Goal: Task Accomplishment & Management: Use online tool/utility

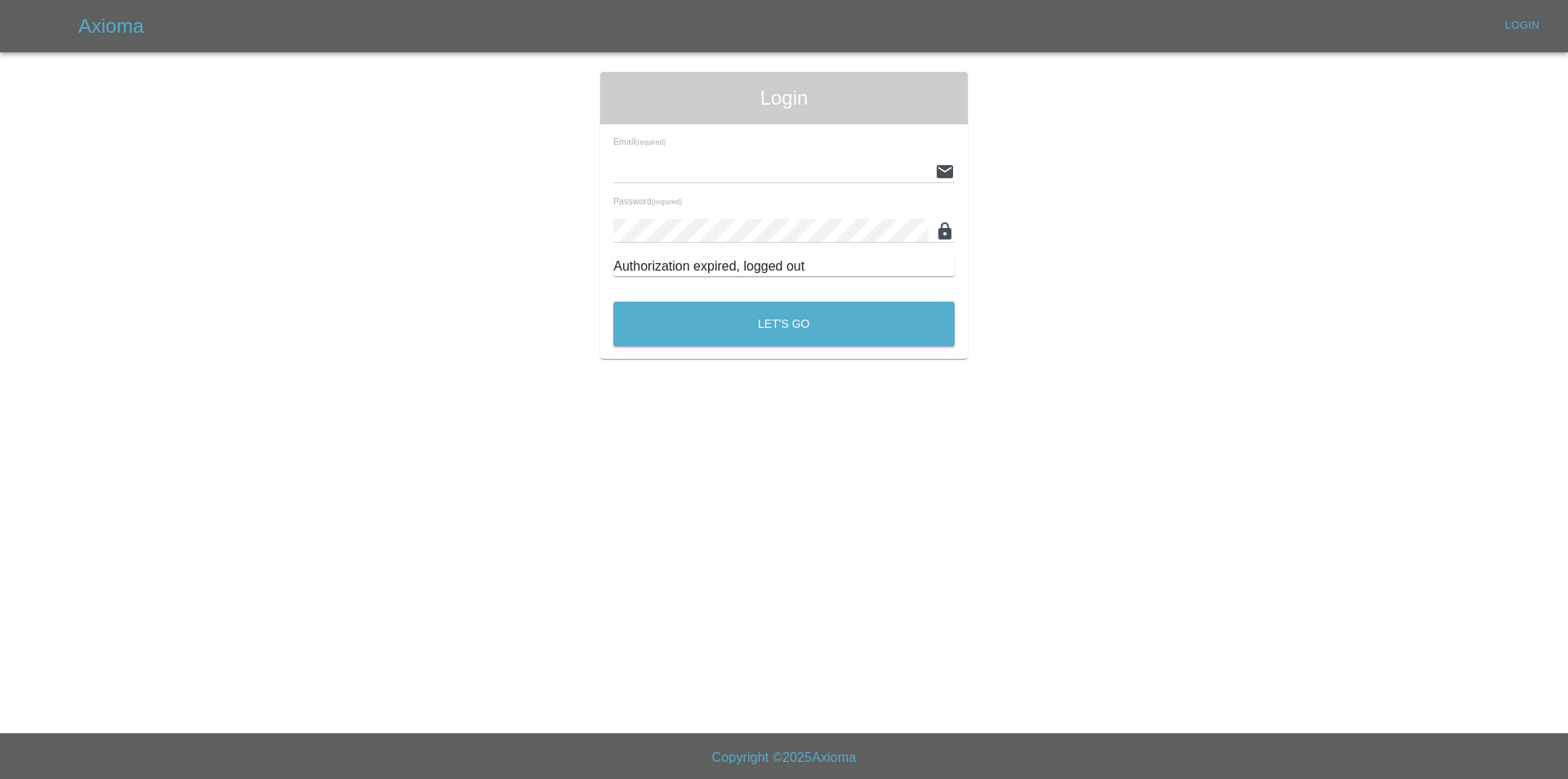
type input "[EMAIL_ADDRESS][DOMAIN_NAME]"
click at [779, 349] on div "Let's Go" at bounding box center [784, 320] width 343 height 61
click at [773, 320] on button "Let's Go" at bounding box center [784, 324] width 341 height 45
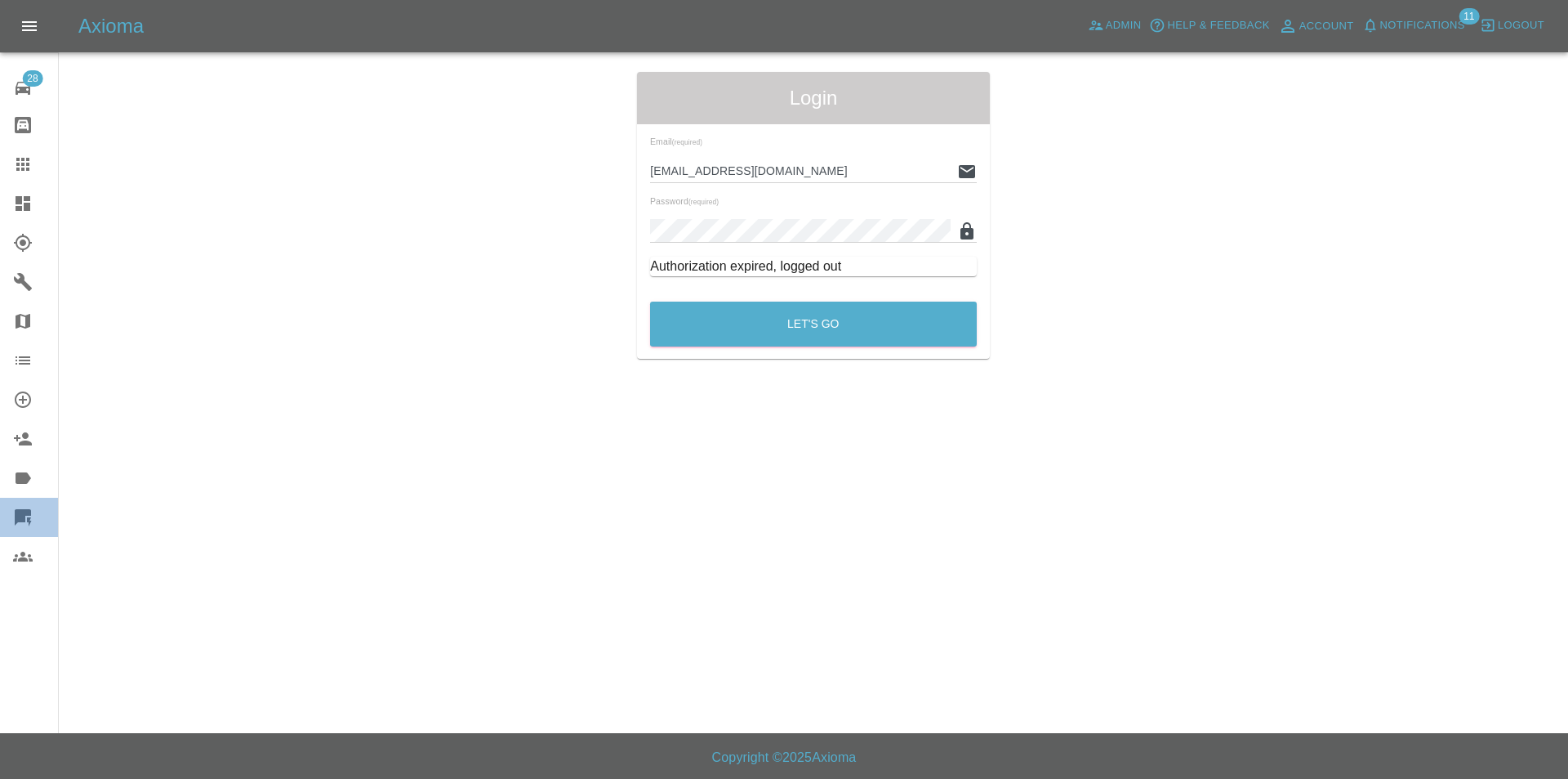
click at [18, 501] on link "Quick Quote" at bounding box center [29, 516] width 58 height 39
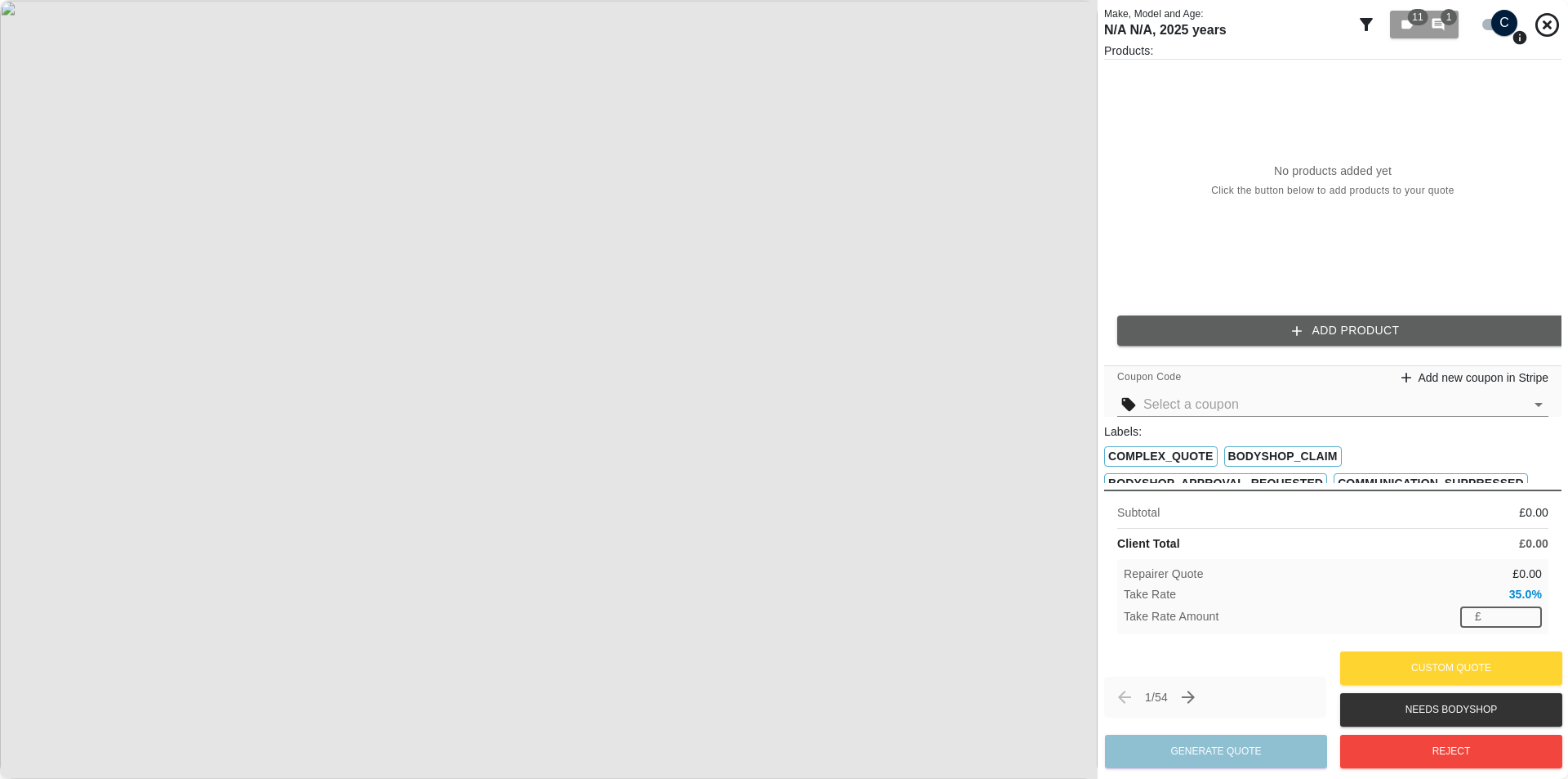
click at [1489, 610] on input "number" at bounding box center [1515, 616] width 54 height 20
click at [1412, 596] on div "Take Rate 35.0 %" at bounding box center [1332, 594] width 419 height 17
click at [1342, 316] on button "Add Product" at bounding box center [1347, 331] width 458 height 31
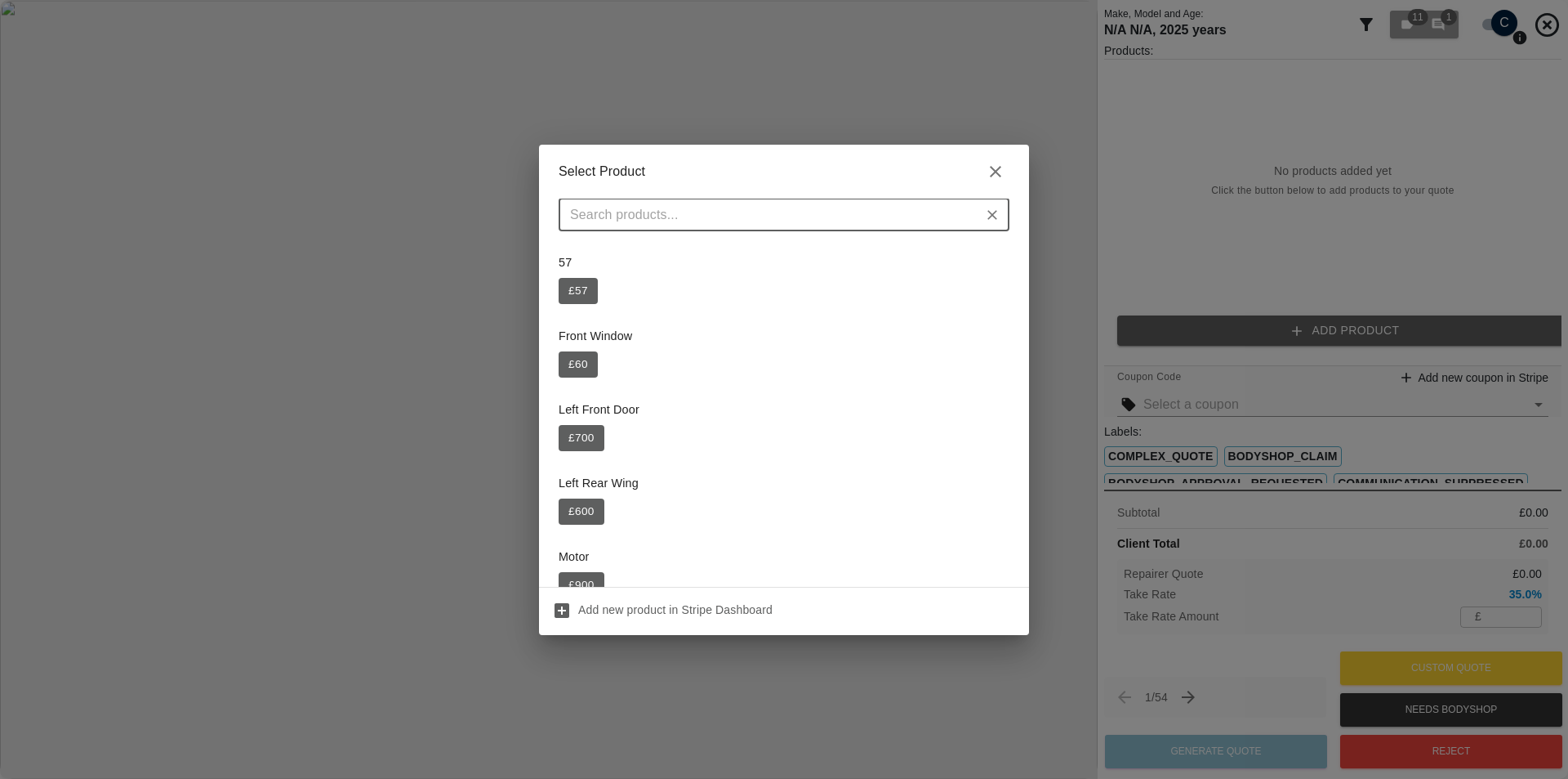
click at [594, 349] on div "Front Window £ 60" at bounding box center [784, 353] width 451 height 69
click at [579, 363] on button "£ 60" at bounding box center [578, 364] width 39 height 26
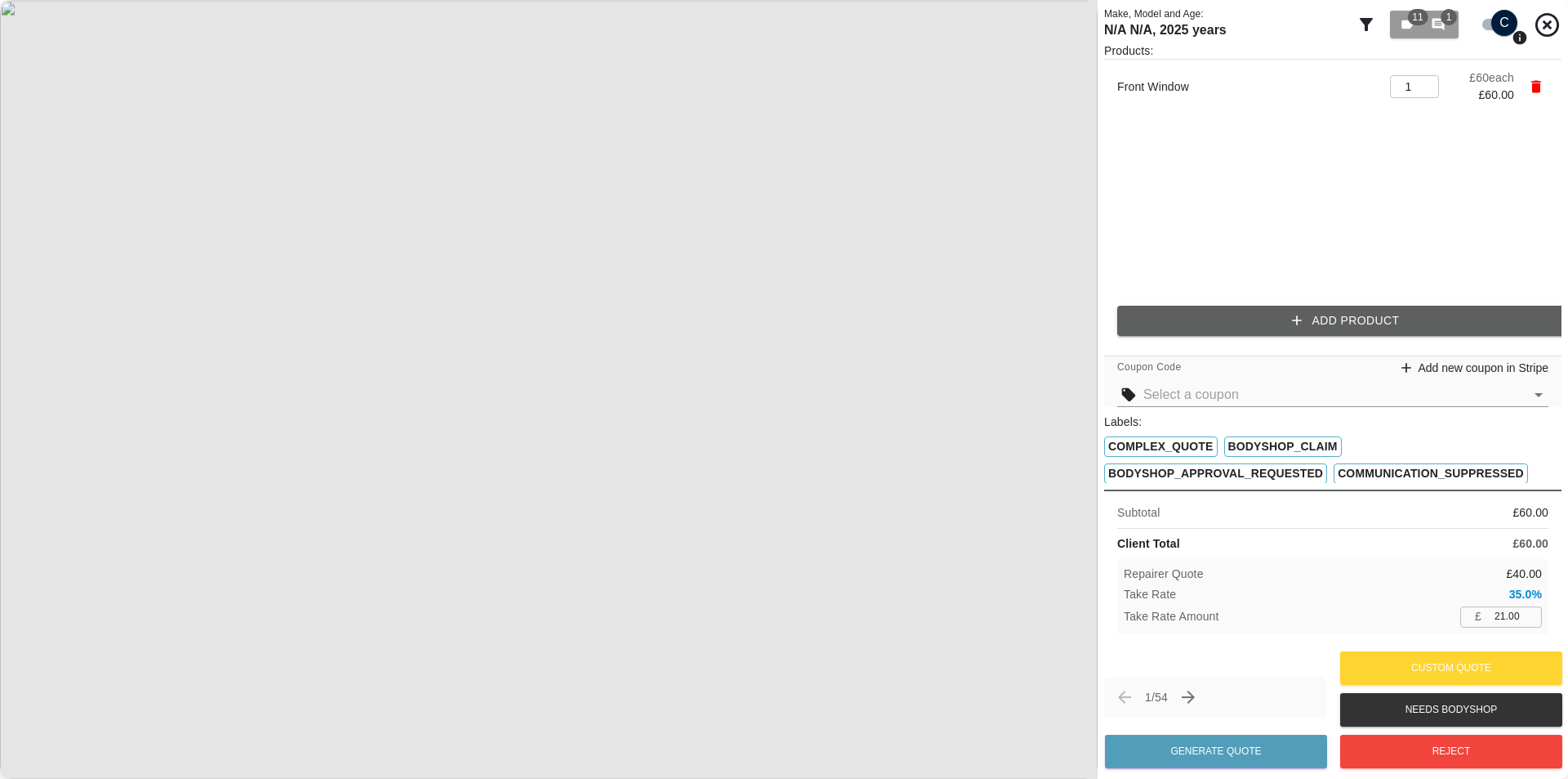
drag, startPoint x: 1518, startPoint y: 616, endPoint x: 1455, endPoint y: 622, distance: 63.3
click at [1465, 621] on div "£ 21.00 ​" at bounding box center [1501, 616] width 81 height 20
click at [1435, 626] on div "Take Rate Amount £ 6.00 ​" at bounding box center [1332, 616] width 419 height 20
drag, startPoint x: 1459, startPoint y: 630, endPoint x: 1495, endPoint y: 624, distance: 36.5
click at [1463, 630] on div "Repairer Quote £ 55.00 Take Rate 10.0 % Take Rate Amount £ 6.00 ​" at bounding box center [1333, 596] width 431 height 75
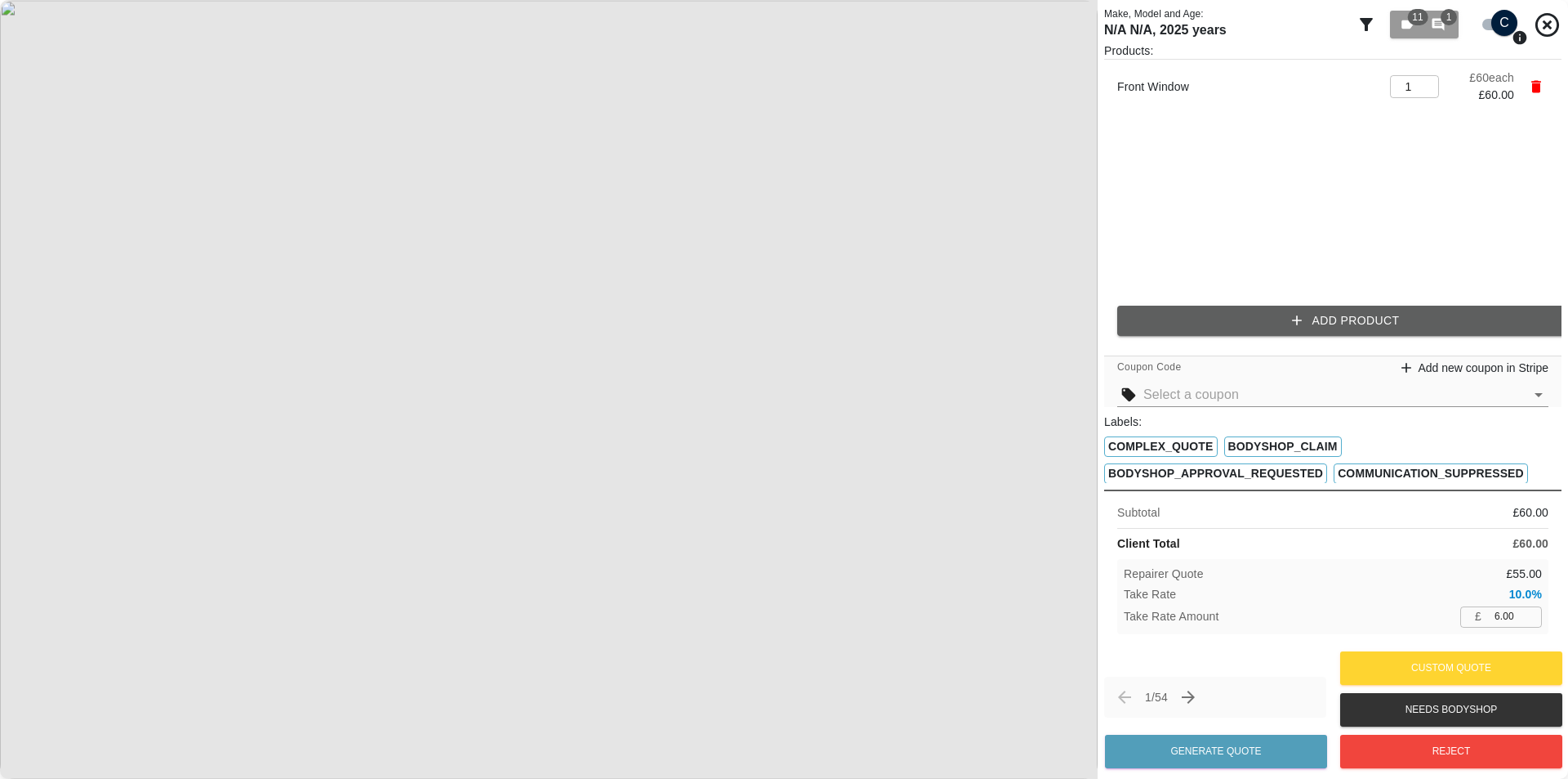
click at [1504, 621] on input "6.00" at bounding box center [1515, 616] width 54 height 20
click at [1507, 621] on input "6.00" at bounding box center [1515, 616] width 54 height 20
click at [1507, 620] on input "6.00" at bounding box center [1515, 616] width 54 height 20
type input "3.00"
click at [1425, 607] on div "Take Rate Amount £ 3.00 ​" at bounding box center [1332, 616] width 419 height 20
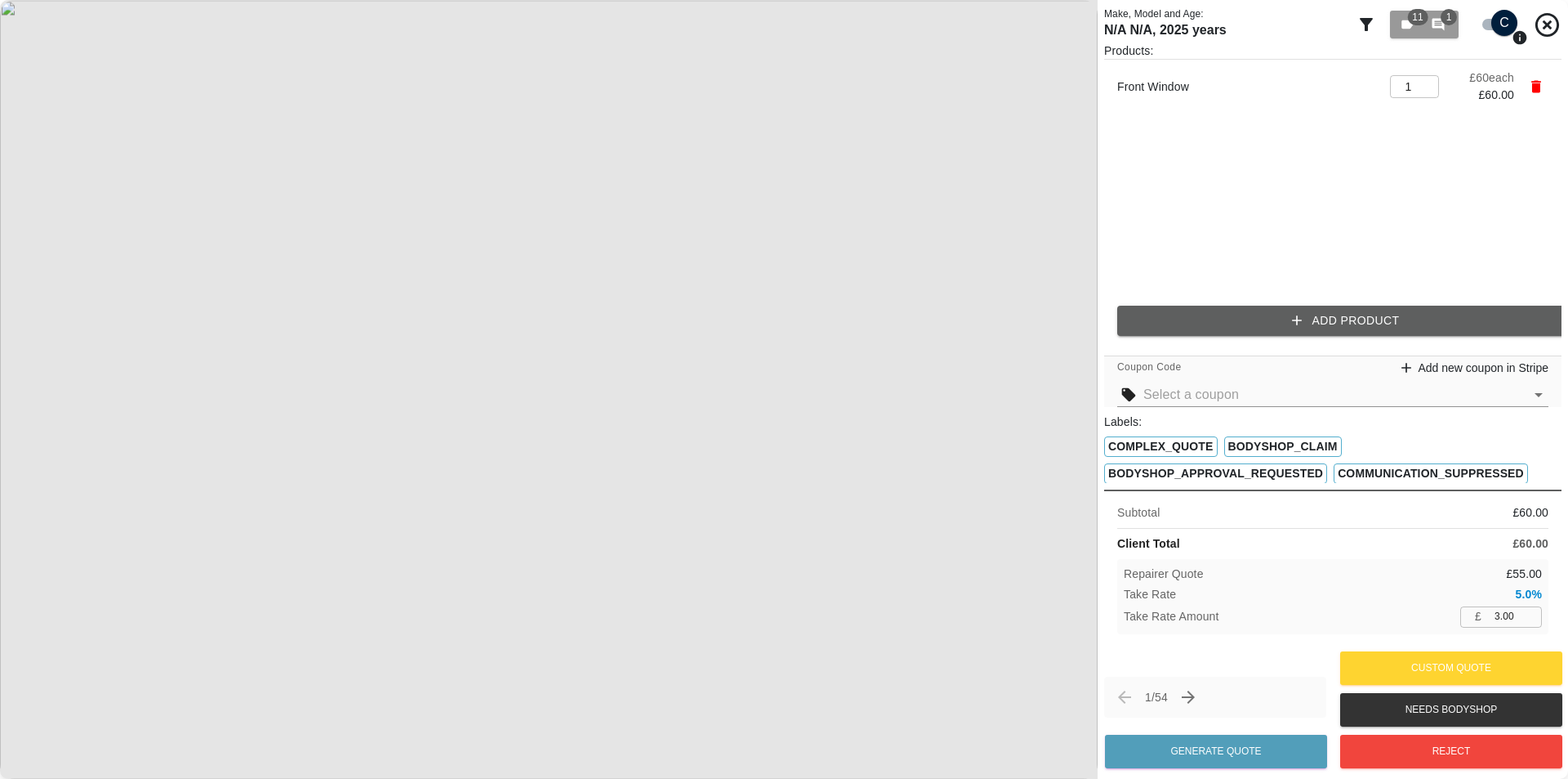
click at [1250, 541] on div "Client Total £ 60.00" at bounding box center [1333, 544] width 431 height 17
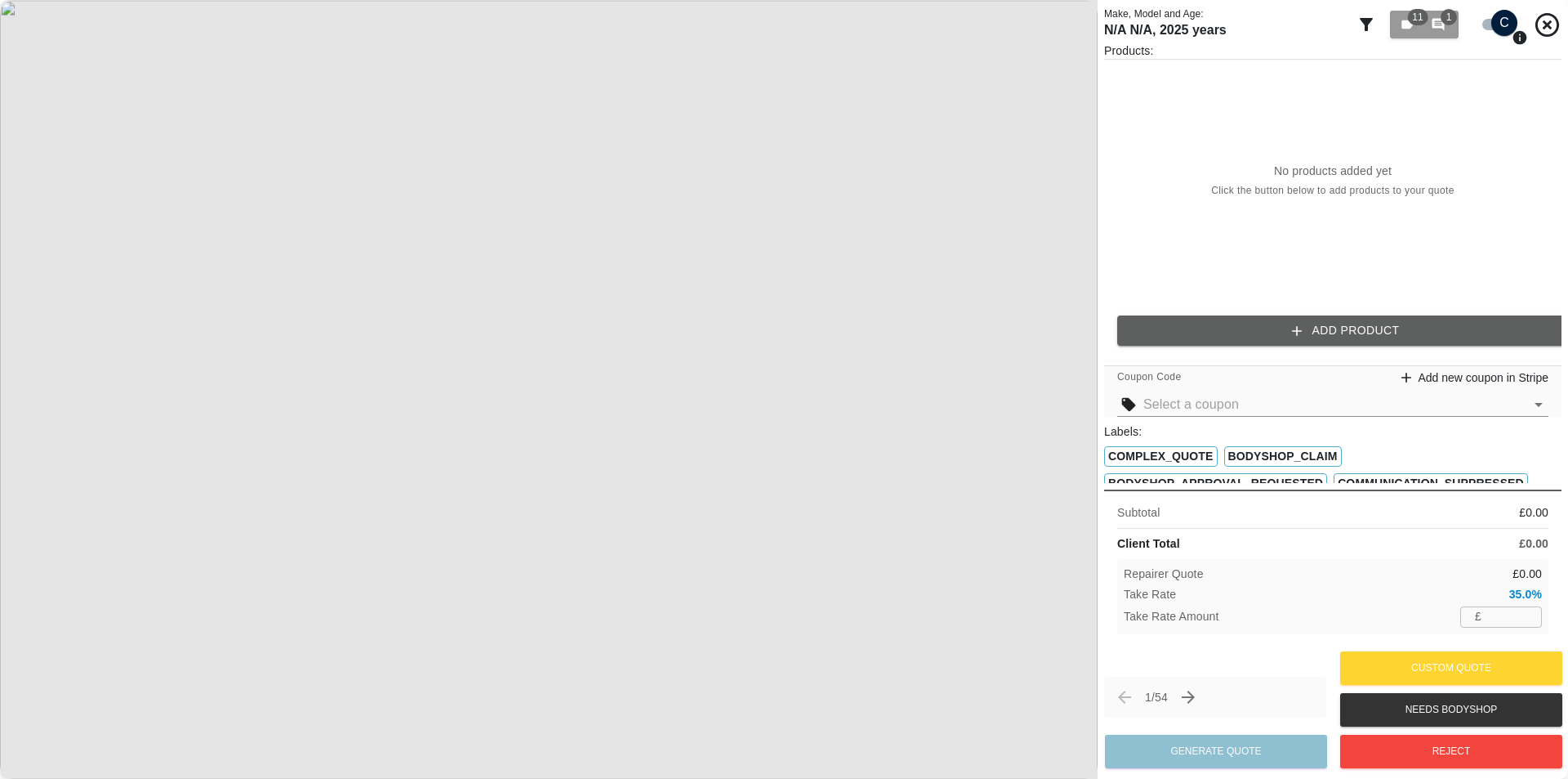
click at [1498, 616] on input "number" at bounding box center [1515, 616] width 54 height 20
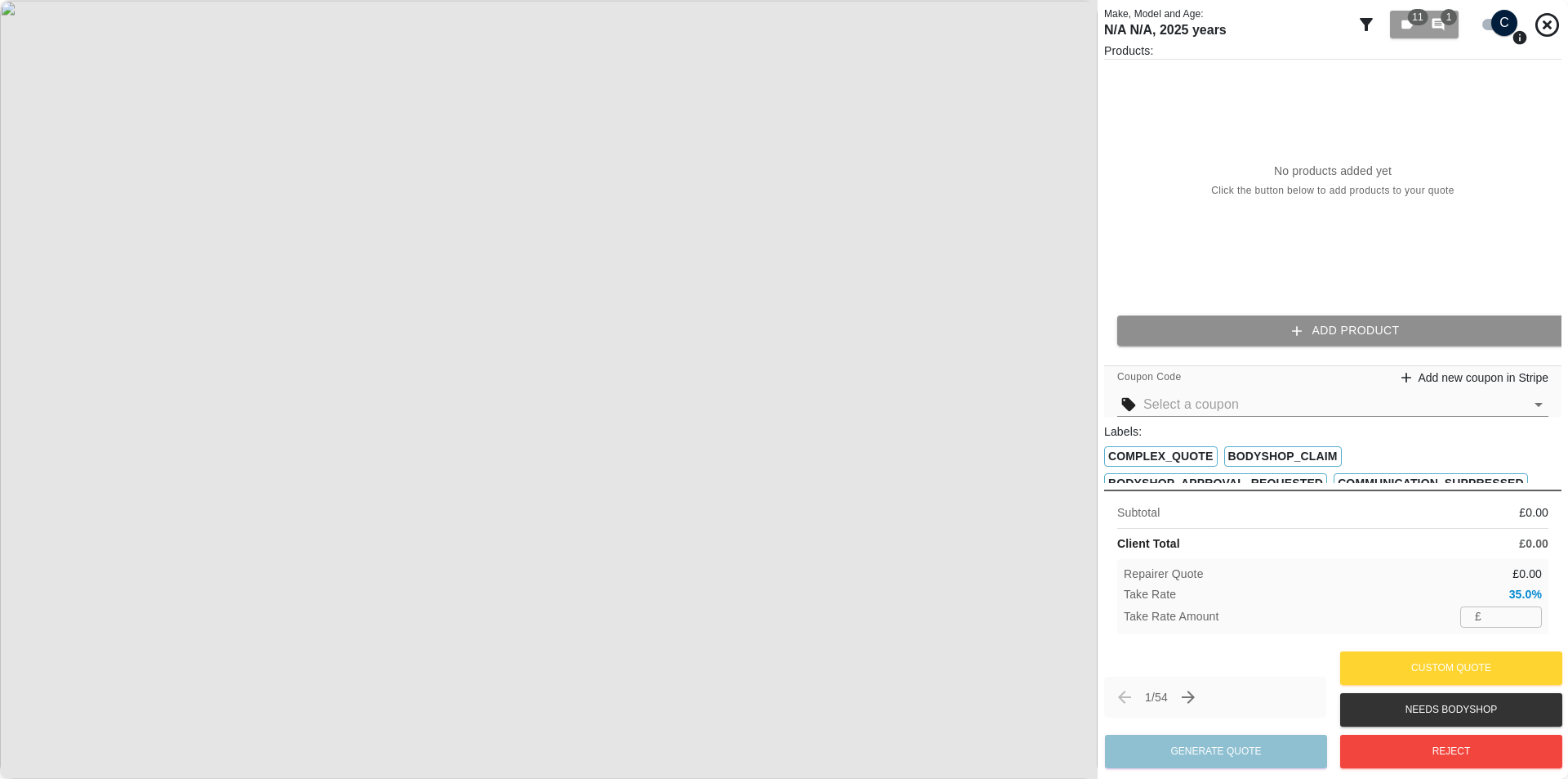
click at [1400, 320] on button "Add Product" at bounding box center [1347, 331] width 458 height 31
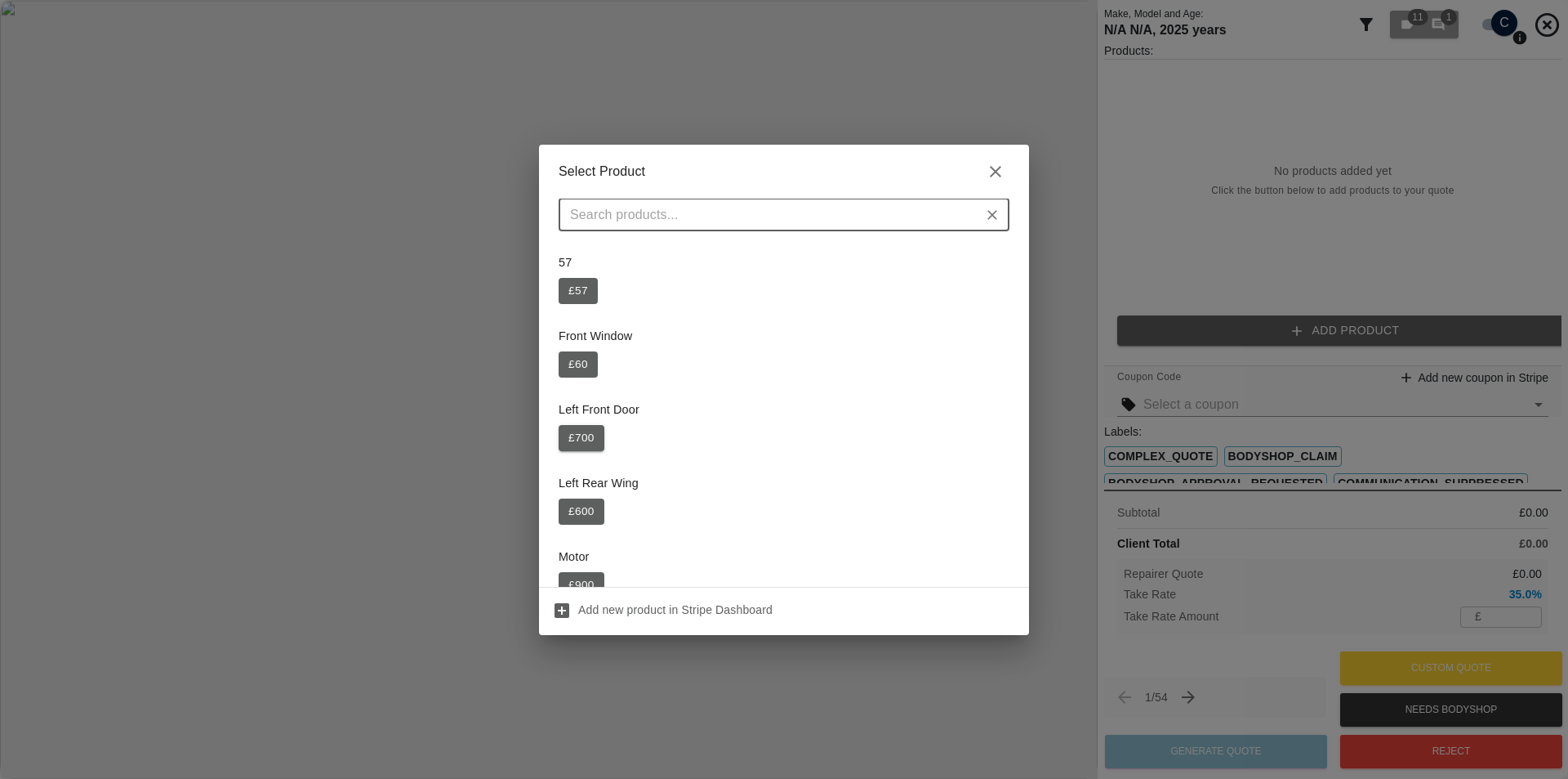
click at [578, 437] on button "£ 700" at bounding box center [581, 437] width 46 height 26
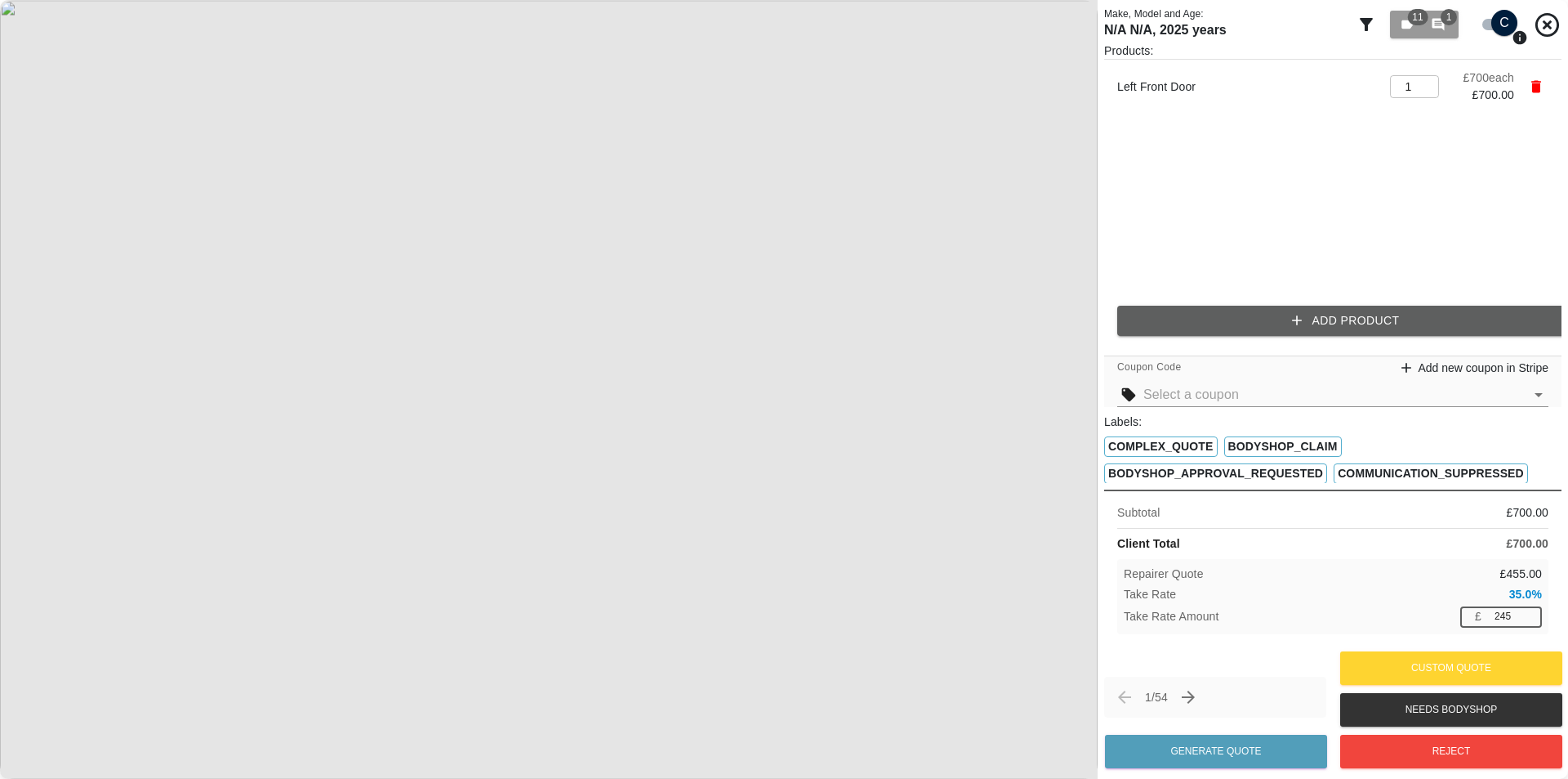
drag, startPoint x: 1519, startPoint y: 619, endPoint x: 1452, endPoint y: 617, distance: 67.0
click at [1453, 617] on div "Take Rate Amount £ 245 ​" at bounding box center [1332, 616] width 419 height 20
type input "200"
click at [1438, 618] on div "Take Rate Amount £ 200 ​" at bounding box center [1332, 616] width 419 height 20
drag, startPoint x: 1502, startPoint y: 619, endPoint x: 1472, endPoint y: 614, distance: 30.4
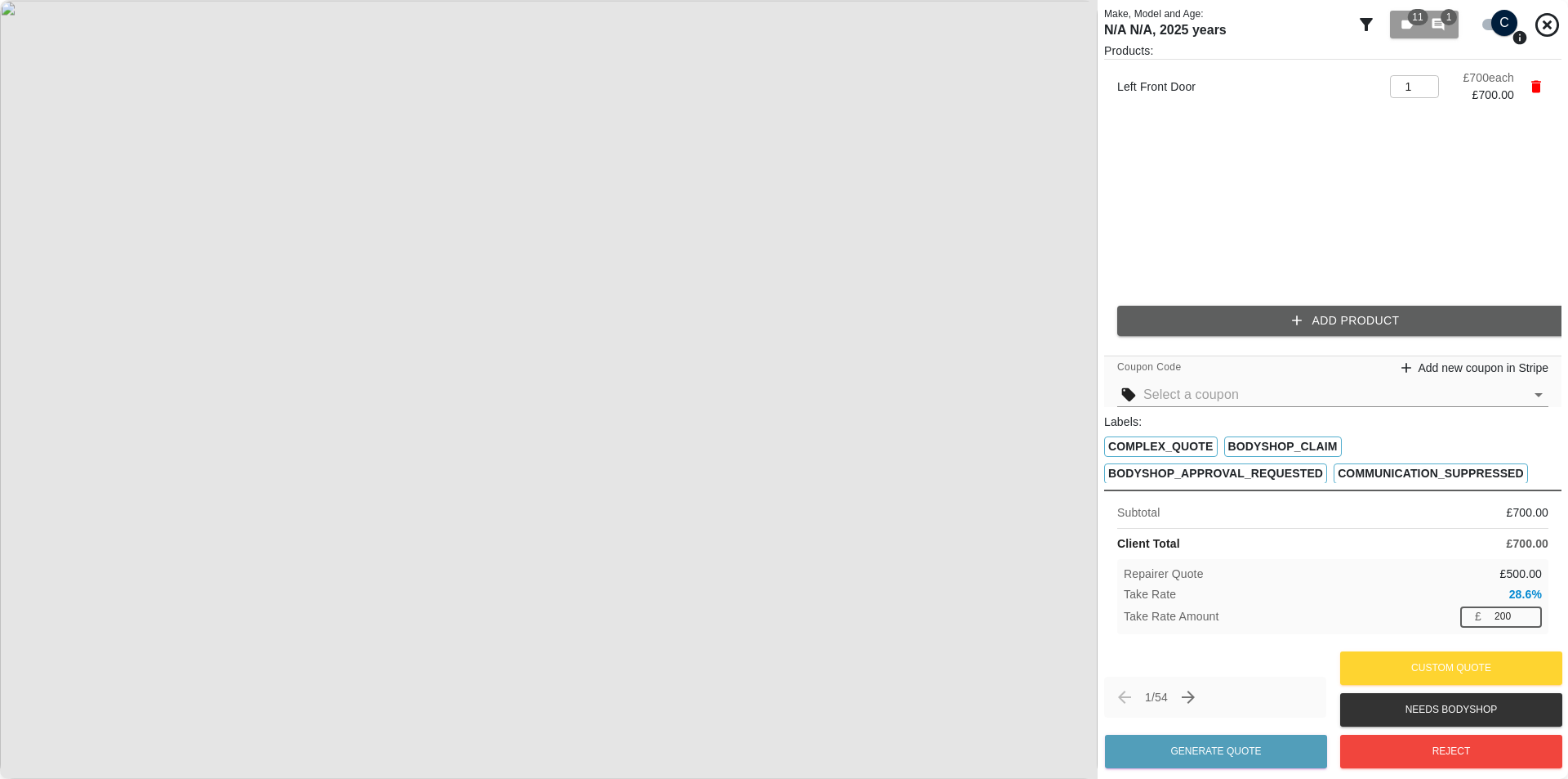
click at [1472, 614] on div "£ 200 ​" at bounding box center [1501, 616] width 81 height 20
click at [1424, 602] on div "Take Rate 28.6 %" at bounding box center [1332, 594] width 419 height 17
drag, startPoint x: 1512, startPoint y: 626, endPoint x: 1442, endPoint y: 619, distance: 70.3
click at [1443, 620] on div "Take Rate Amount £ 200 ​" at bounding box center [1332, 616] width 419 height 20
type input "183"
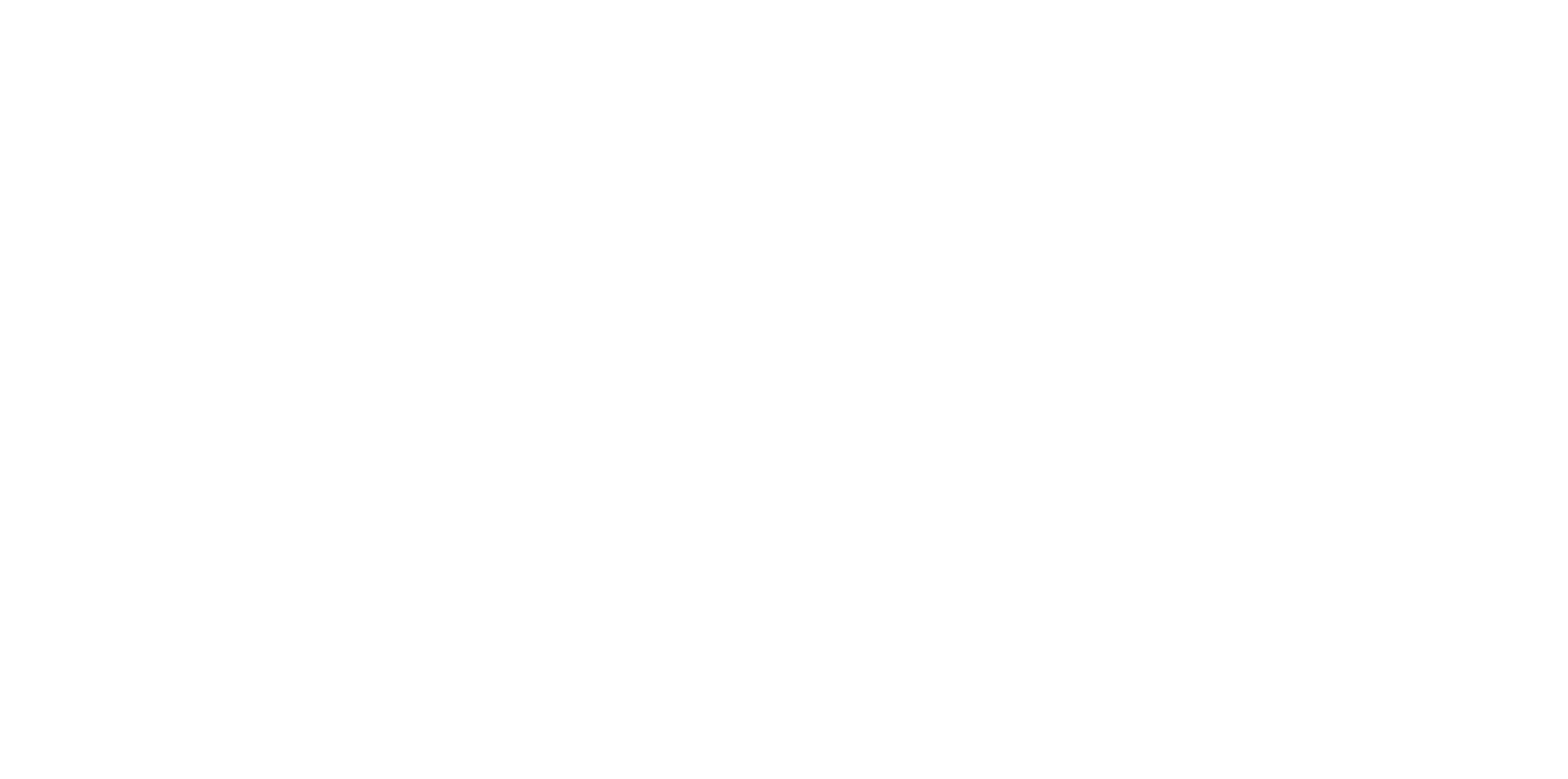
click at [1346, 0] on html at bounding box center [784, 0] width 1568 height 0
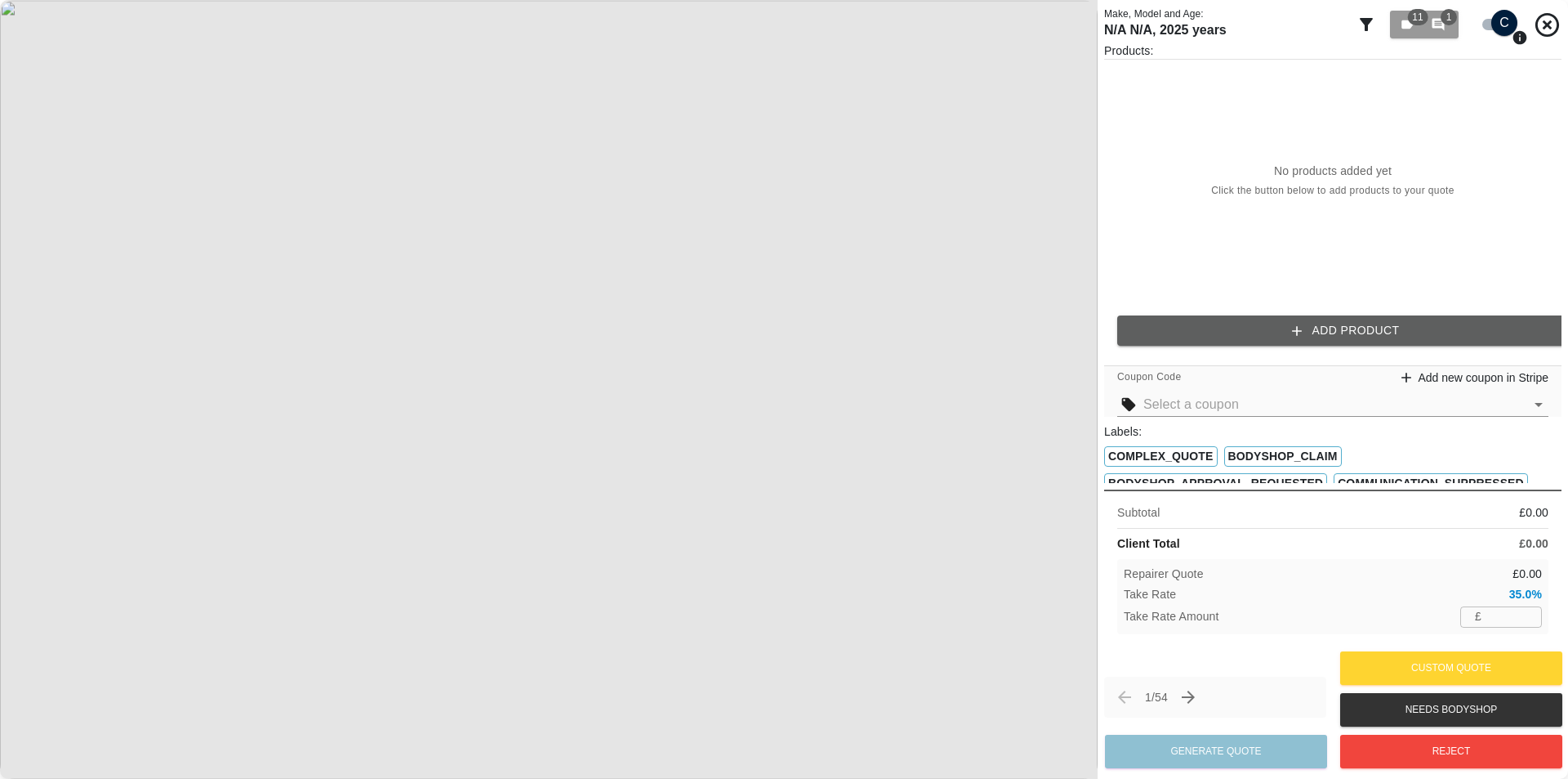
click at [1177, 344] on div "Products: No products added yet Click the button below to add products to your …" at bounding box center [1333, 200] width 458 height 316
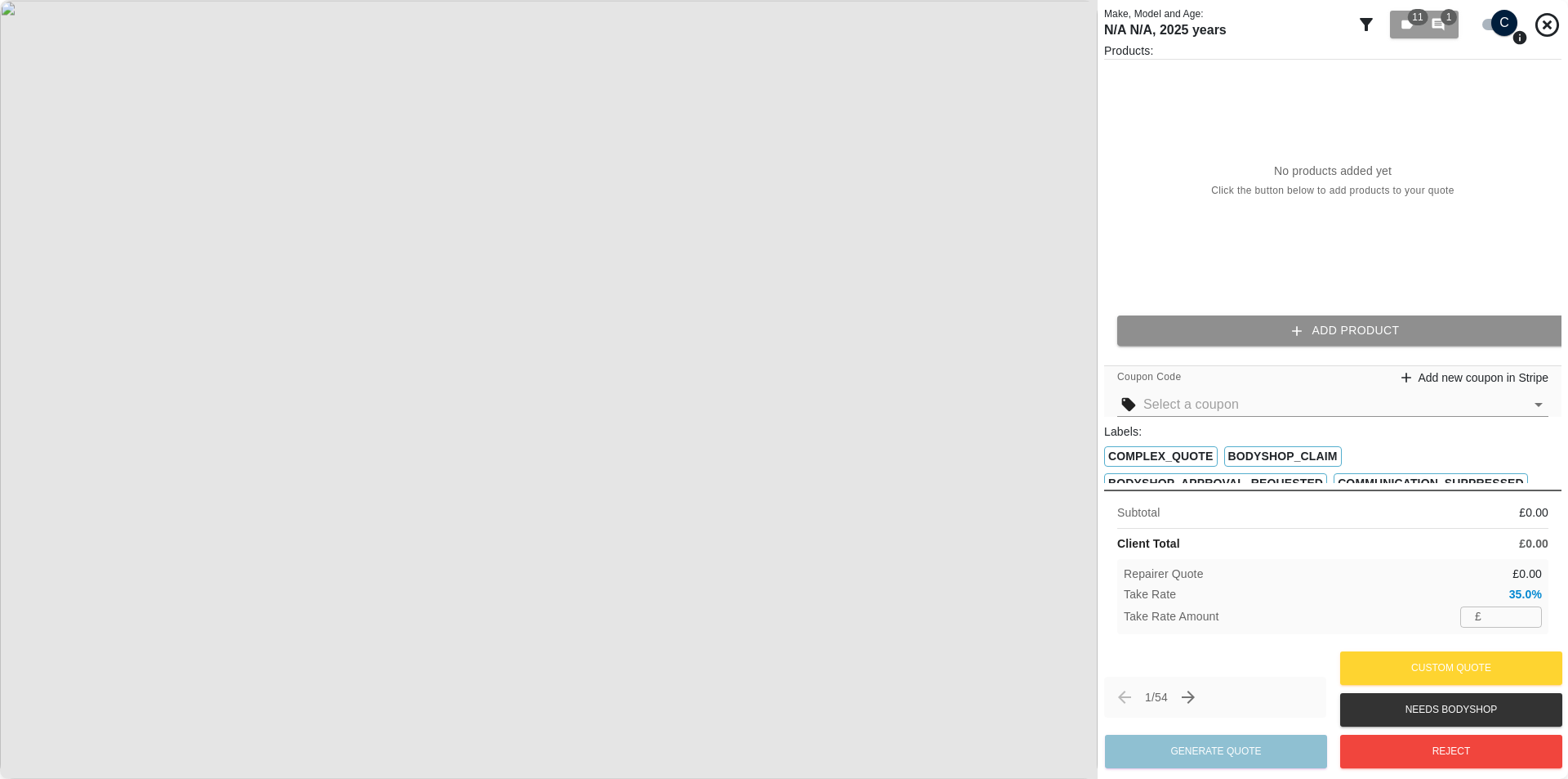
click at [1170, 334] on button "Add Product" at bounding box center [1347, 331] width 458 height 31
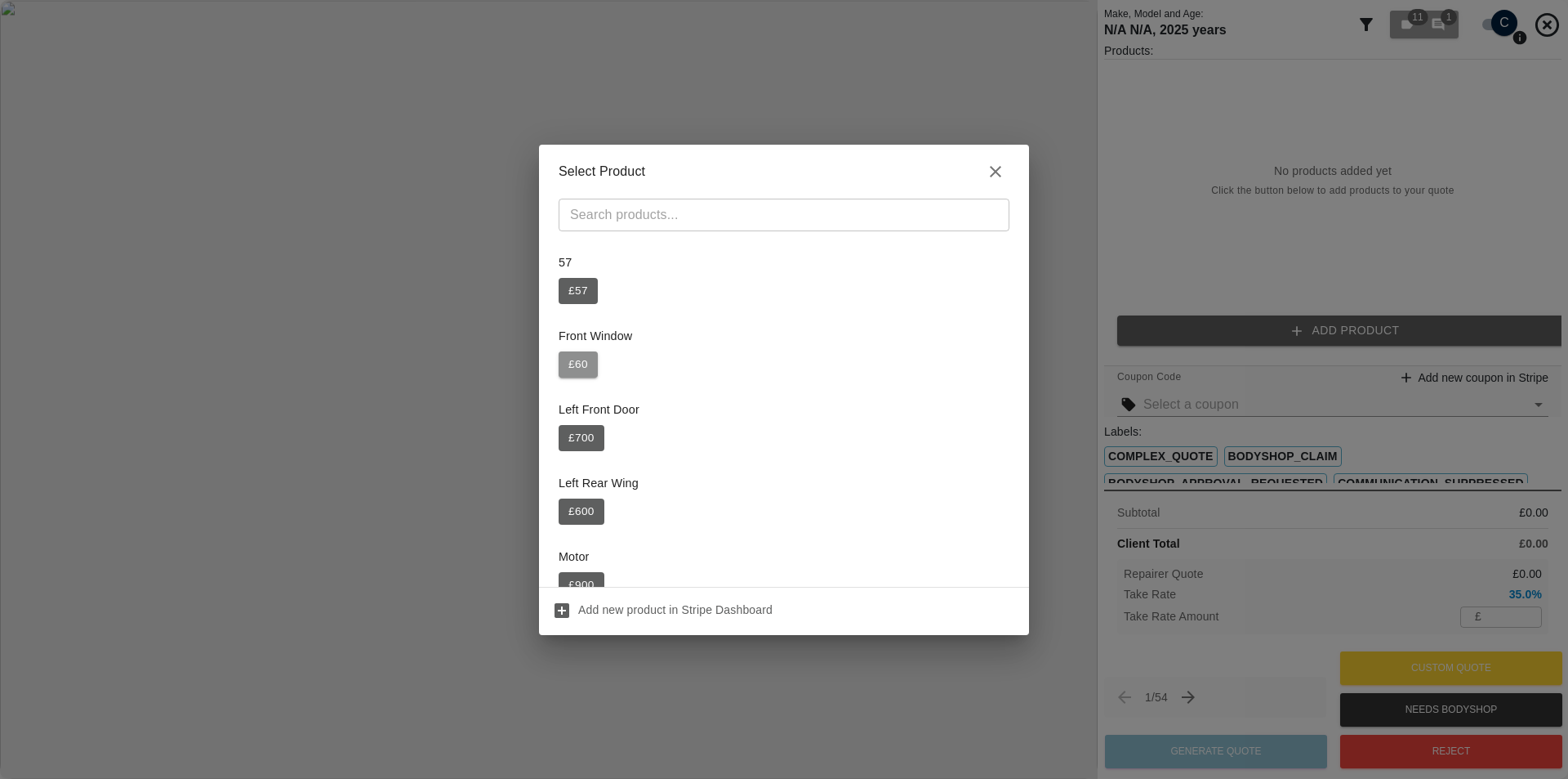
click at [584, 369] on button "£ 60" at bounding box center [578, 364] width 39 height 26
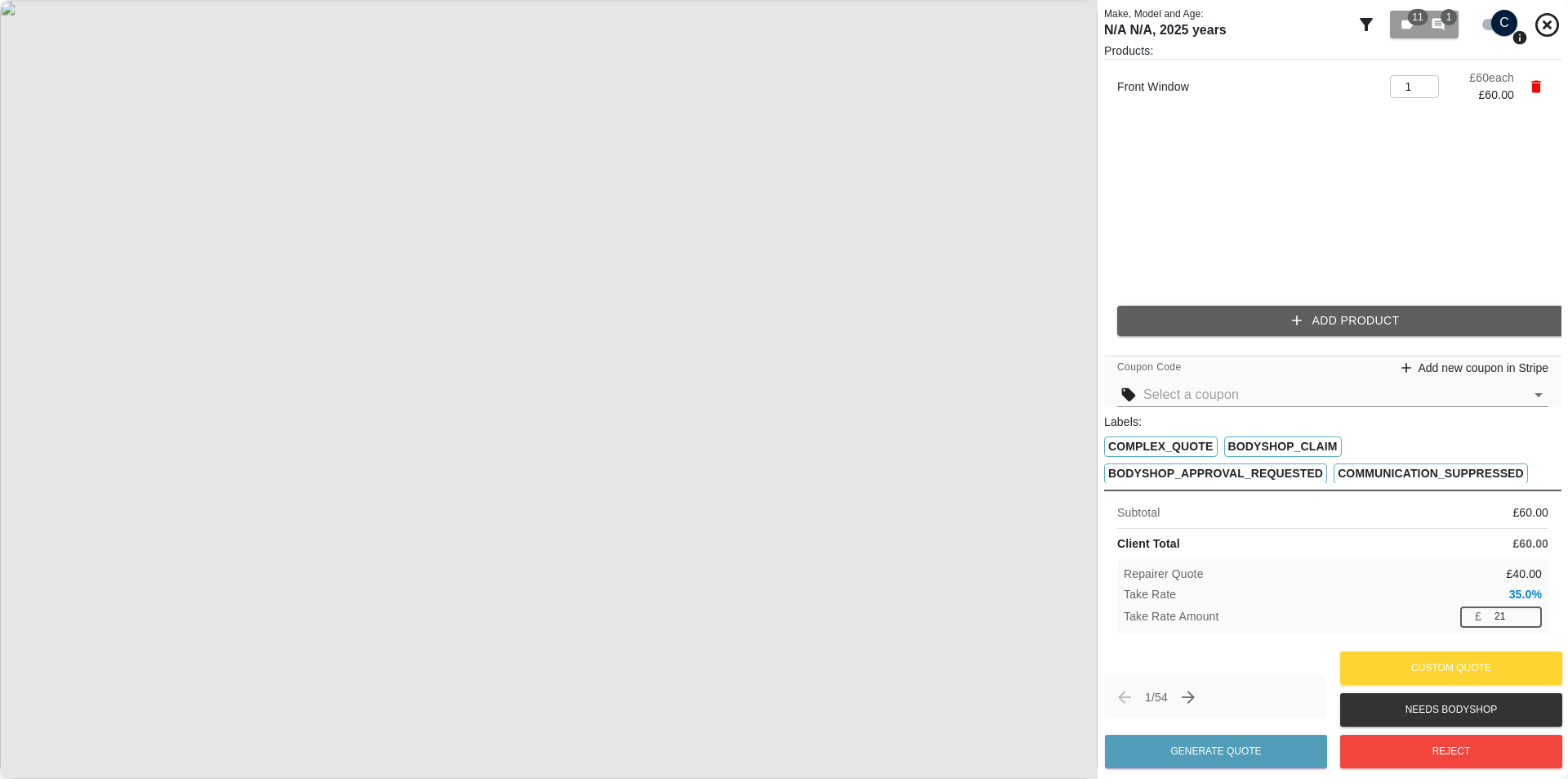
drag, startPoint x: 1502, startPoint y: 611, endPoint x: 1460, endPoint y: 616, distance: 42.3
click at [1461, 616] on div "£ 21 ​" at bounding box center [1501, 616] width 81 height 20
click at [1475, 626] on div "£ 40 ​" at bounding box center [1501, 616] width 81 height 20
click at [1445, 622] on div "Take Rate Amount £ 60 ​" at bounding box center [1332, 616] width 419 height 20
drag, startPoint x: 1517, startPoint y: 624, endPoint x: 1445, endPoint y: 623, distance: 72.0
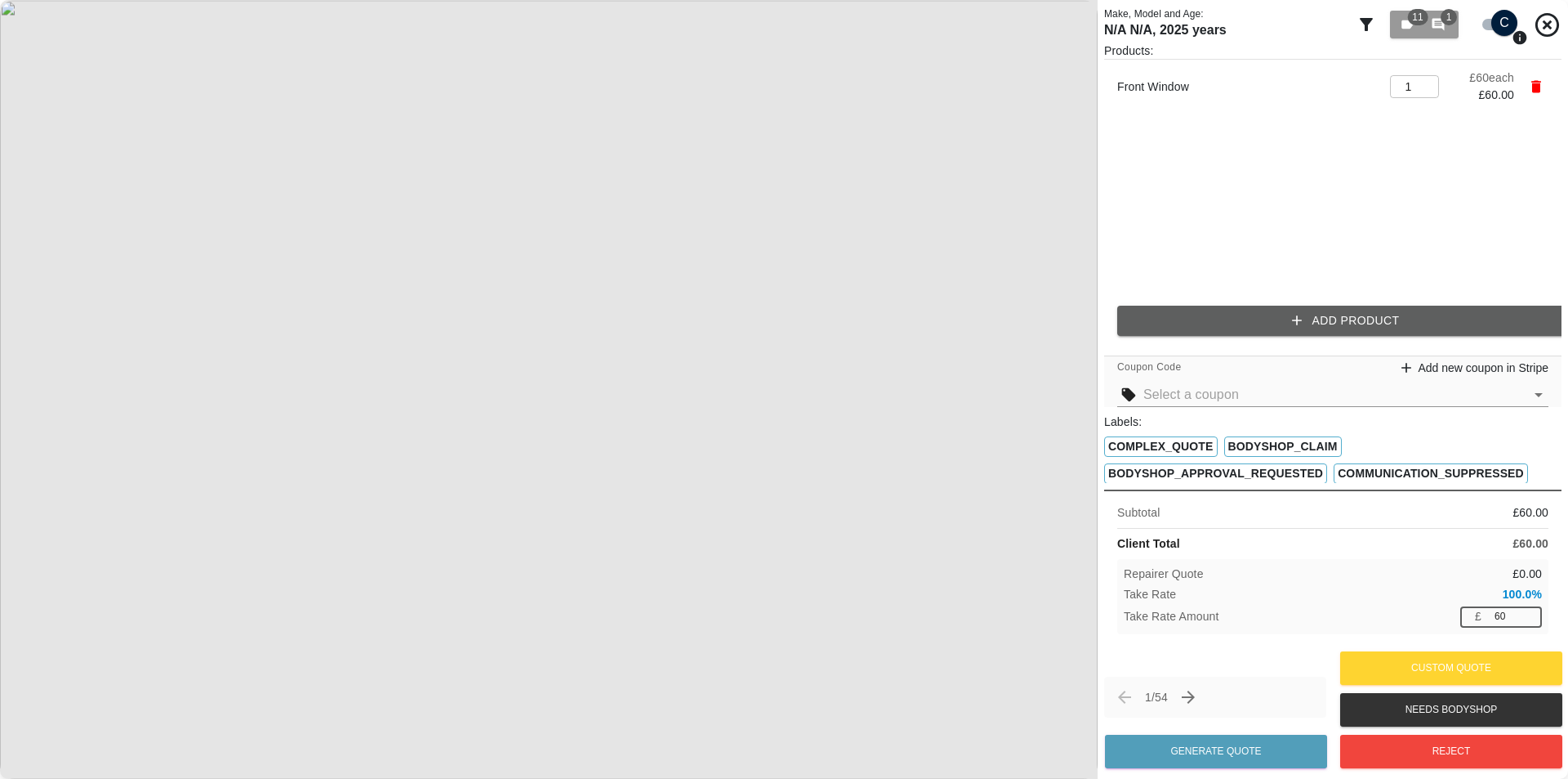
click at [1469, 622] on div "£ 60 ​" at bounding box center [1501, 616] width 81 height 20
click at [1441, 624] on div "Take Rate Amount £ 60 ​" at bounding box center [1332, 616] width 419 height 20
drag, startPoint x: 1511, startPoint y: 625, endPoint x: 1407, endPoint y: 621, distance: 104.1
click at [1429, 621] on div "Take Rate Amount £ 60 ​" at bounding box center [1332, 616] width 419 height 20
click at [1367, 622] on div "Take Rate Amount £ 60 ​" at bounding box center [1332, 616] width 419 height 20
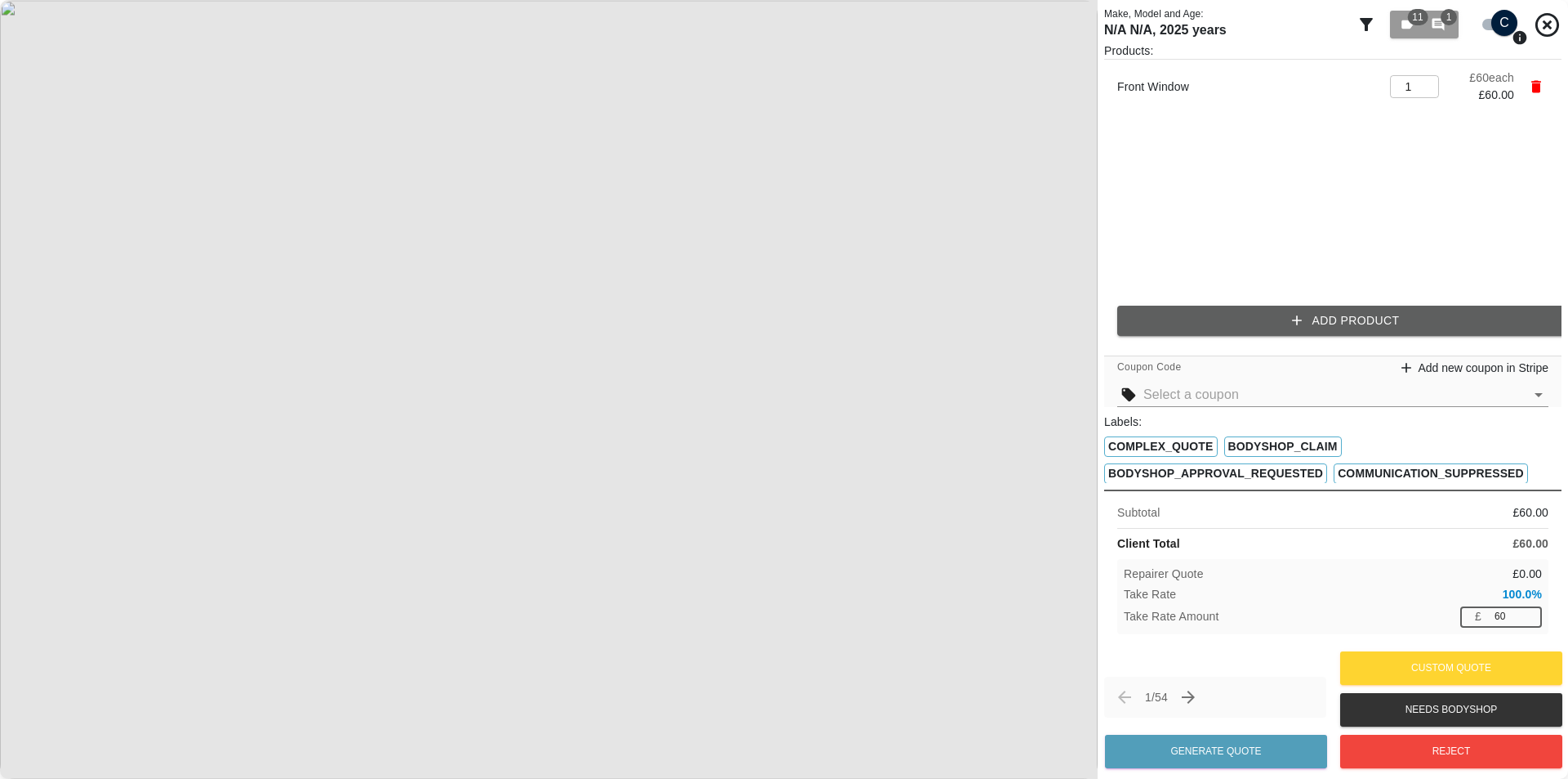
drag, startPoint x: 1509, startPoint y: 620, endPoint x: 1441, endPoint y: 619, distance: 68.0
click at [1448, 619] on div "Take Rate Amount £ 60 ​" at bounding box center [1332, 616] width 419 height 20
drag, startPoint x: 1521, startPoint y: 621, endPoint x: 1426, endPoint y: 623, distance: 95.0
click at [1437, 621] on div "Take Rate Amount £ 60 ​" at bounding box center [1332, 616] width 419 height 20
click at [1426, 623] on div "Take Rate Amount £ 56 ​" at bounding box center [1332, 616] width 419 height 20
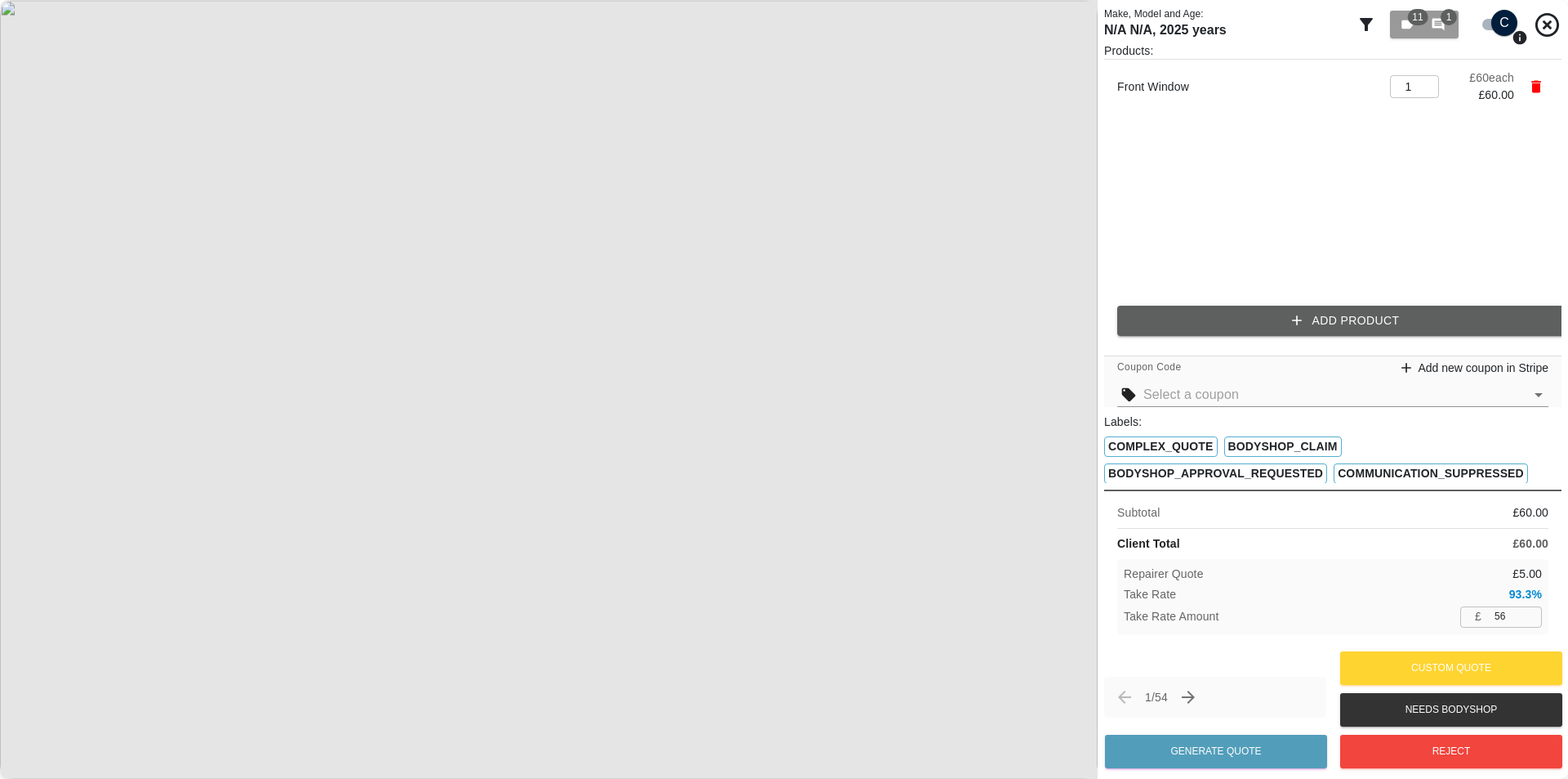
drag, startPoint x: 1507, startPoint y: 620, endPoint x: 1359, endPoint y: 621, distance: 148.0
click at [1367, 620] on div "Take Rate Amount £ 56 ​" at bounding box center [1332, 616] width 419 height 20
type input "60"
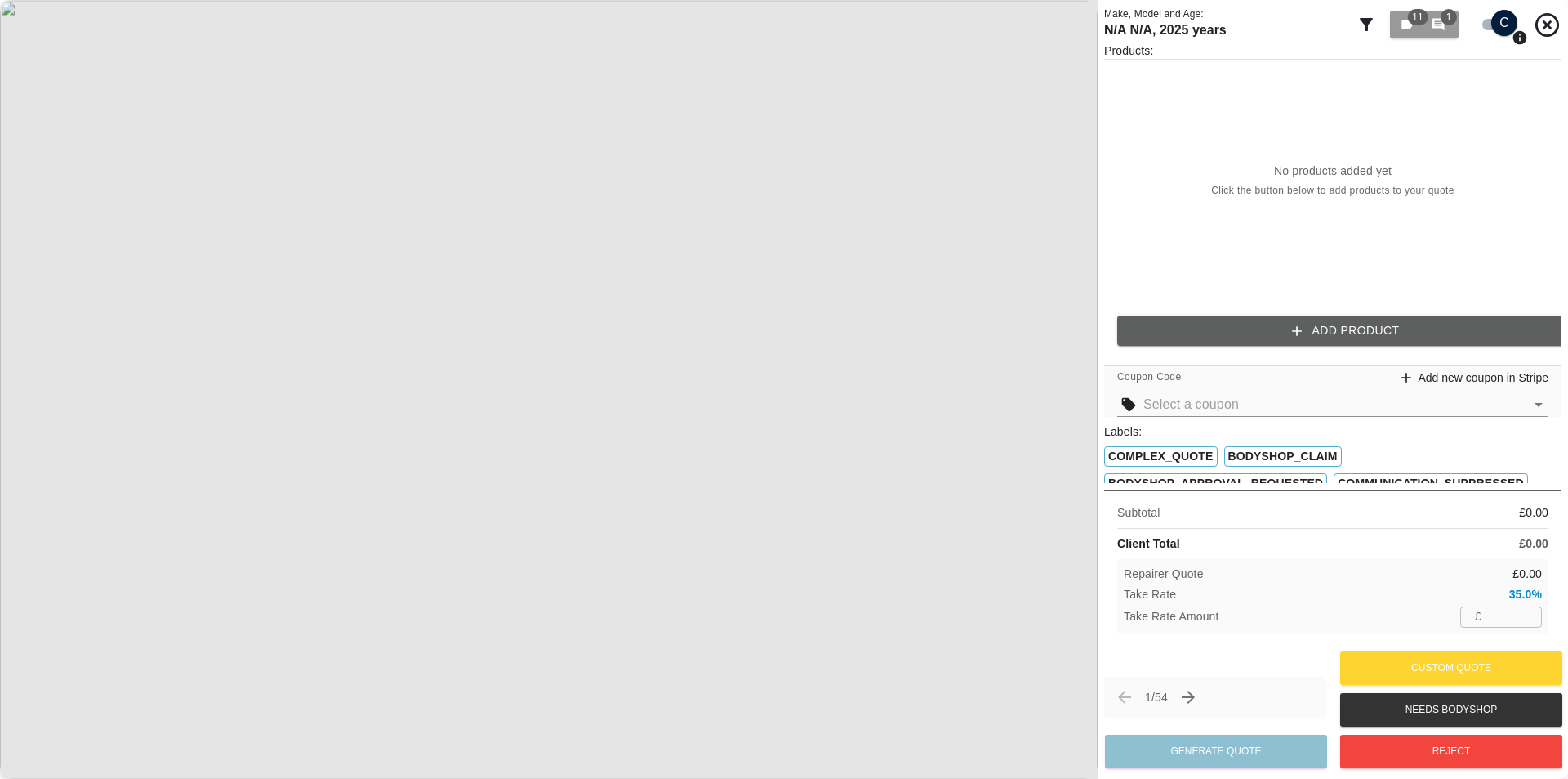
click at [1359, 351] on div "Products: No products added yet Click the button below to add products to your …" at bounding box center [1333, 200] width 458 height 316
click at [1352, 316] on button "Add Product" at bounding box center [1347, 331] width 458 height 31
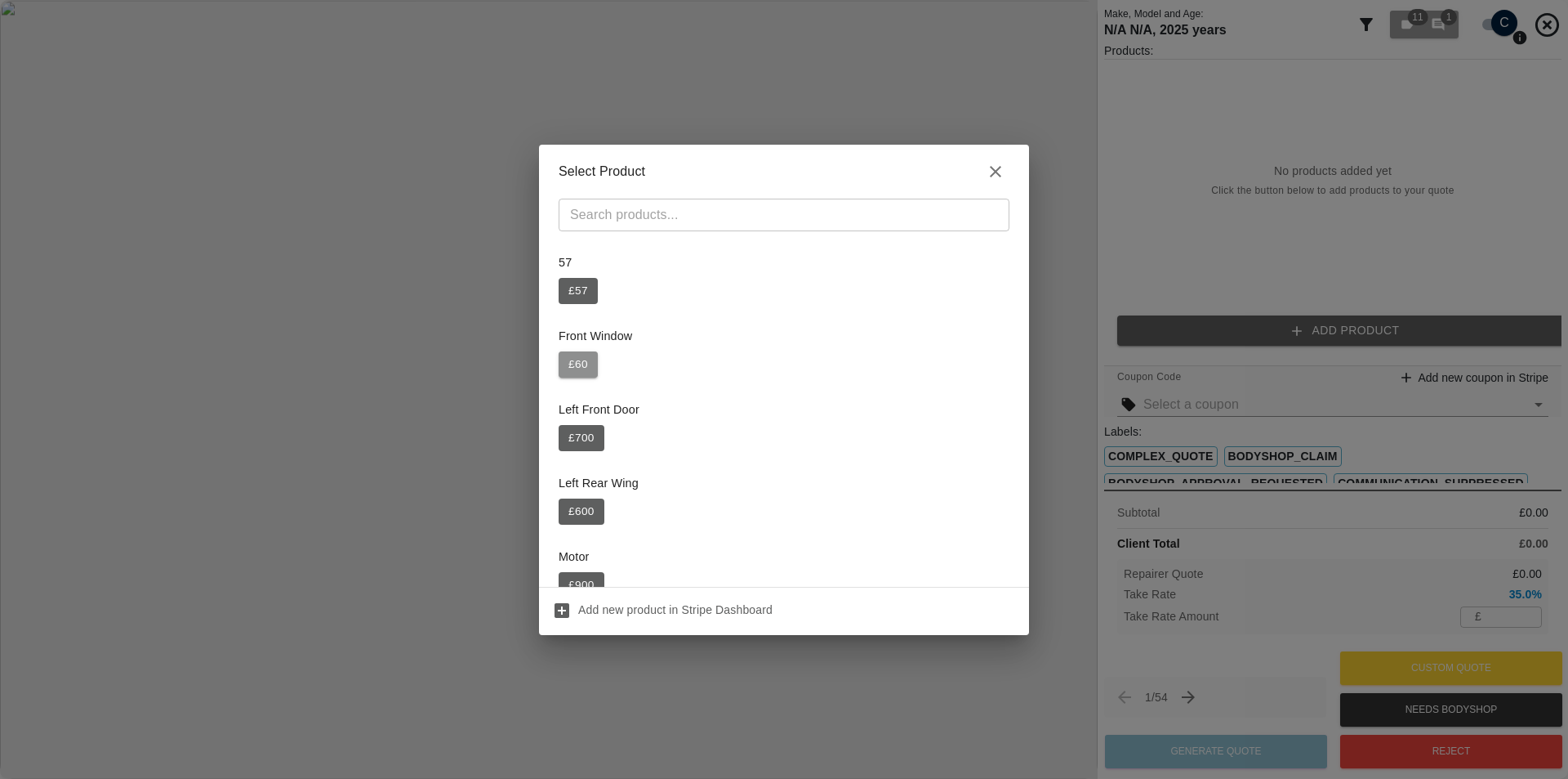
click at [588, 372] on button "£ 60" at bounding box center [578, 364] width 39 height 26
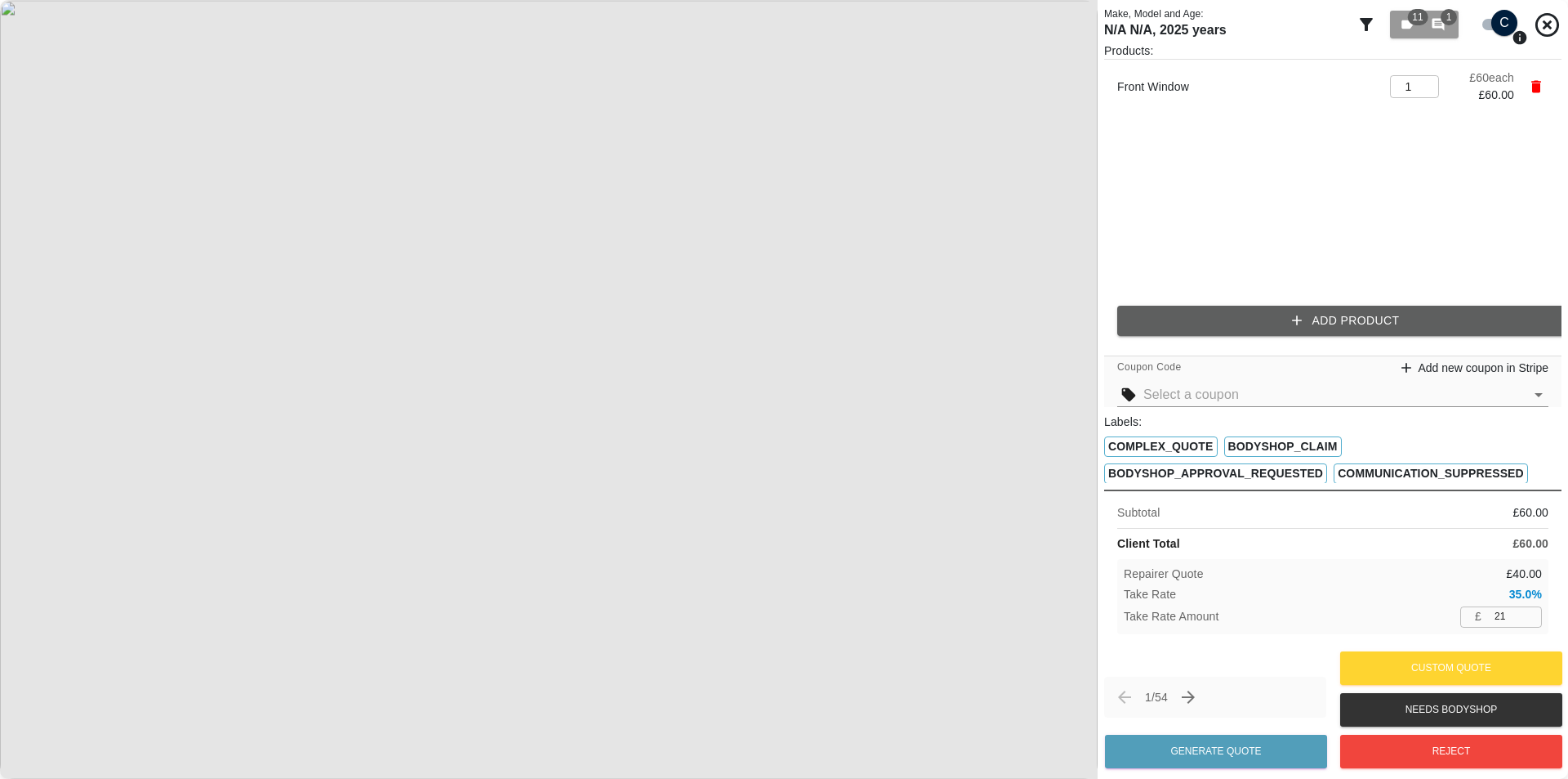
click at [1506, 608] on input "21" at bounding box center [1515, 616] width 54 height 20
type input "1"
type input "54"
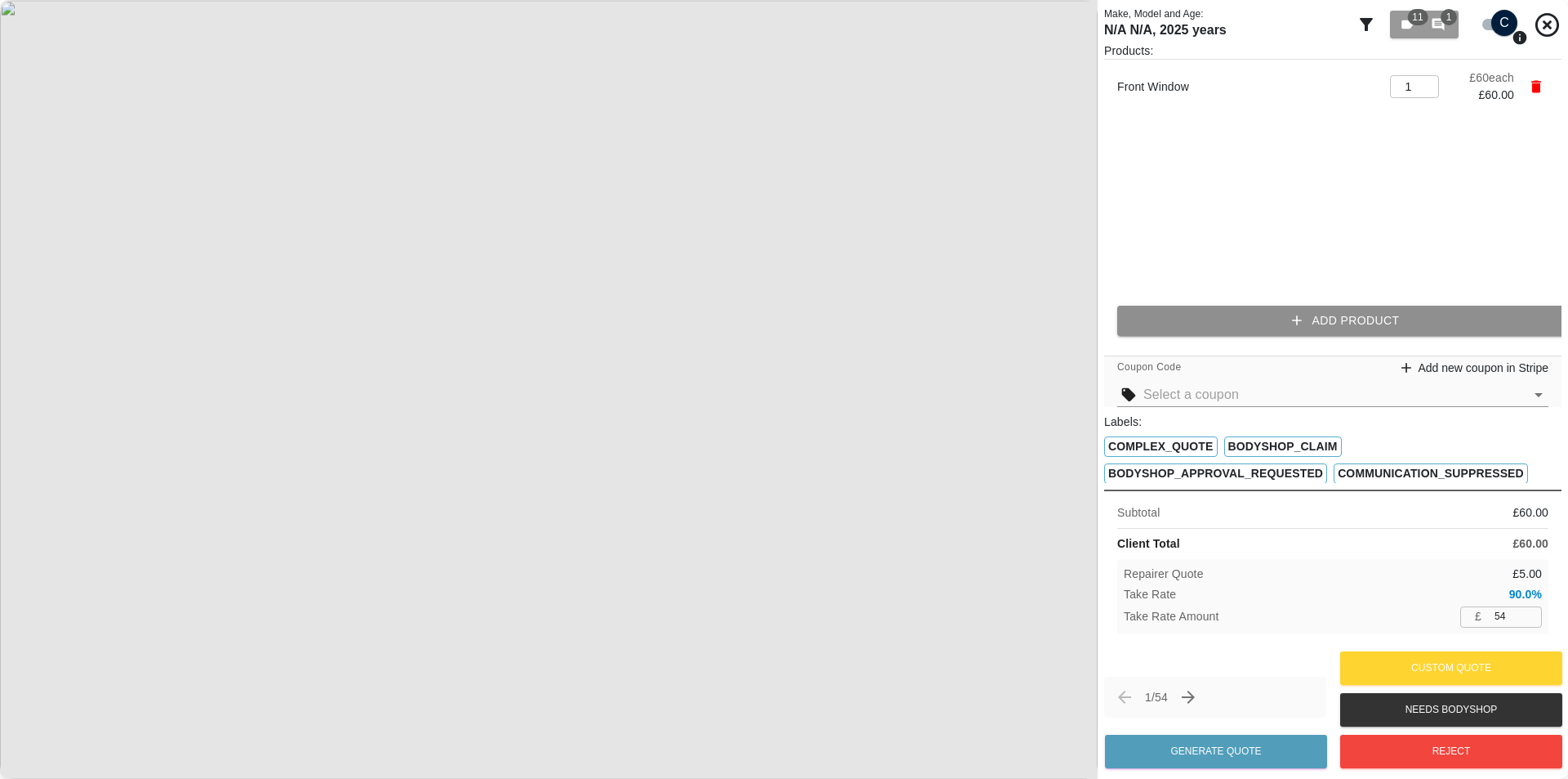
click at [1220, 330] on button "Add Product" at bounding box center [1347, 321] width 458 height 31
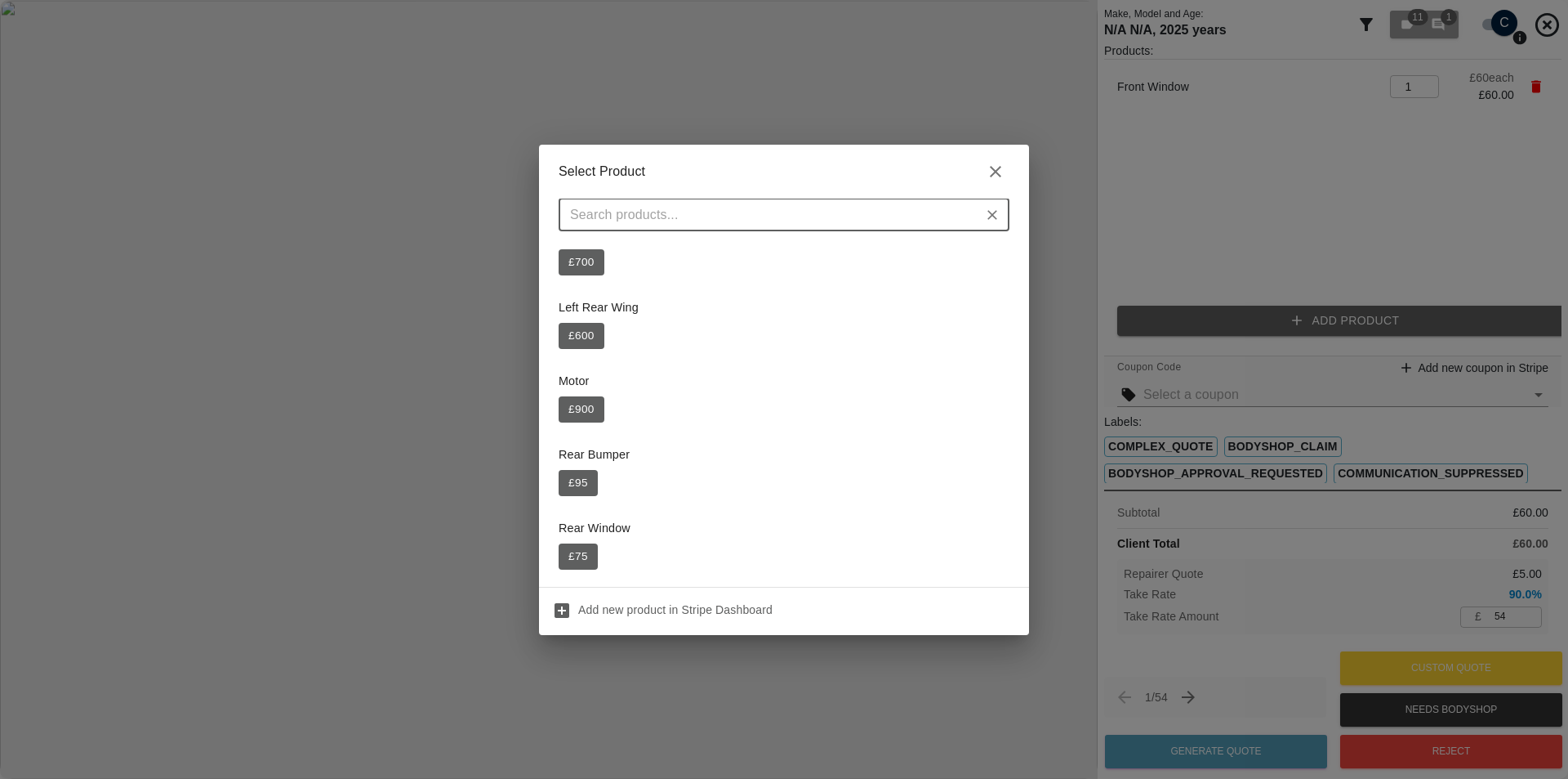
scroll to position [164, 0]
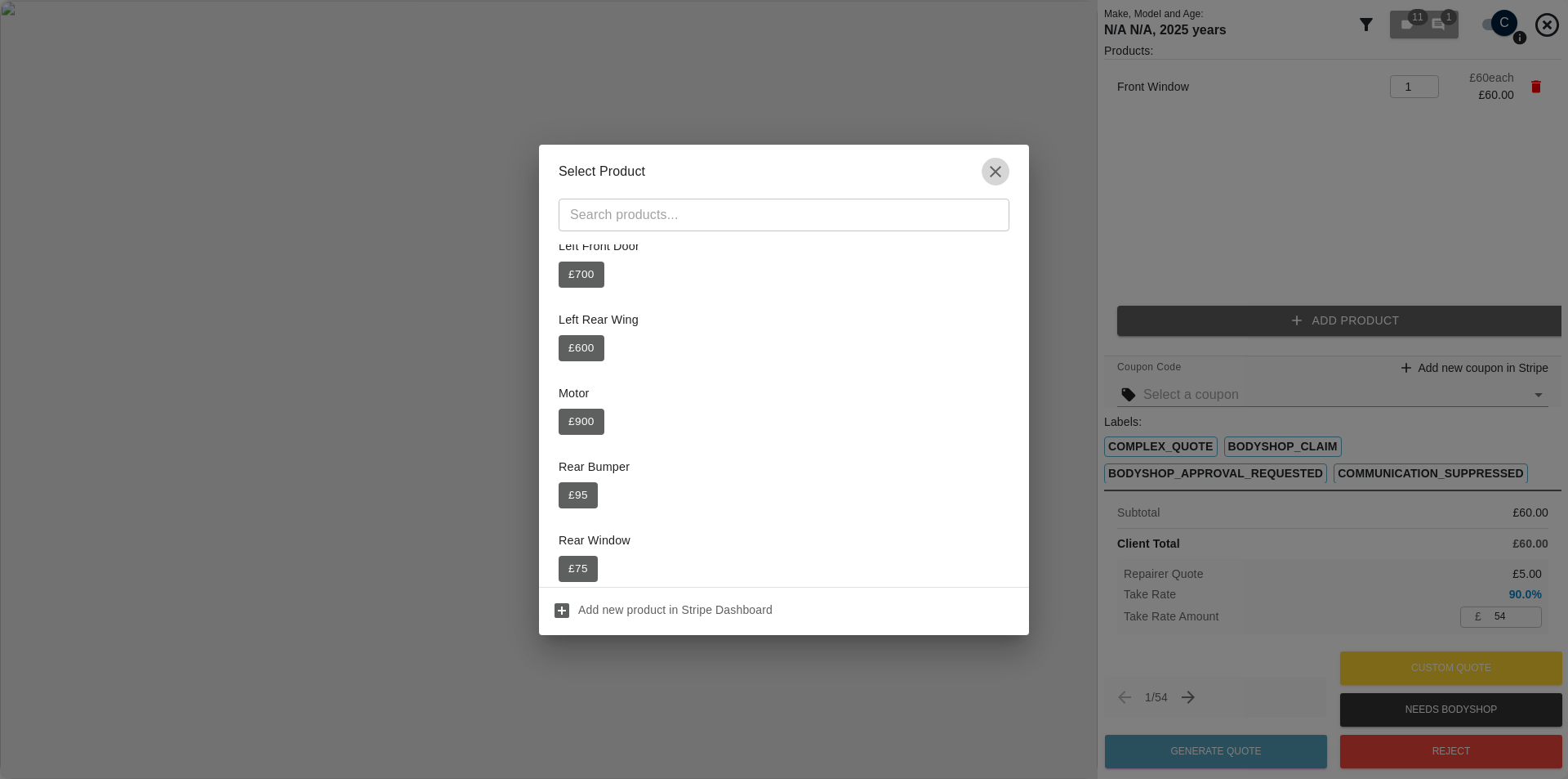
click at [993, 172] on icon "button" at bounding box center [995, 172] width 19 height 19
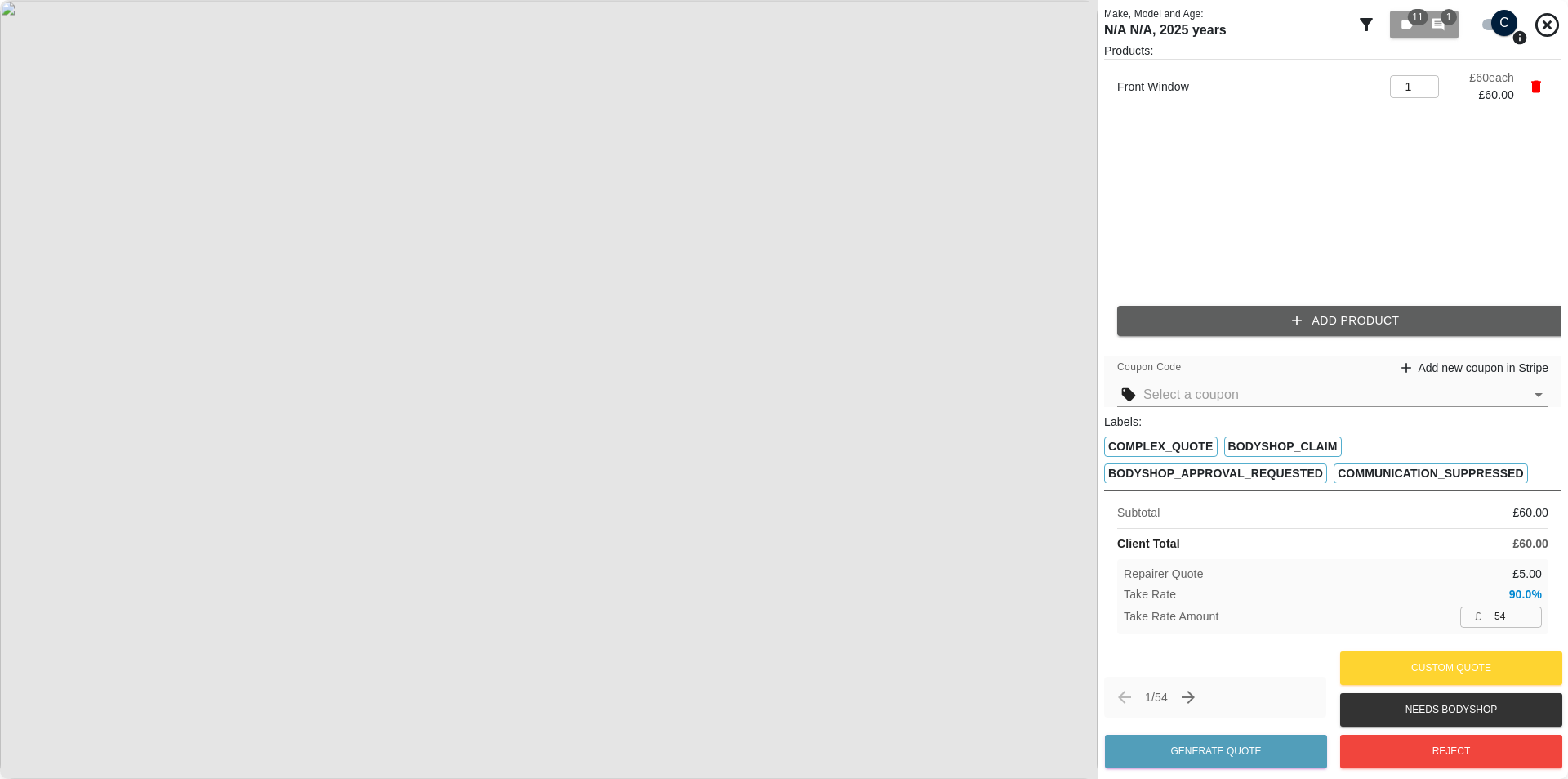
click at [1193, 319] on button "Add Product" at bounding box center [1347, 321] width 458 height 31
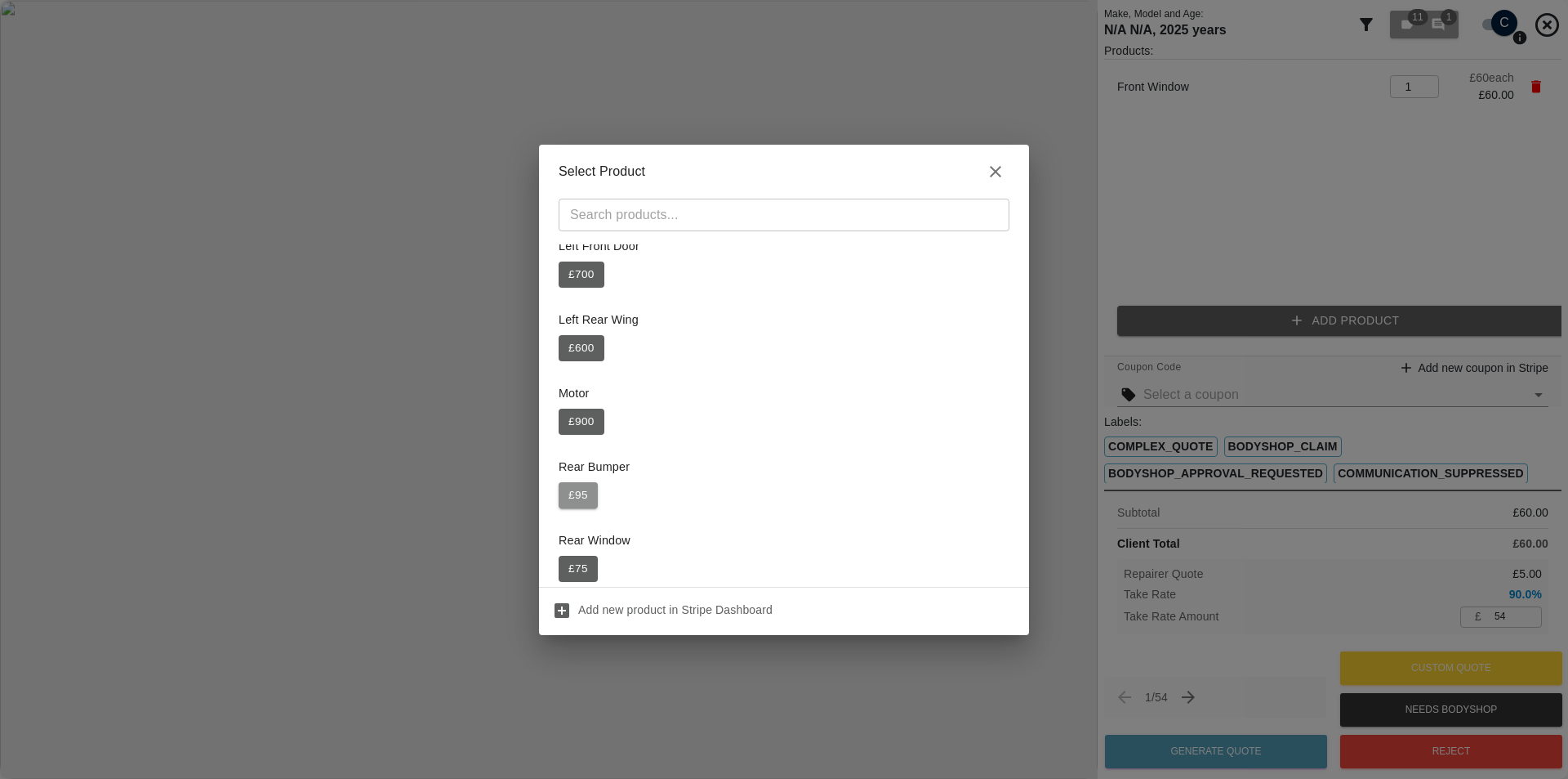
click at [574, 501] on button "£ 95" at bounding box center [578, 494] width 39 height 26
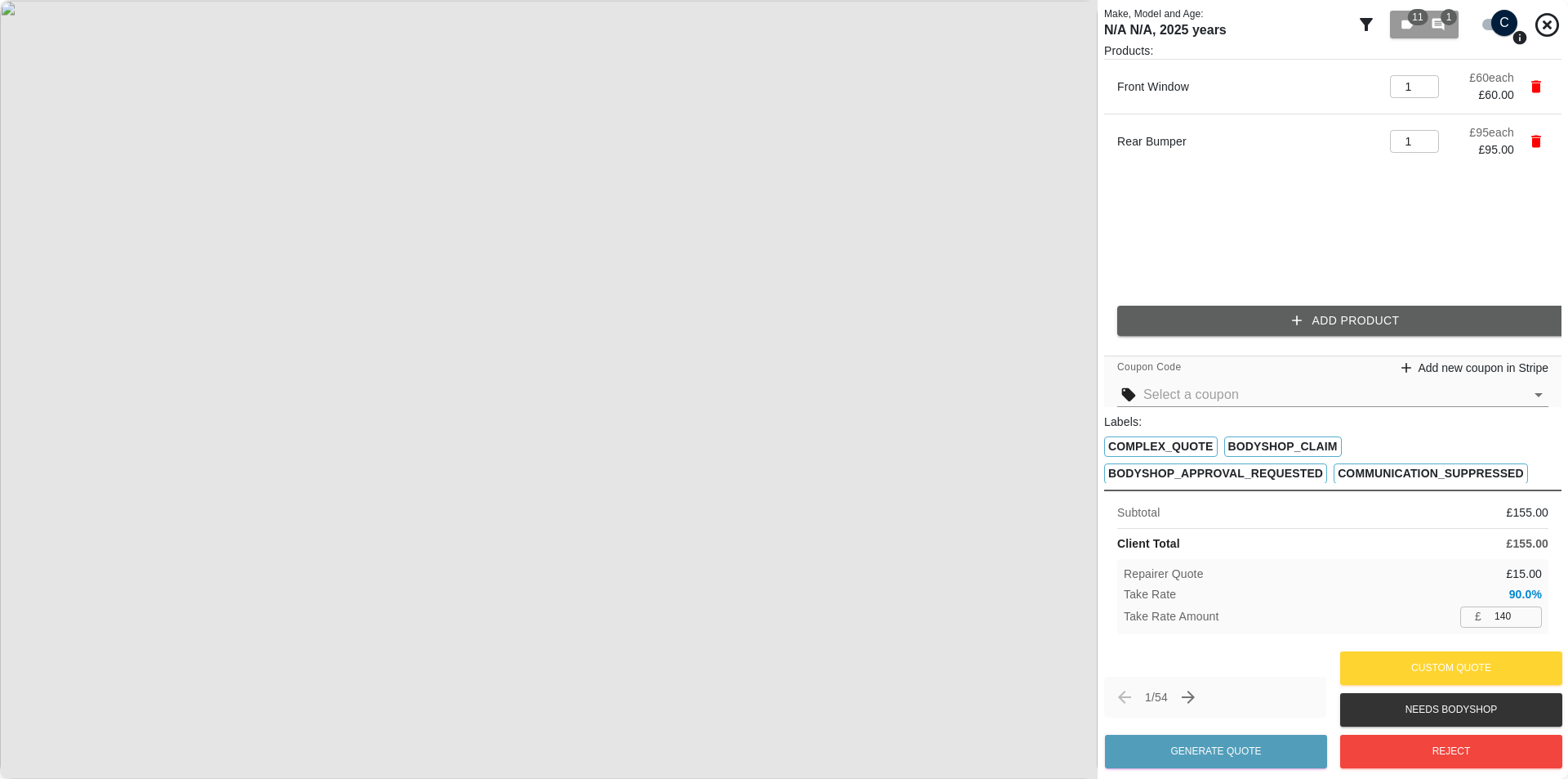
click at [1252, 303] on div "Products: Front Window 1 ​ £ 60 each £ 60.00 Rear Bumper 1 ​ £ 95 each £ 95.00 …" at bounding box center [1333, 195] width 458 height 307
click at [1241, 311] on button "Add Product" at bounding box center [1347, 321] width 458 height 31
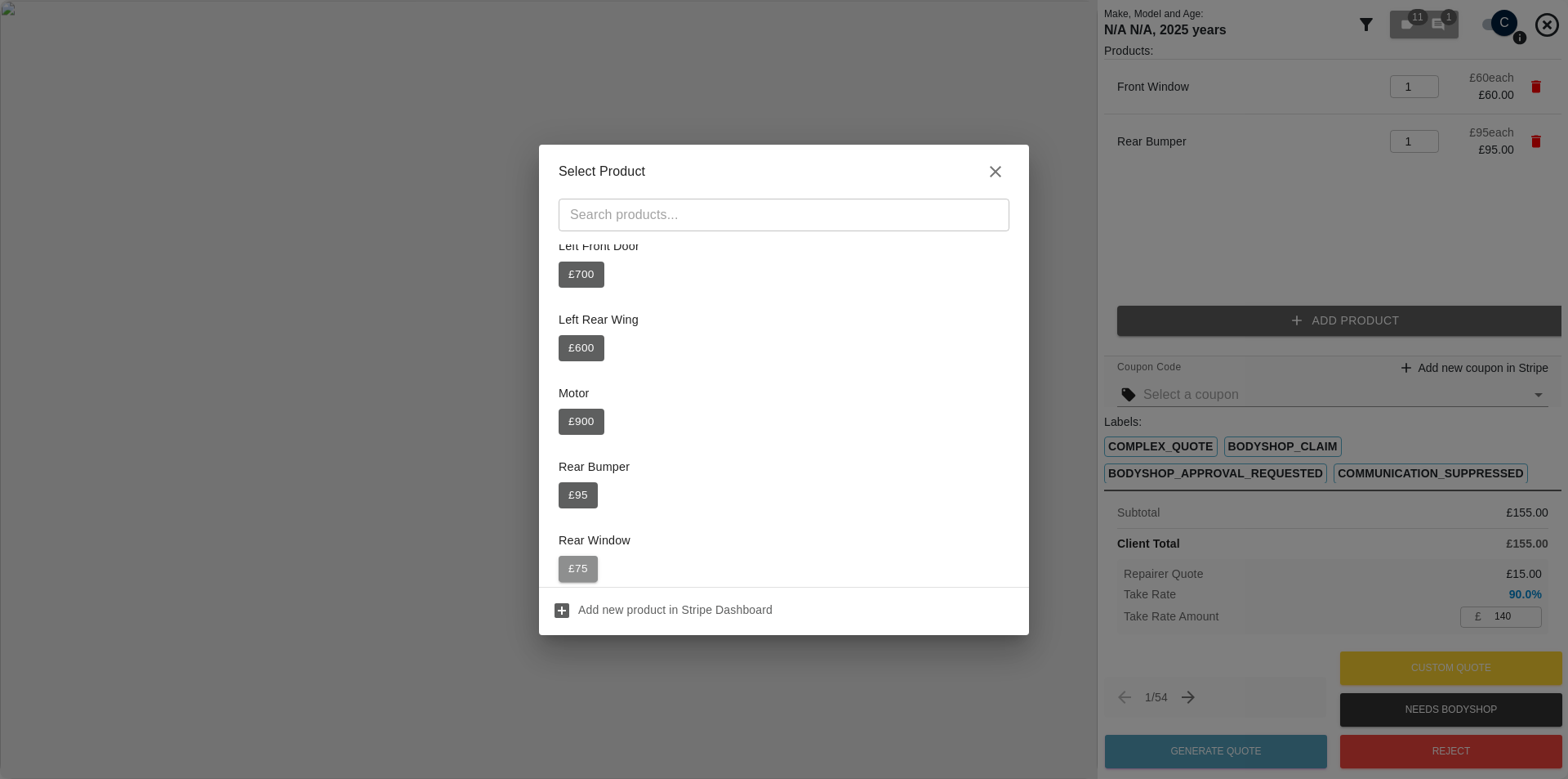
click at [576, 562] on button "£ 75" at bounding box center [578, 568] width 39 height 26
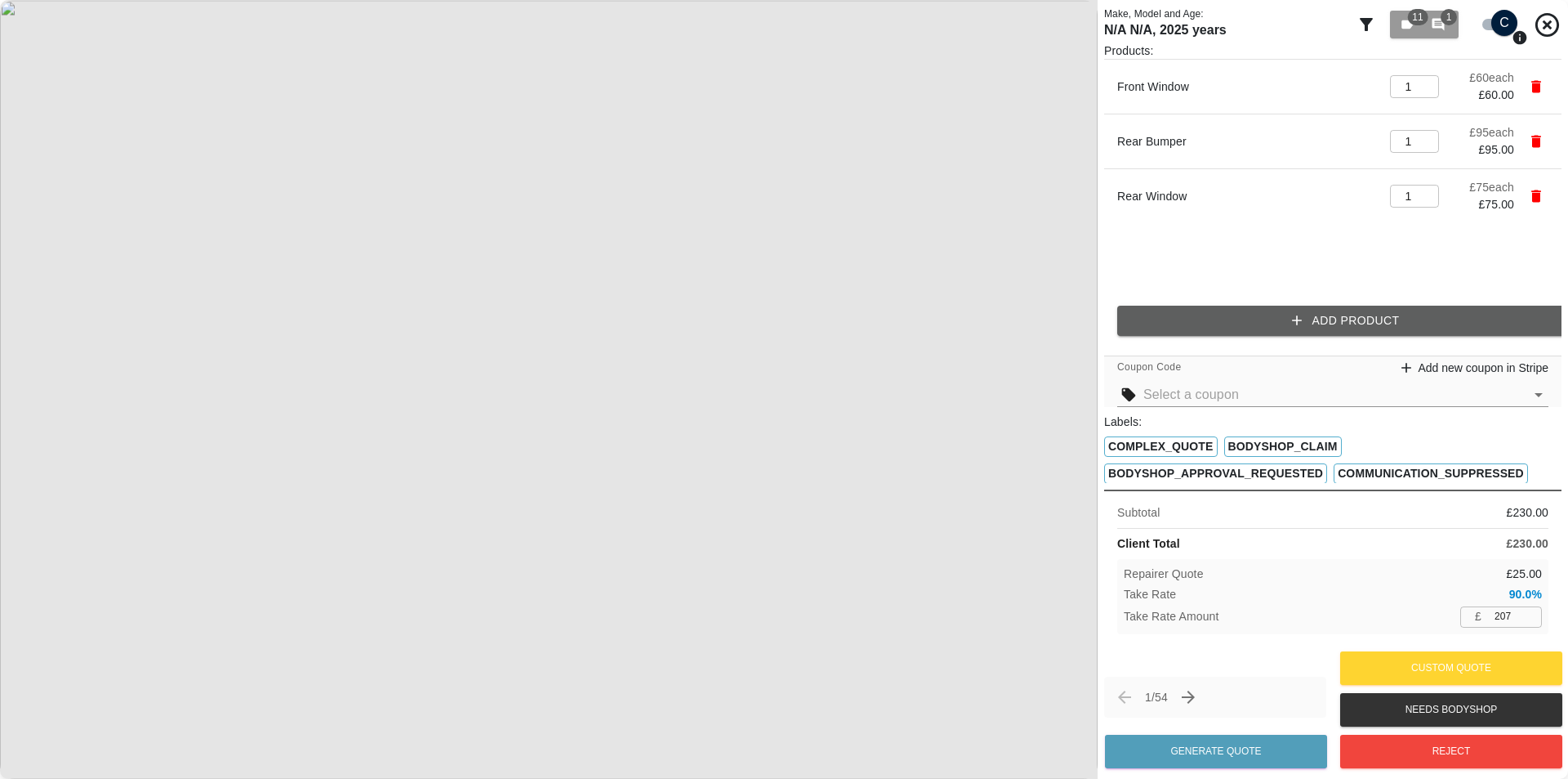
click at [1175, 306] on div "Products: Front Window 1 ​ £ 60 each £ 60.00 Rear Bumper 1 ​ £ 95 each £ 95.00 …" at bounding box center [1333, 195] width 458 height 307
click at [1212, 341] on div "Products: Front Window 1 ​ £ 60 each £ 60.00 Rear Bumper 1 ​ £ 95 each £ 95.00 …" at bounding box center [1333, 195] width 458 height 307
click at [1215, 330] on button "Add Product" at bounding box center [1347, 321] width 458 height 31
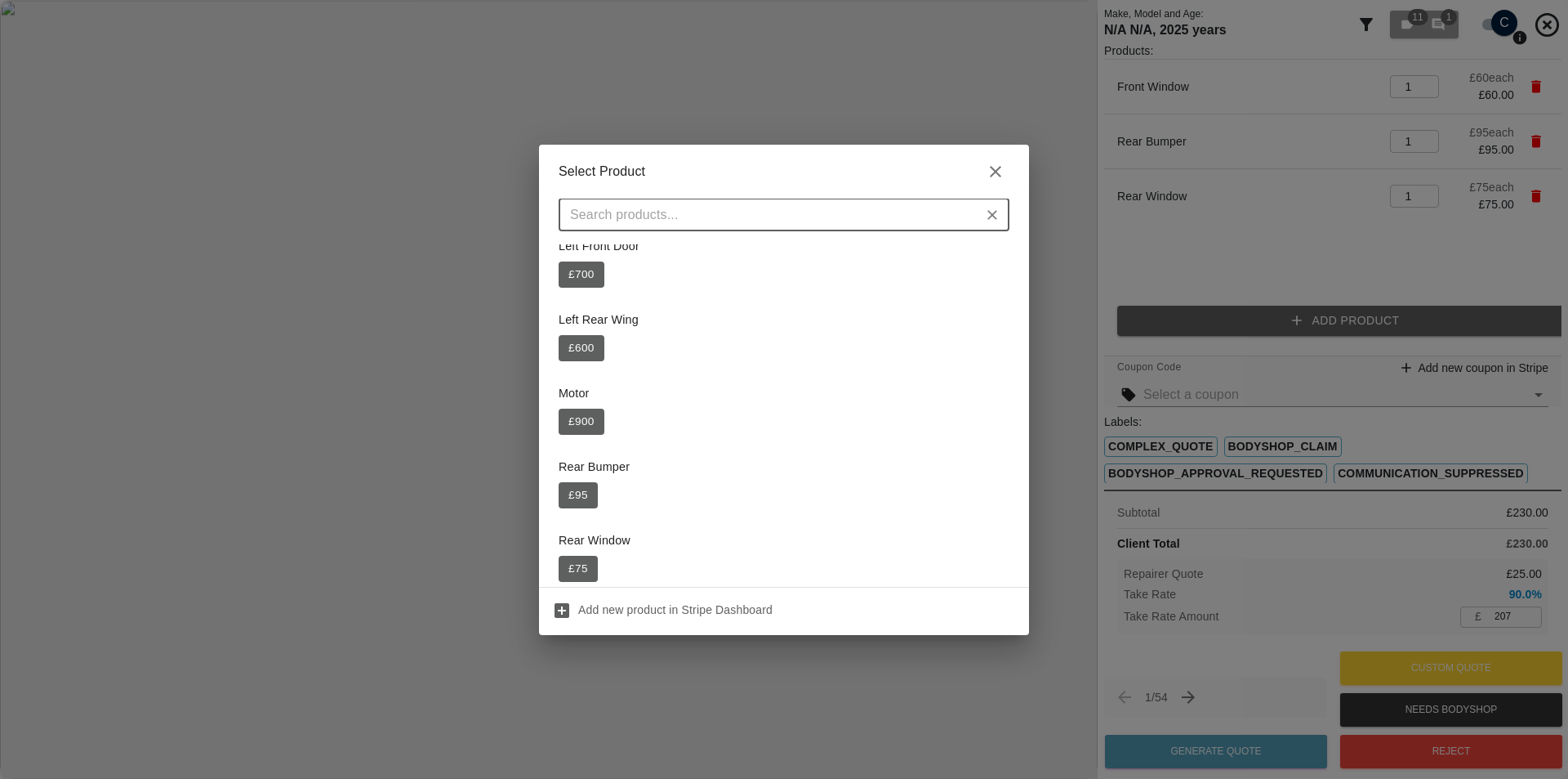
click at [1235, 264] on div "Select Product ​ Front Window £ 60 Left Front Door £ 700 Left Rear Wing £ 600 M…" at bounding box center [784, 389] width 1568 height 779
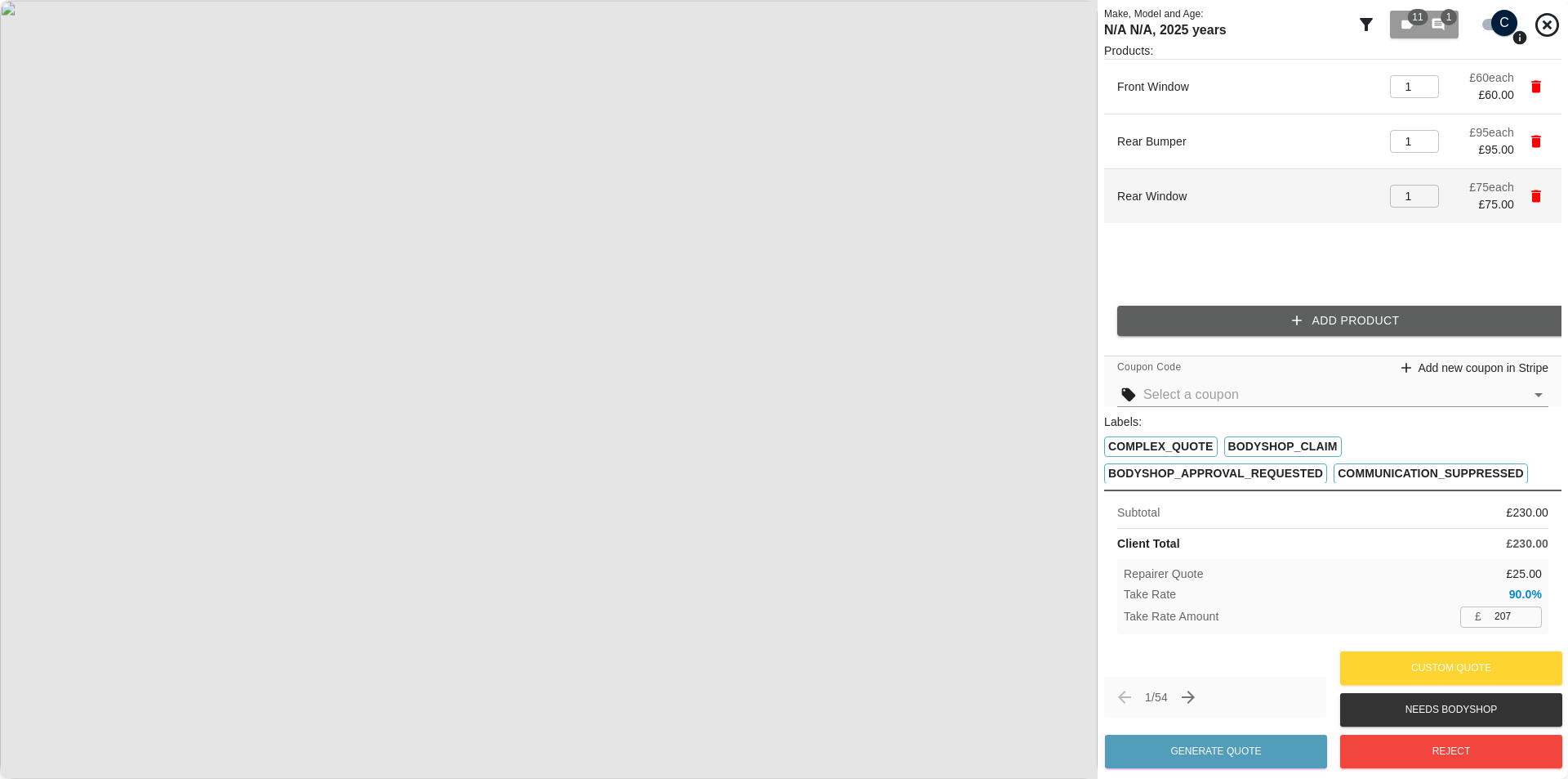
type input "275"
click at [1425, 191] on input "2" at bounding box center [1414, 196] width 49 height 23
type input "1"
type input "207"
click at [1430, 204] on input "1" at bounding box center [1414, 196] width 49 height 23
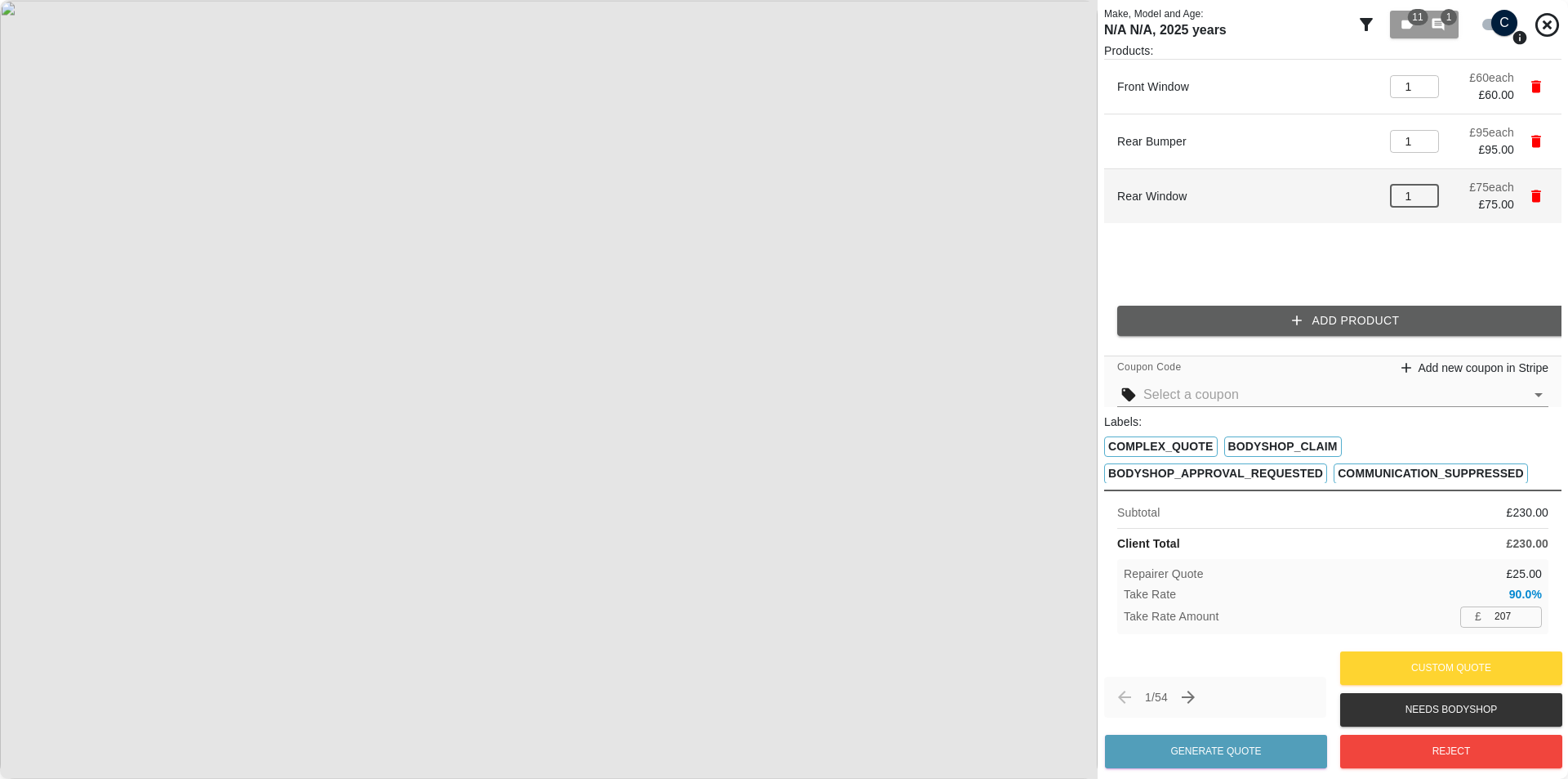
type input "2"
type input "275"
type input "2"
click at [1429, 191] on input "2" at bounding box center [1414, 196] width 49 height 23
click at [1420, 208] on li "Rear Window 2 ​ £ 75 each £ 150.00" at bounding box center [1333, 196] width 458 height 54
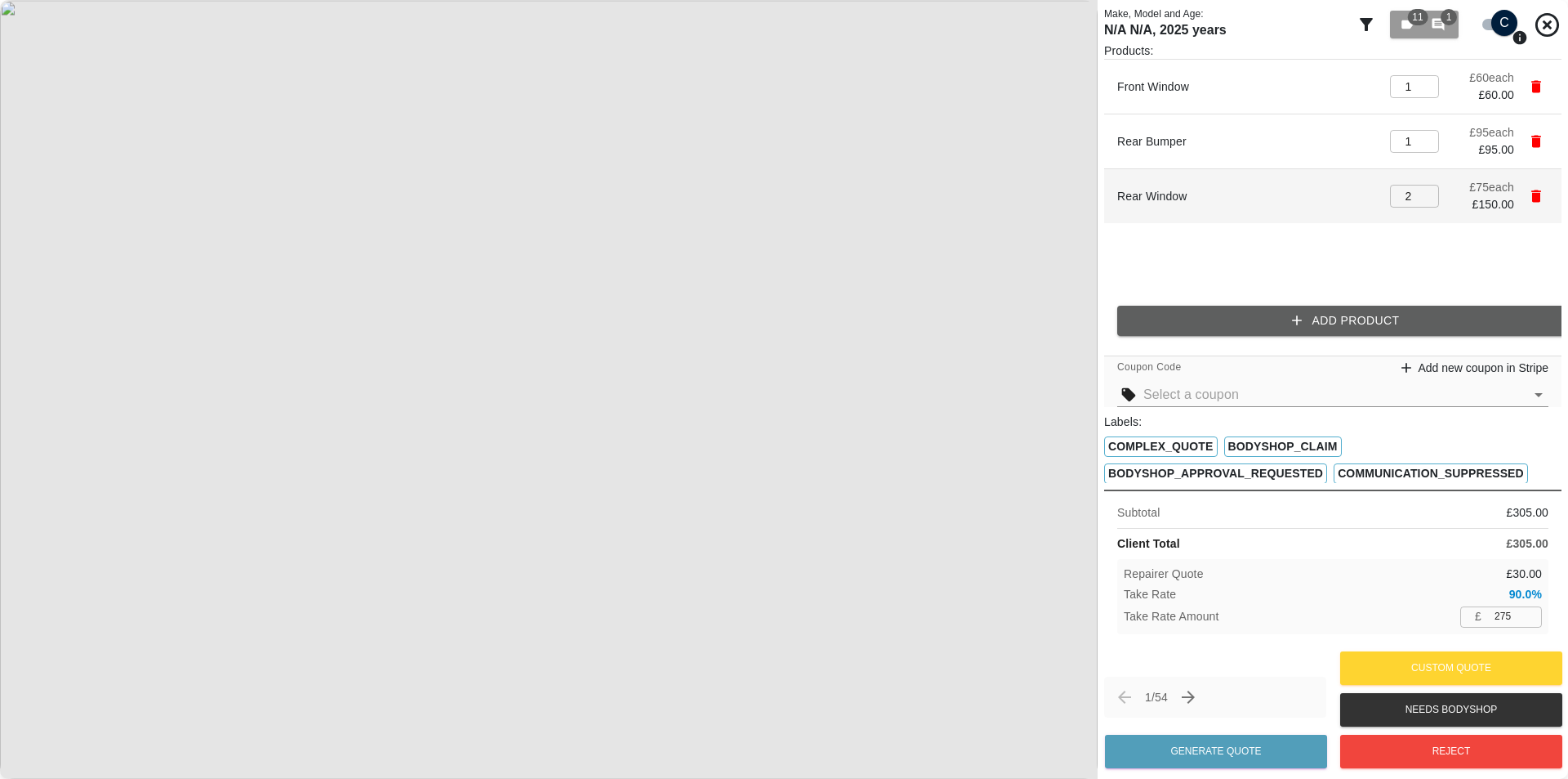
type input "207"
click at [1423, 202] on input "1" at bounding box center [1414, 196] width 49 height 23
type input "2"
type input "275"
click at [1425, 195] on input "2" at bounding box center [1414, 196] width 49 height 23
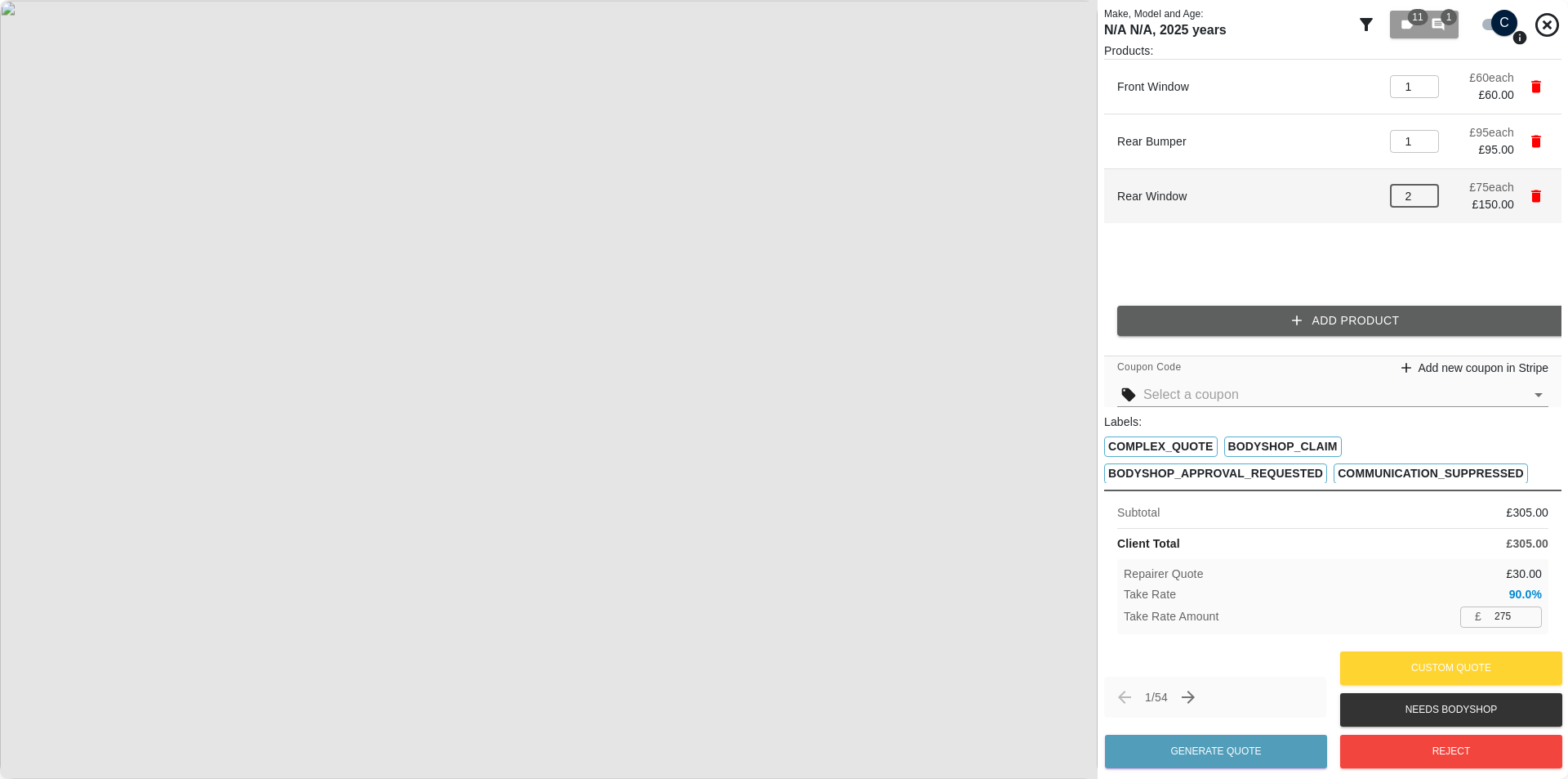
type input "1"
type input "207"
click at [1432, 199] on input "1" at bounding box center [1414, 196] width 49 height 23
type input "2"
type input "275"
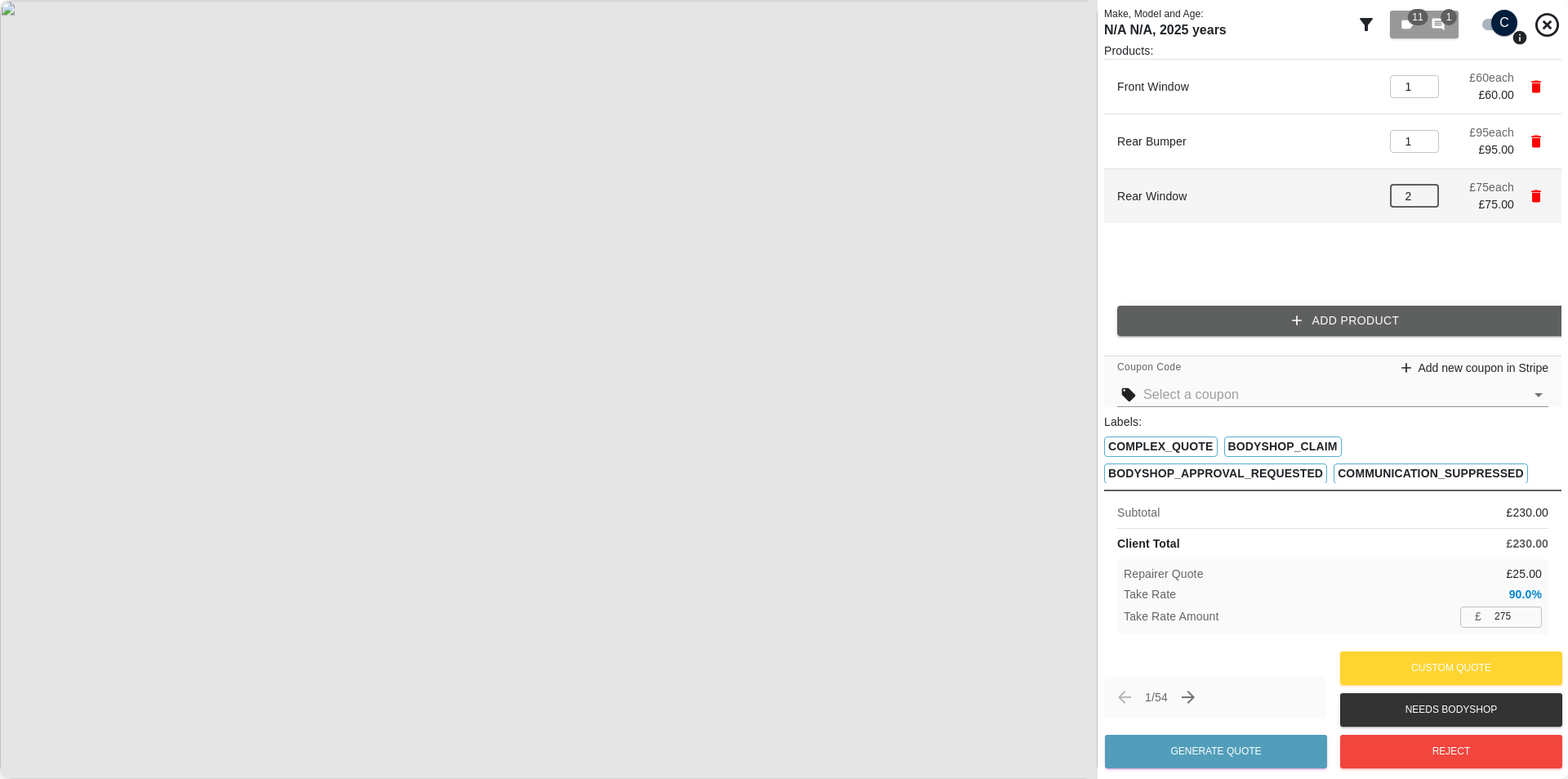
click at [1426, 192] on input "2" at bounding box center [1414, 196] width 49 height 23
type input "3"
type input "342"
click at [1426, 192] on input "3" at bounding box center [1414, 196] width 49 height 23
type input "4"
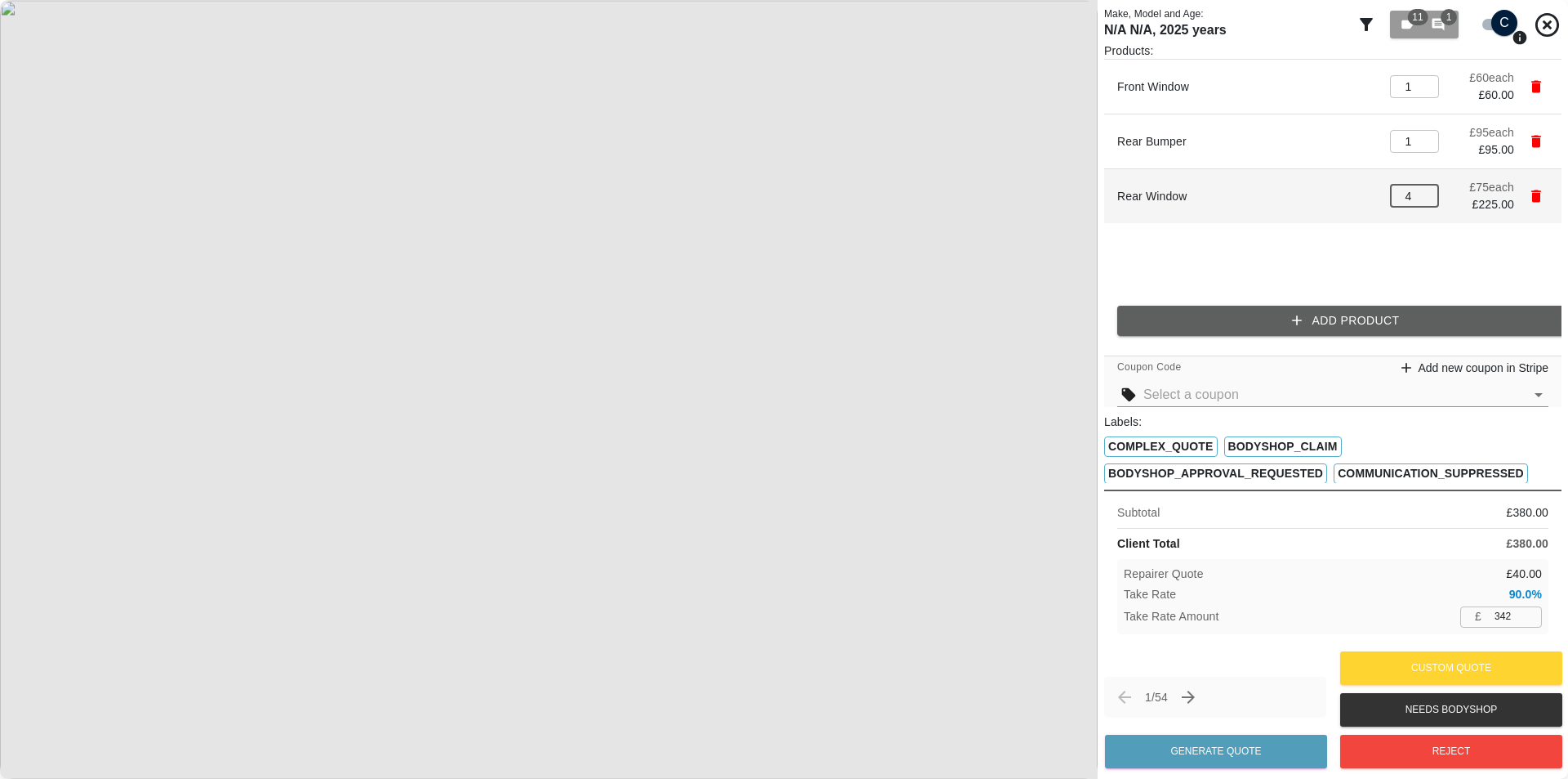
type input "410"
click at [1426, 192] on input "4" at bounding box center [1414, 196] width 49 height 23
type input "3"
type input "342"
click at [1430, 199] on input "3" at bounding box center [1414, 196] width 49 height 23
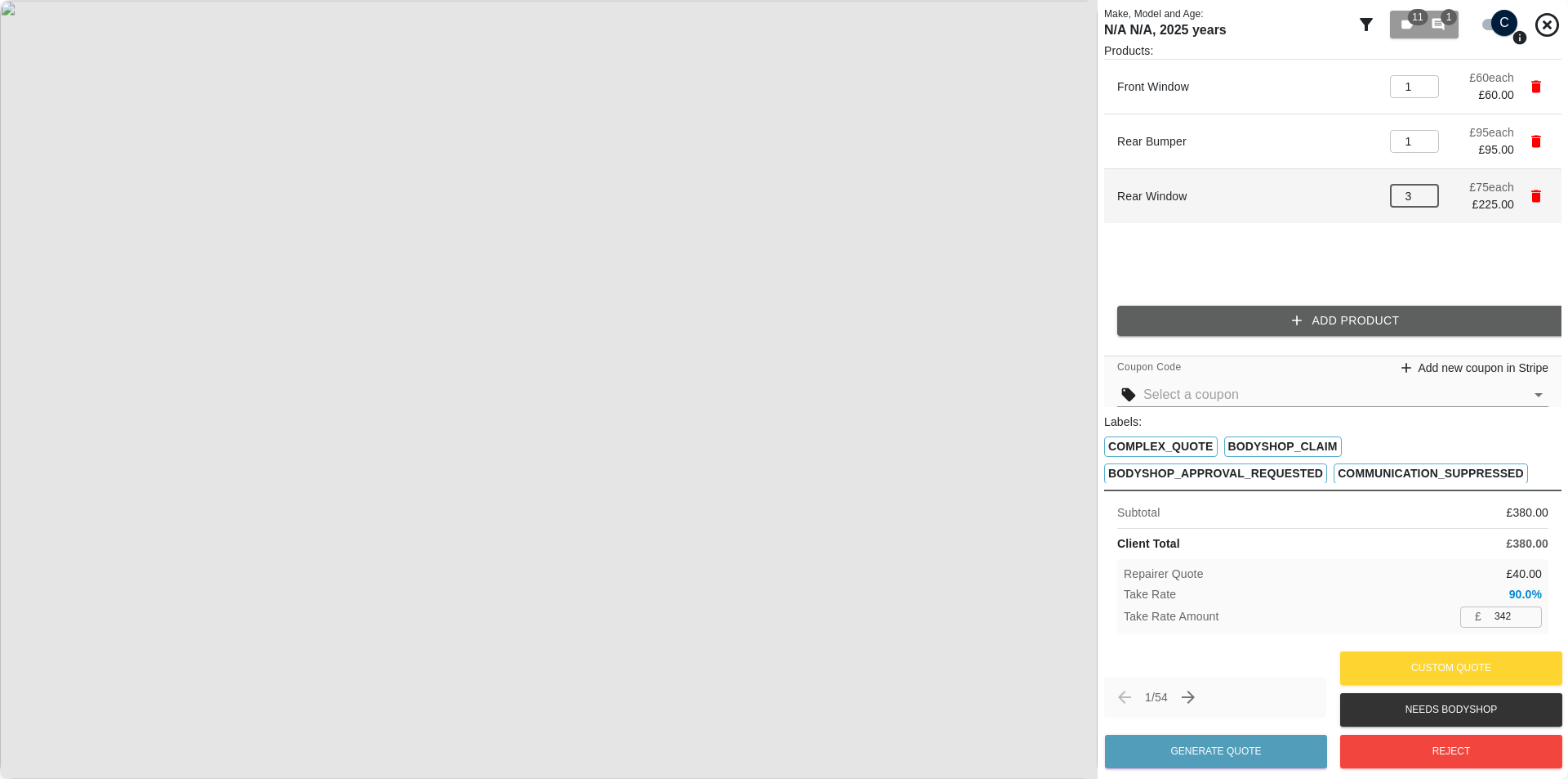
type input "2"
type input "275"
click at [1430, 199] on input "2" at bounding box center [1414, 196] width 49 height 23
type input "1"
type input "207"
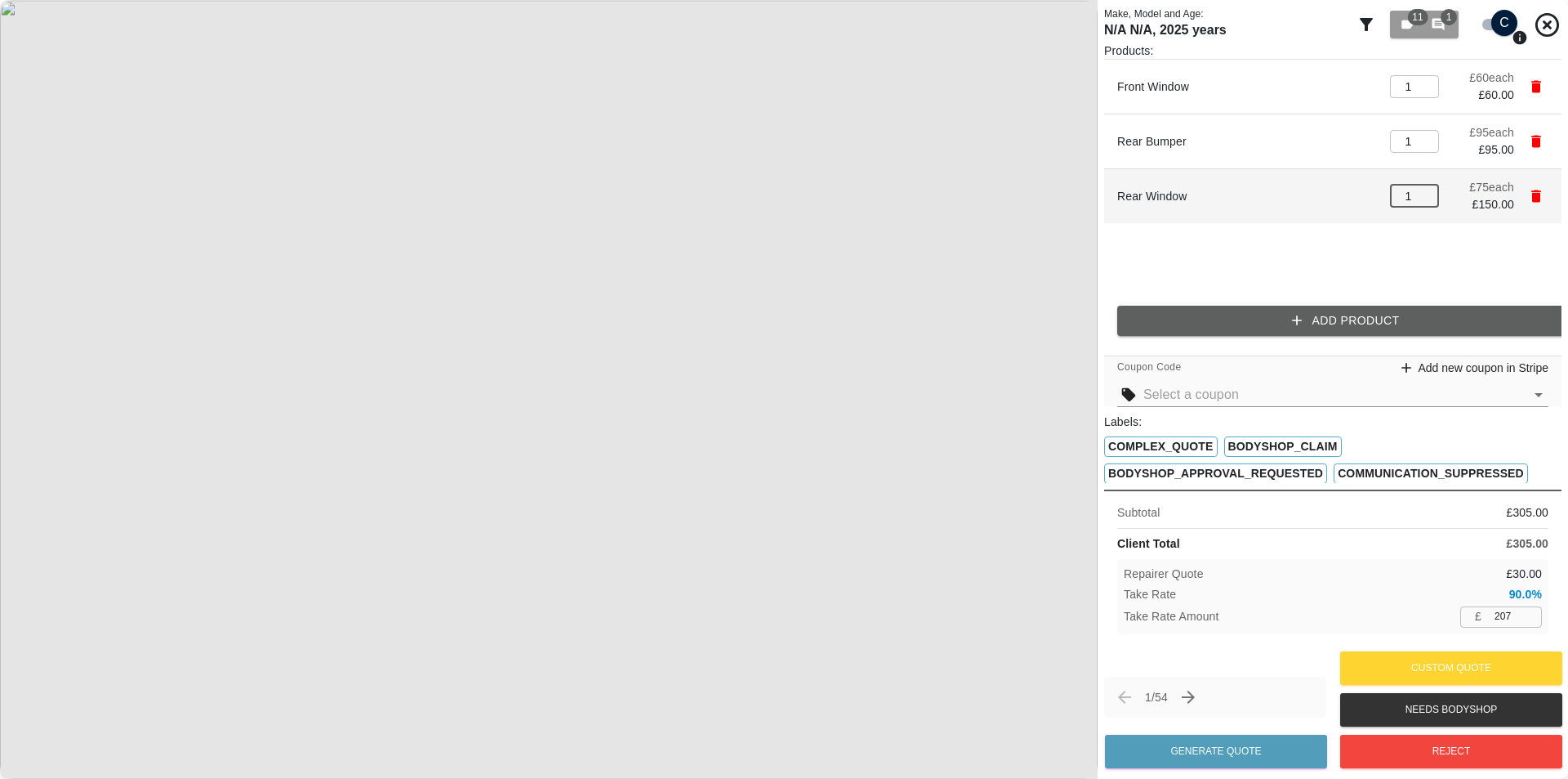
type input "1"
click at [1430, 199] on input "1" at bounding box center [1414, 196] width 49 height 23
type input "140"
click at [1430, 199] on input "number" at bounding box center [1414, 196] width 49 height 23
type input "207"
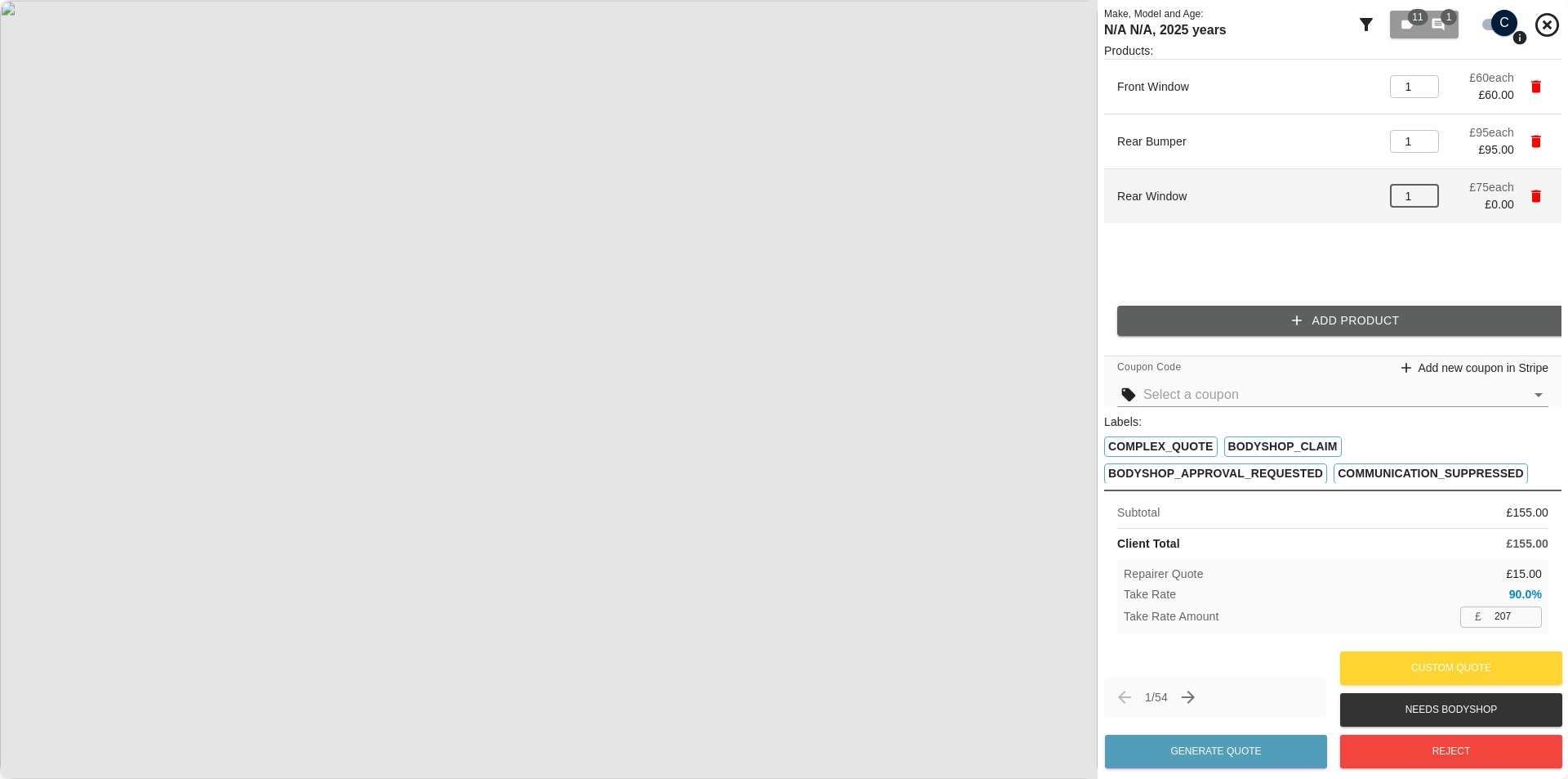
click at [1430, 195] on input "1" at bounding box center [1414, 196] width 49 height 23
type input "2"
type input "275"
click at [1429, 195] on input "2" at bounding box center [1414, 196] width 49 height 23
type input "3"
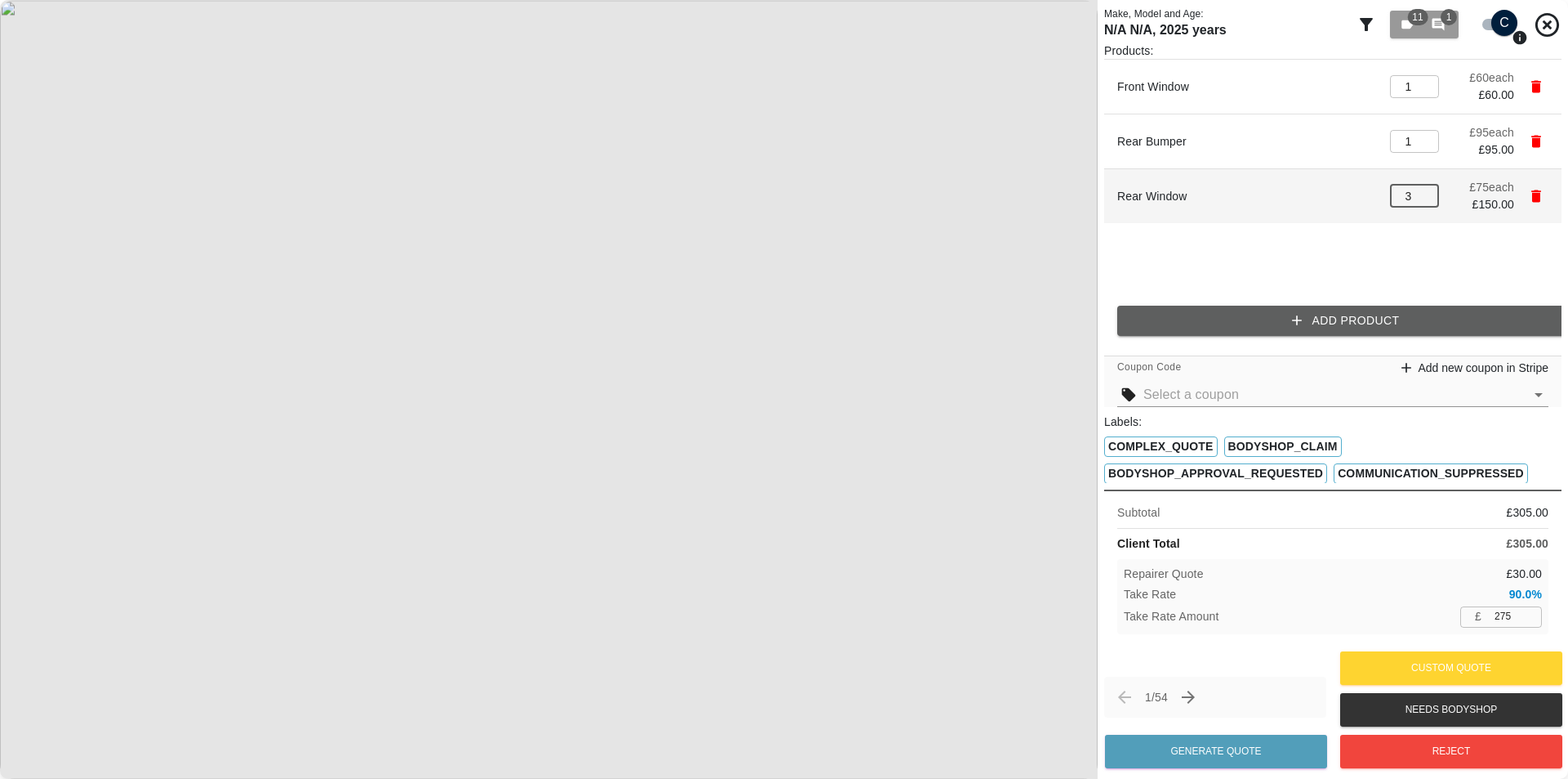
type input "342"
click at [1429, 195] on input "3" at bounding box center [1414, 196] width 49 height 23
type input "2"
type input "275"
click at [1423, 200] on input "2" at bounding box center [1414, 196] width 49 height 23
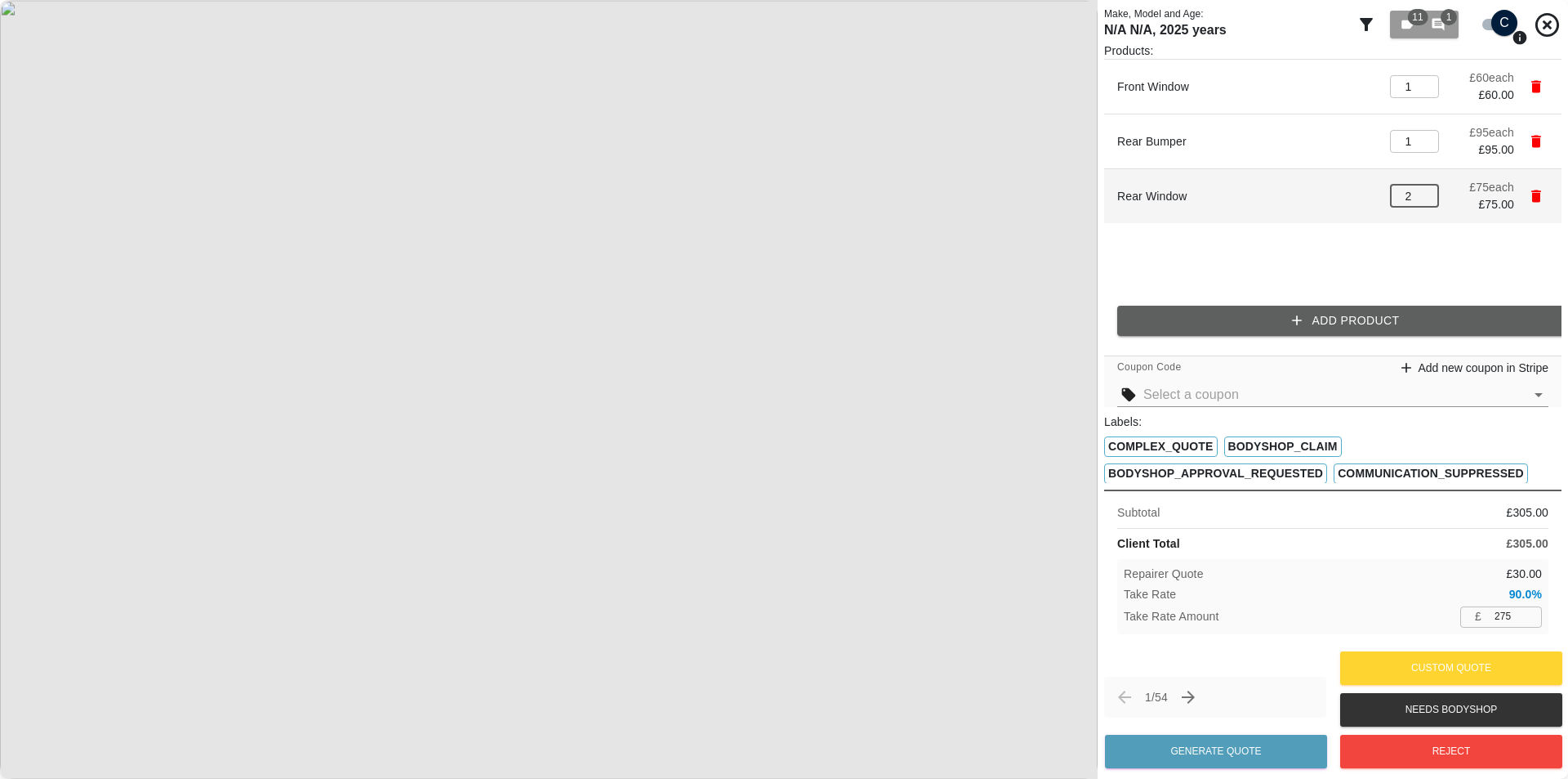
type input "1"
type input "207"
type input "1"
click at [1423, 200] on input "1" at bounding box center [1414, 196] width 49 height 23
type input "140"
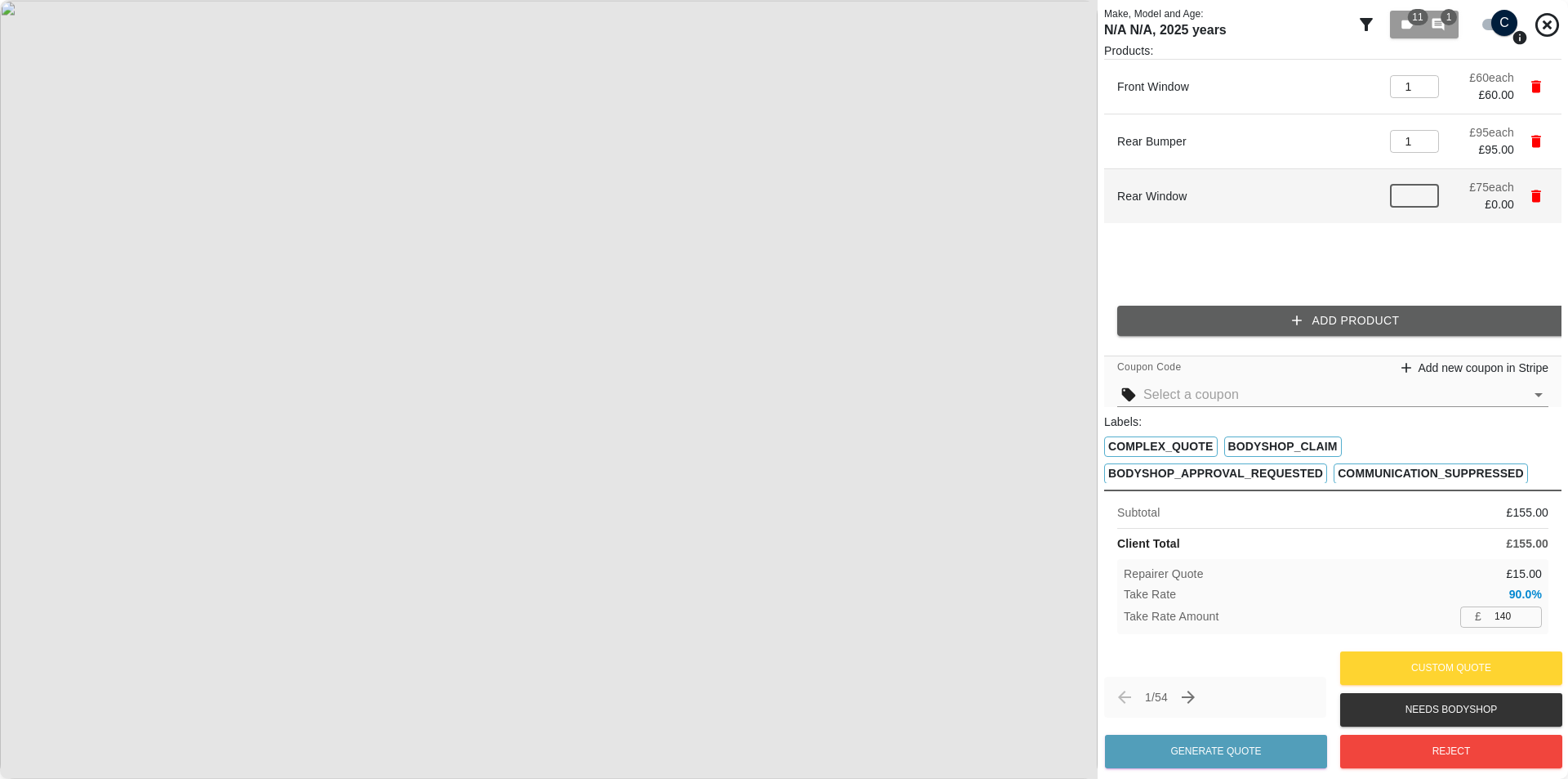
click at [1423, 200] on input "number" at bounding box center [1414, 196] width 49 height 23
click at [1420, 193] on input "number" at bounding box center [1414, 196] width 49 height 23
type input "207"
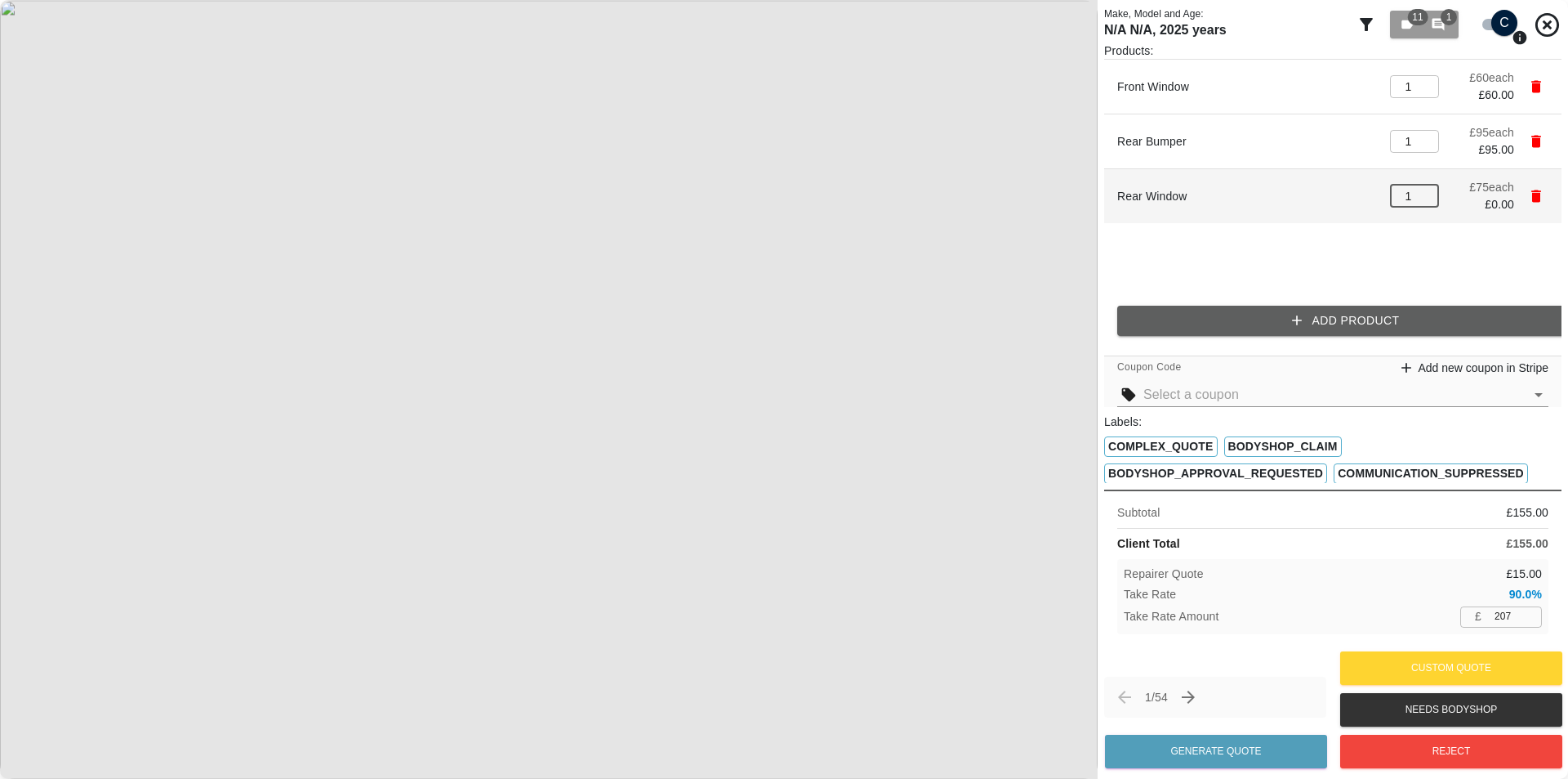
click at [1421, 193] on input "1" at bounding box center [1414, 196] width 49 height 23
type input "2"
type input "275"
click at [1423, 193] on input "2" at bounding box center [1414, 196] width 49 height 23
type input "3"
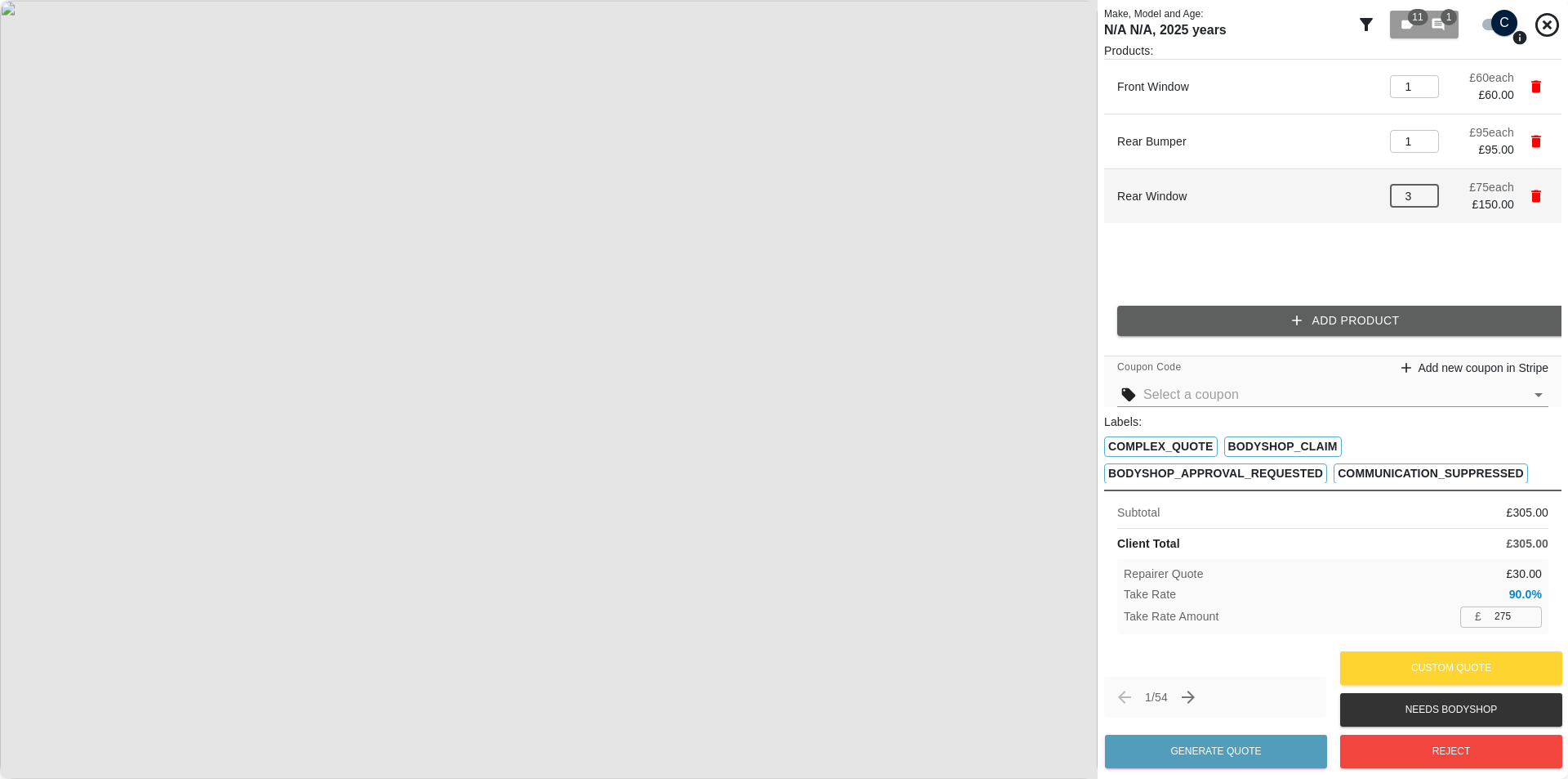
type input "342"
click at [1423, 193] on input "3" at bounding box center [1414, 196] width 49 height 23
type input "4"
type input "410"
click at [1423, 193] on input "4" at bounding box center [1414, 196] width 49 height 23
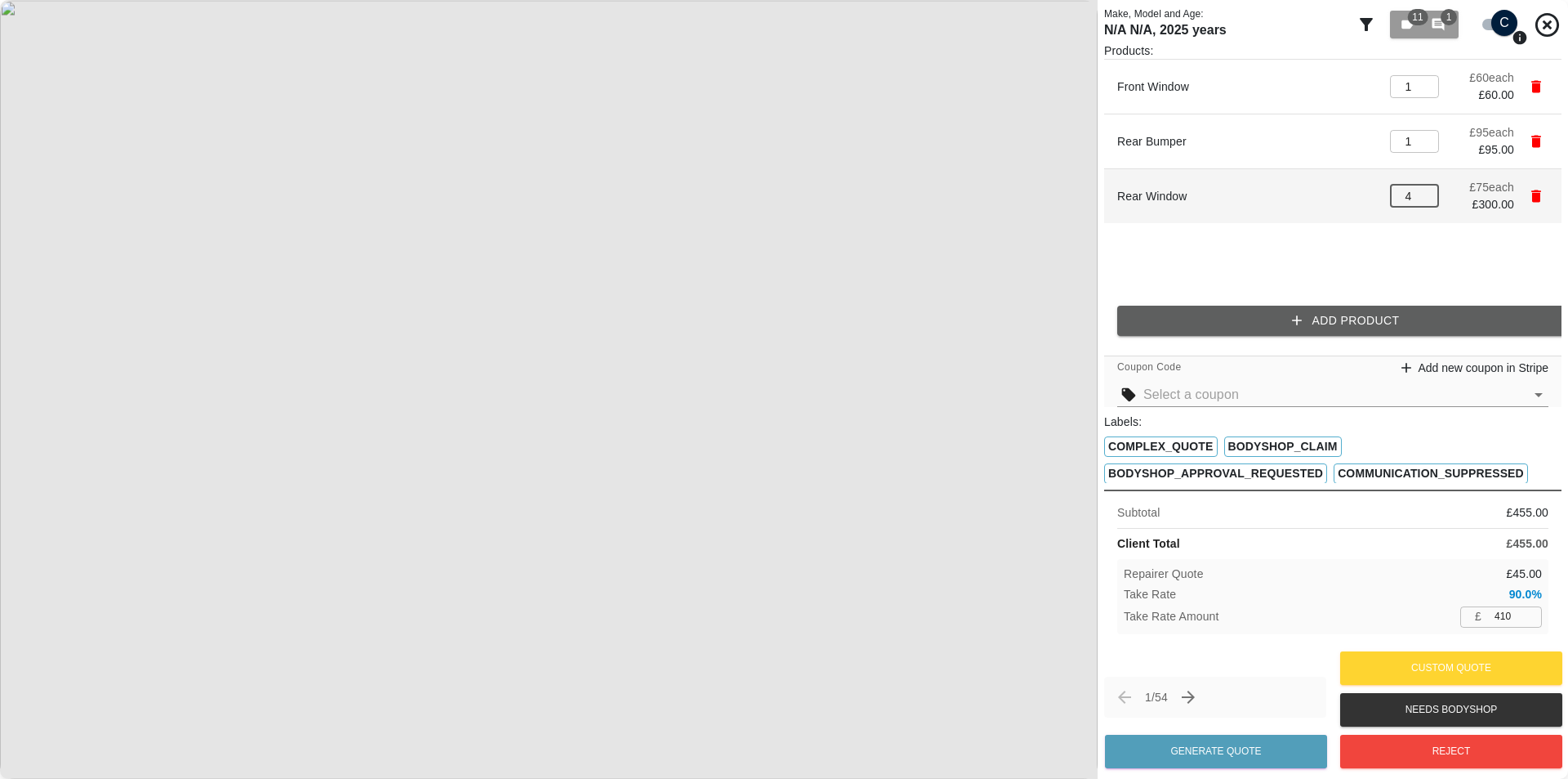
type input "5"
type input "477"
type input "5"
click at [1423, 193] on input "5" at bounding box center [1414, 196] width 49 height 23
click at [1416, 195] on input "5" at bounding box center [1414, 196] width 49 height 23
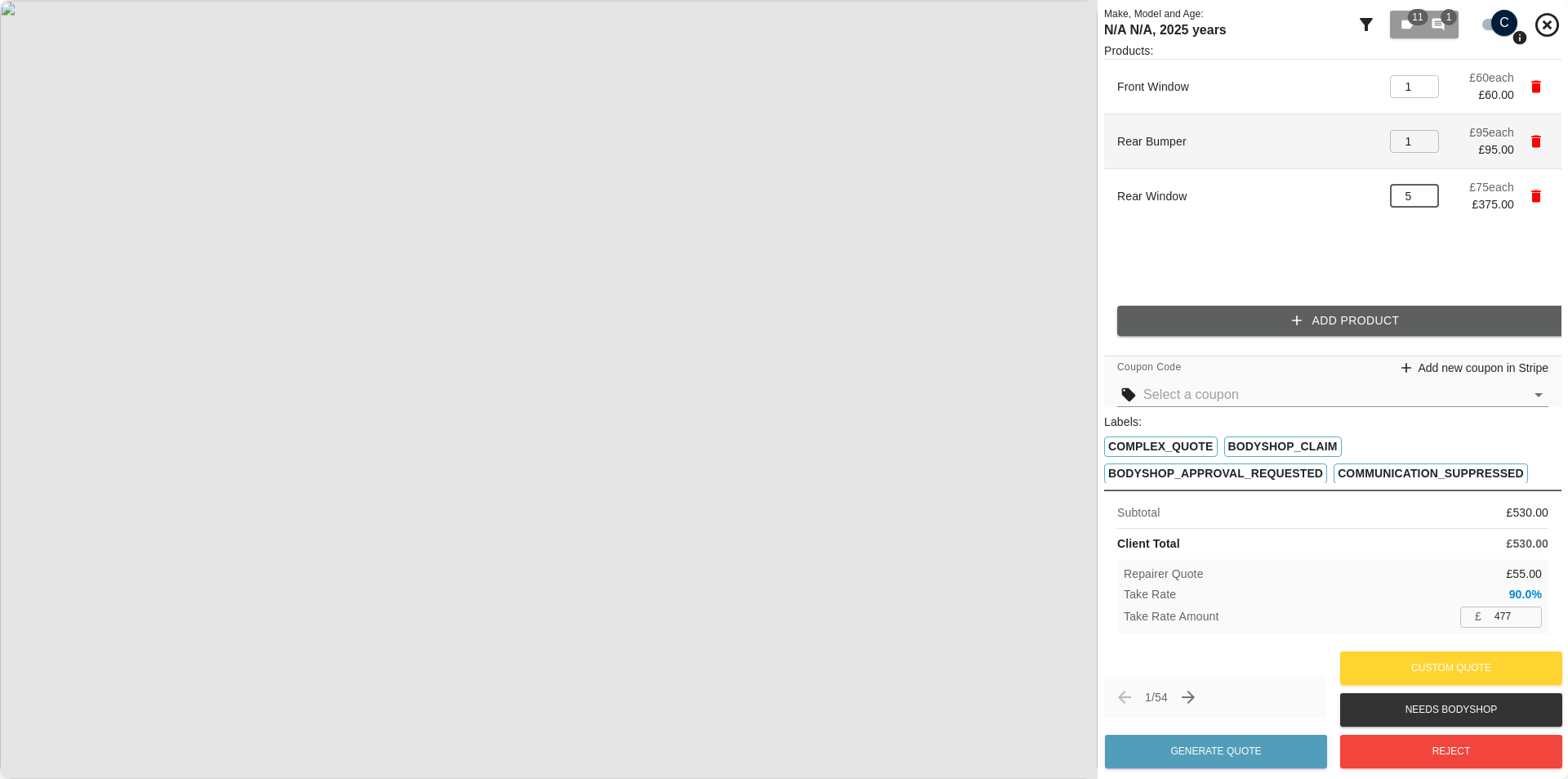
type input "563"
click at [1423, 137] on input "2" at bounding box center [1414, 142] width 49 height 23
type input "3"
type input "648"
click at [1425, 137] on input "3" at bounding box center [1414, 142] width 49 height 23
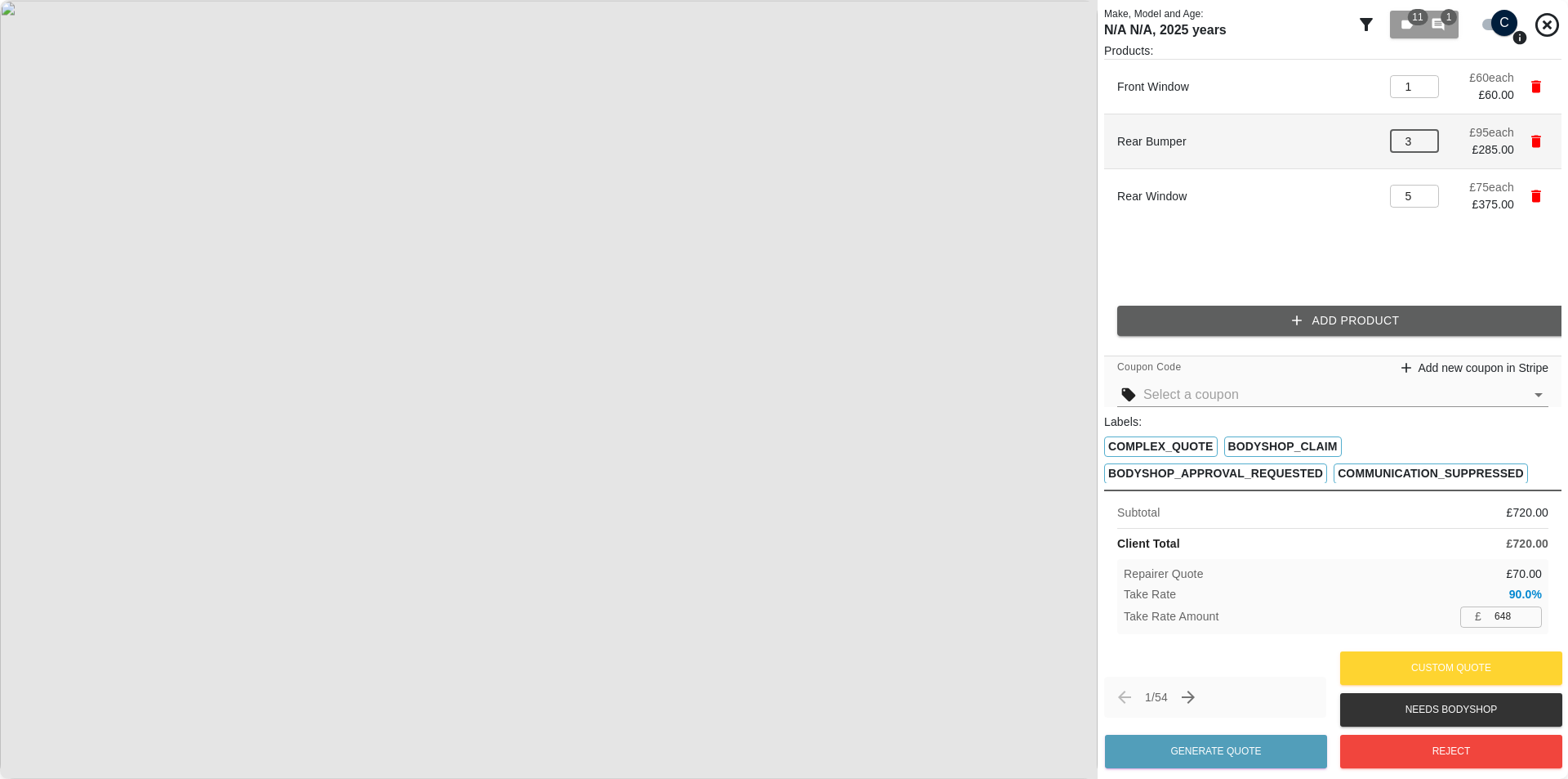
type input "4"
type input "734"
click at [1426, 137] on input "4" at bounding box center [1414, 142] width 49 height 23
type input "5"
type input "819"
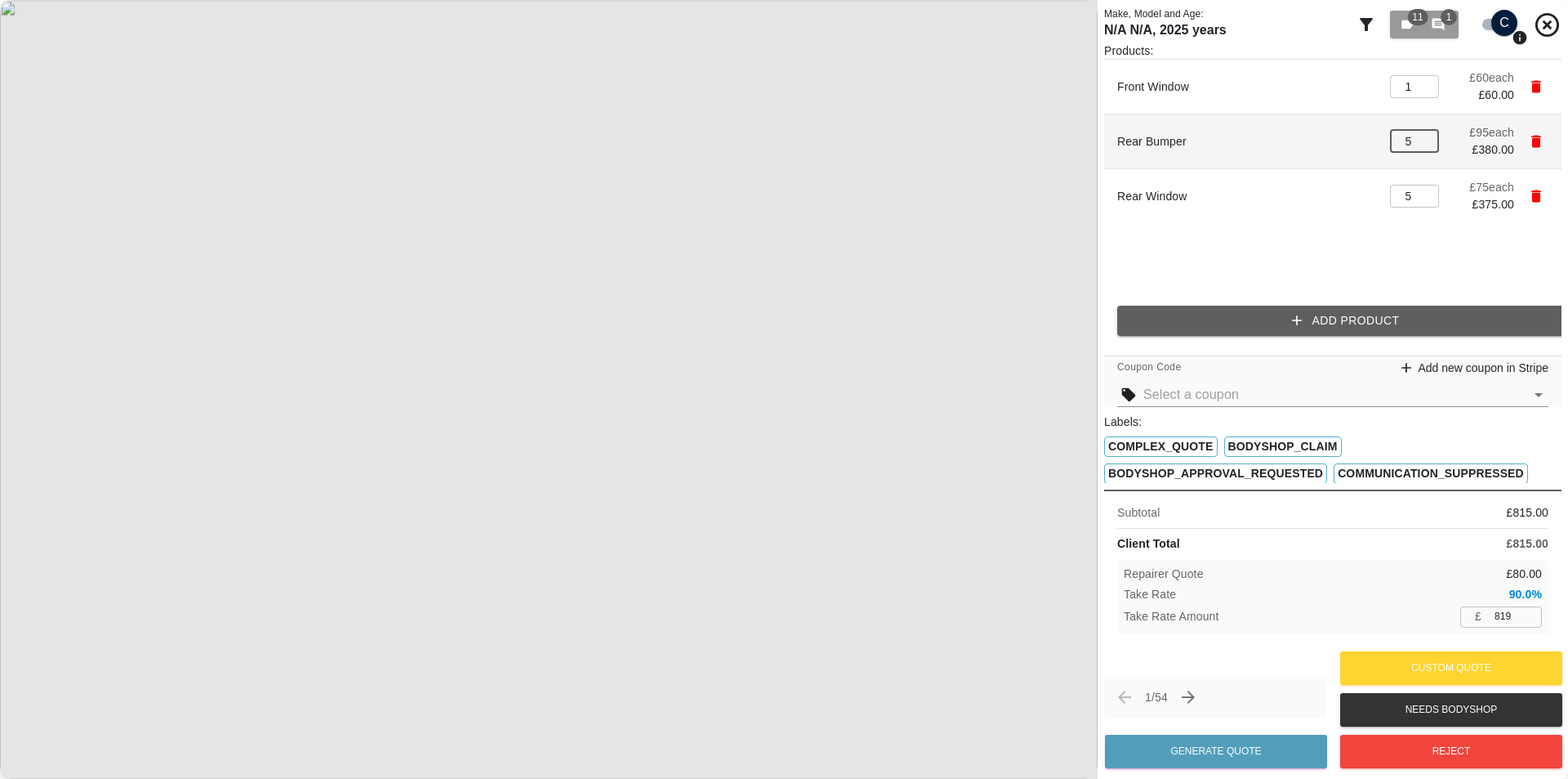
click at [1426, 137] on input "5" at bounding box center [1414, 142] width 49 height 23
type input "6"
type input "905"
click at [1426, 137] on input "6" at bounding box center [1414, 142] width 49 height 23
type input "5"
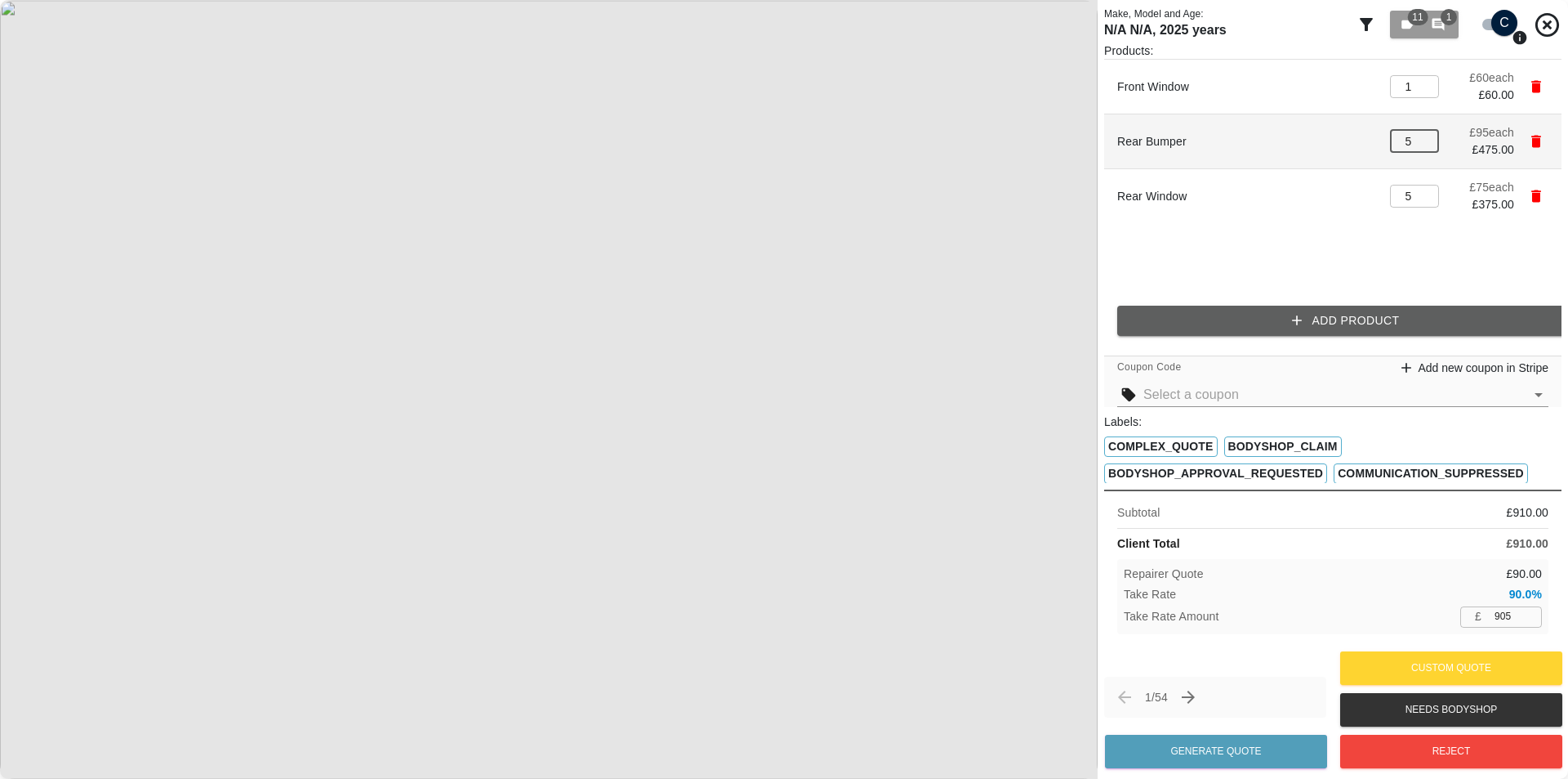
type input "819"
click at [1424, 146] on input "5" at bounding box center [1414, 142] width 49 height 23
type input "4"
type input "734"
click at [1424, 146] on input "4" at bounding box center [1414, 142] width 49 height 23
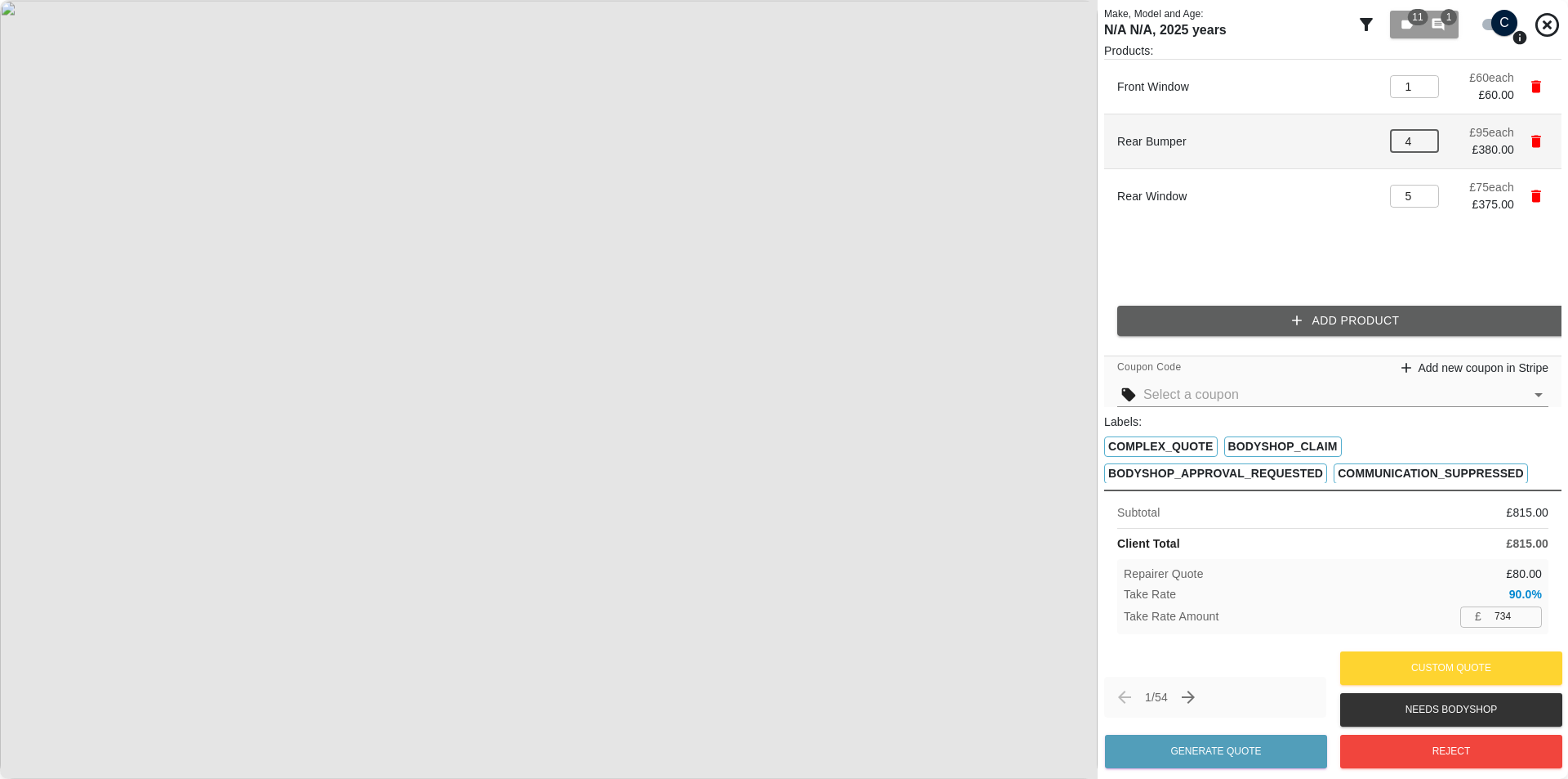
type input "3"
type input "648"
click at [1424, 146] on input "3" at bounding box center [1414, 142] width 49 height 23
type input "2"
type input "563"
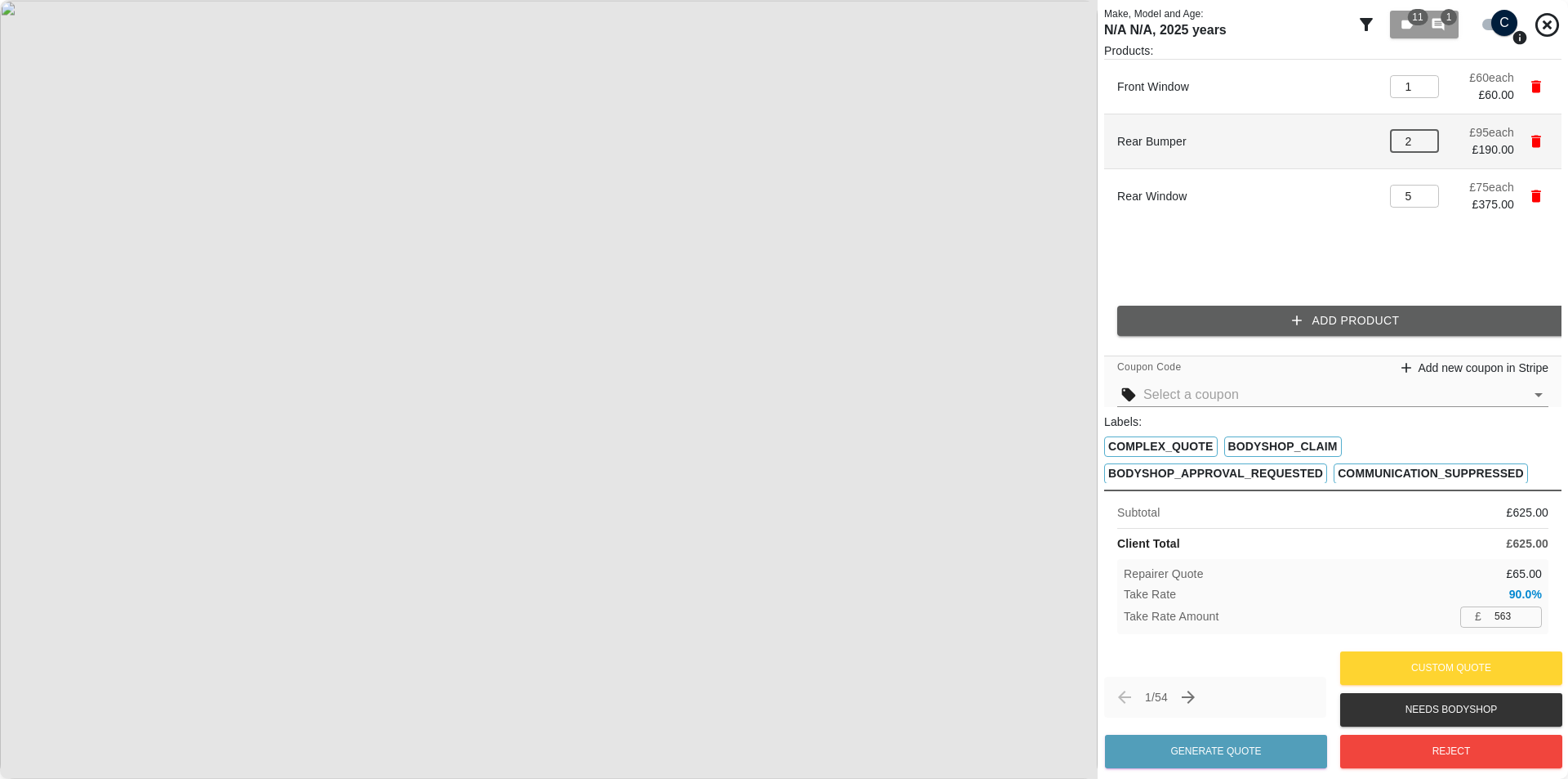
type input "2"
click at [1424, 146] on input "2" at bounding box center [1414, 142] width 49 height 23
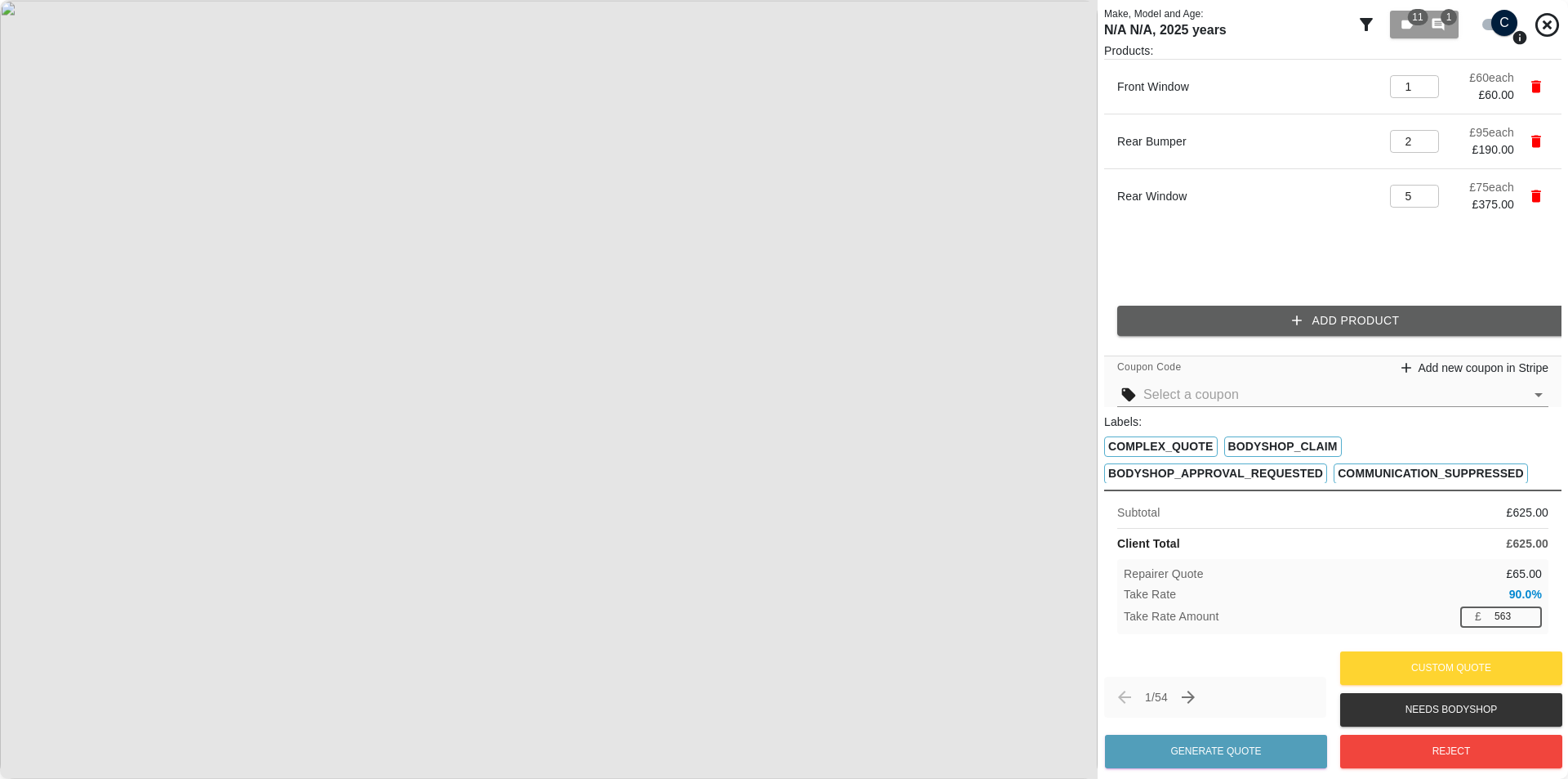
drag, startPoint x: 1518, startPoint y: 617, endPoint x: 1429, endPoint y: 611, distance: 89.2
click at [1441, 612] on div "Take Rate Amount £ 563 ​" at bounding box center [1332, 616] width 419 height 20
click at [1428, 611] on div "Take Rate Amount £ 42 ​" at bounding box center [1332, 616] width 419 height 20
click at [1513, 619] on input "42" at bounding box center [1515, 616] width 54 height 20
click at [1191, 654] on div "1 / 54 Generate Quote Custom Quote Needs Bodyshop Reject" at bounding box center [1333, 709] width 458 height 125
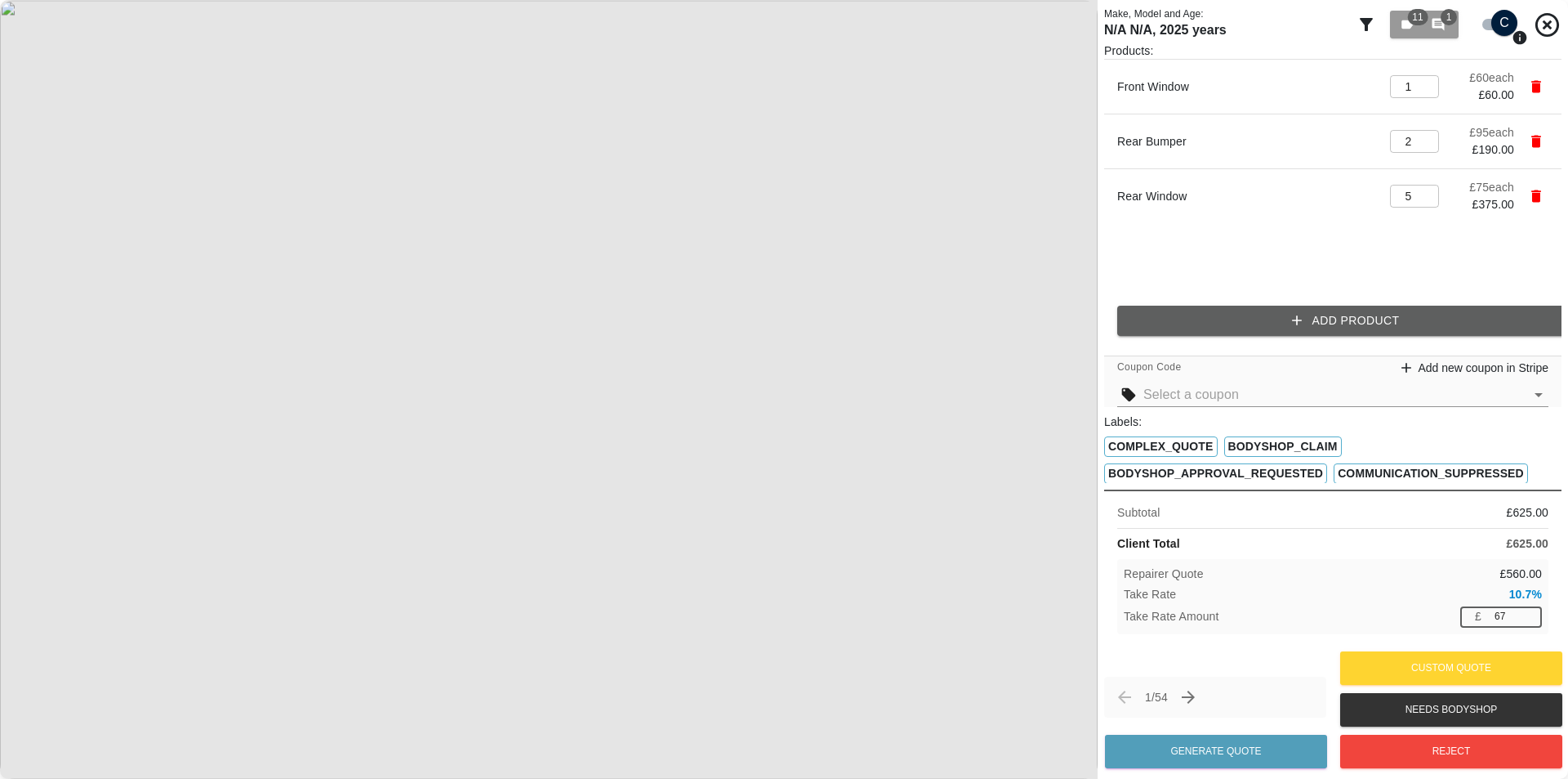
drag, startPoint x: 1515, startPoint y: 624, endPoint x: 1469, endPoint y: 635, distance: 47.3
click at [1469, 635] on div "Subtotal £ 625.00 Client Total £ 625.00 Repairer Quote £ 560.00 Take Rate 10.7 …" at bounding box center [1333, 568] width 458 height 157
type input "203"
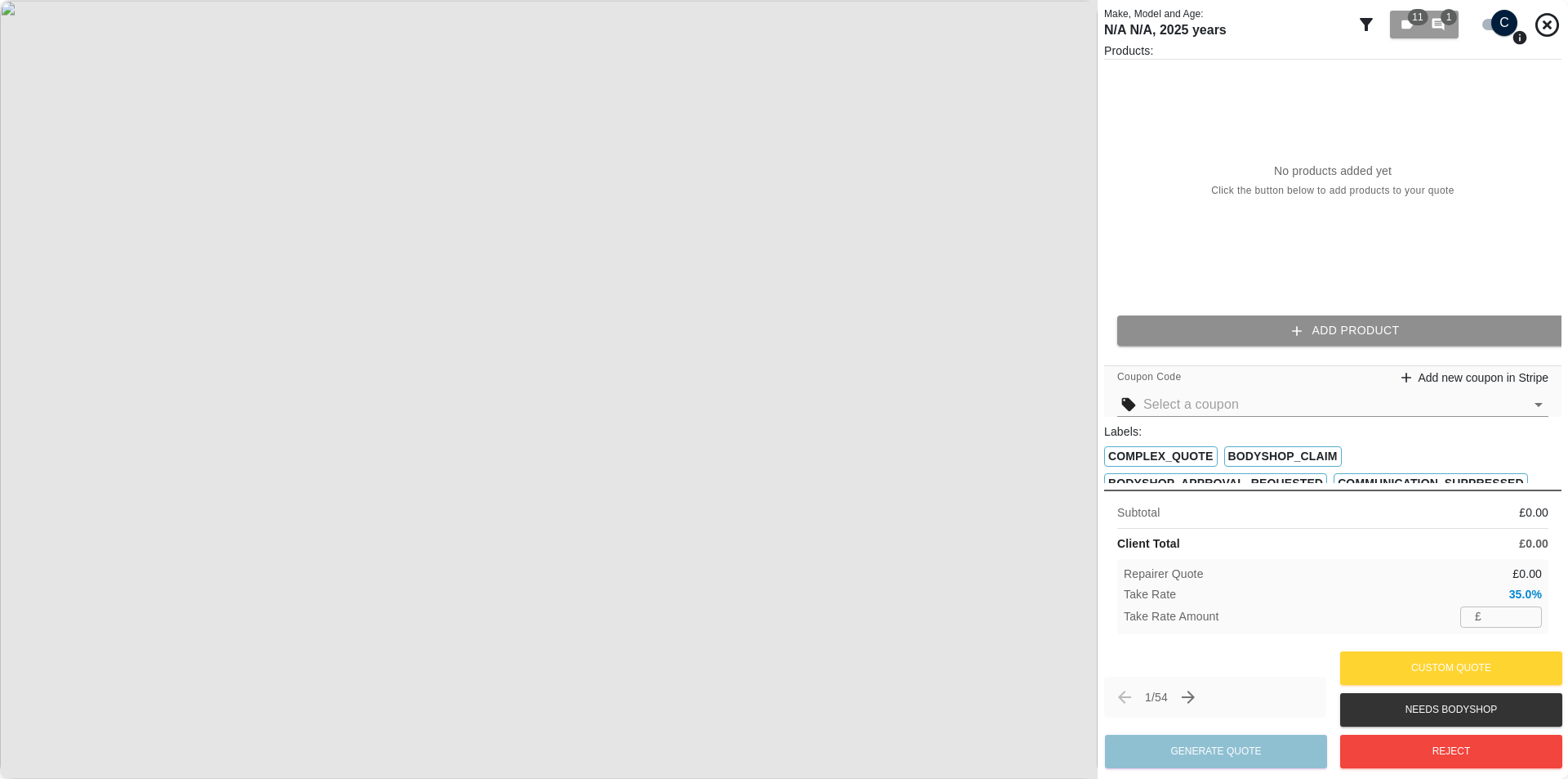
click at [1307, 332] on button "Add Product" at bounding box center [1347, 331] width 458 height 31
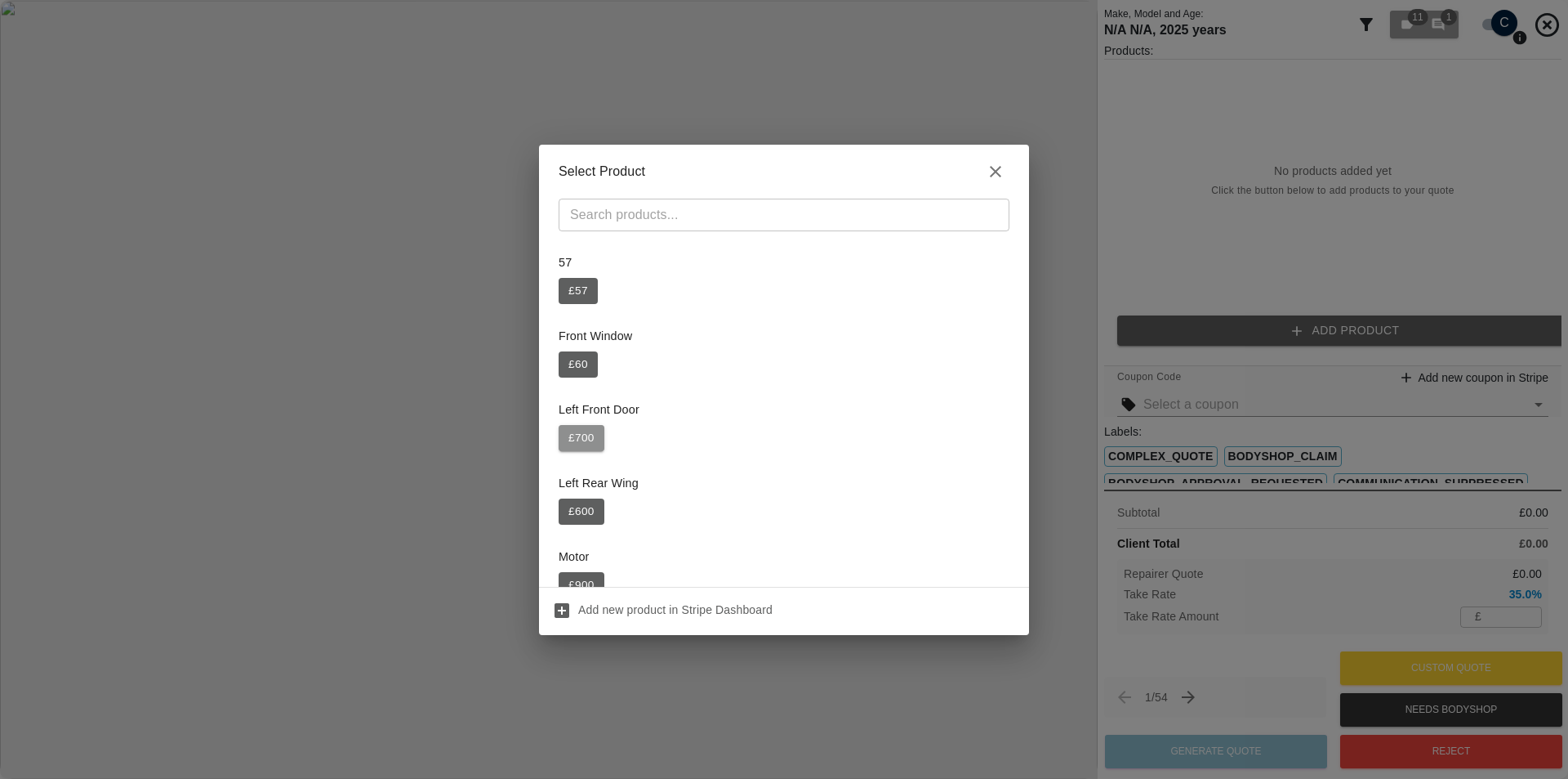
click at [600, 436] on button "£ 700" at bounding box center [581, 437] width 46 height 26
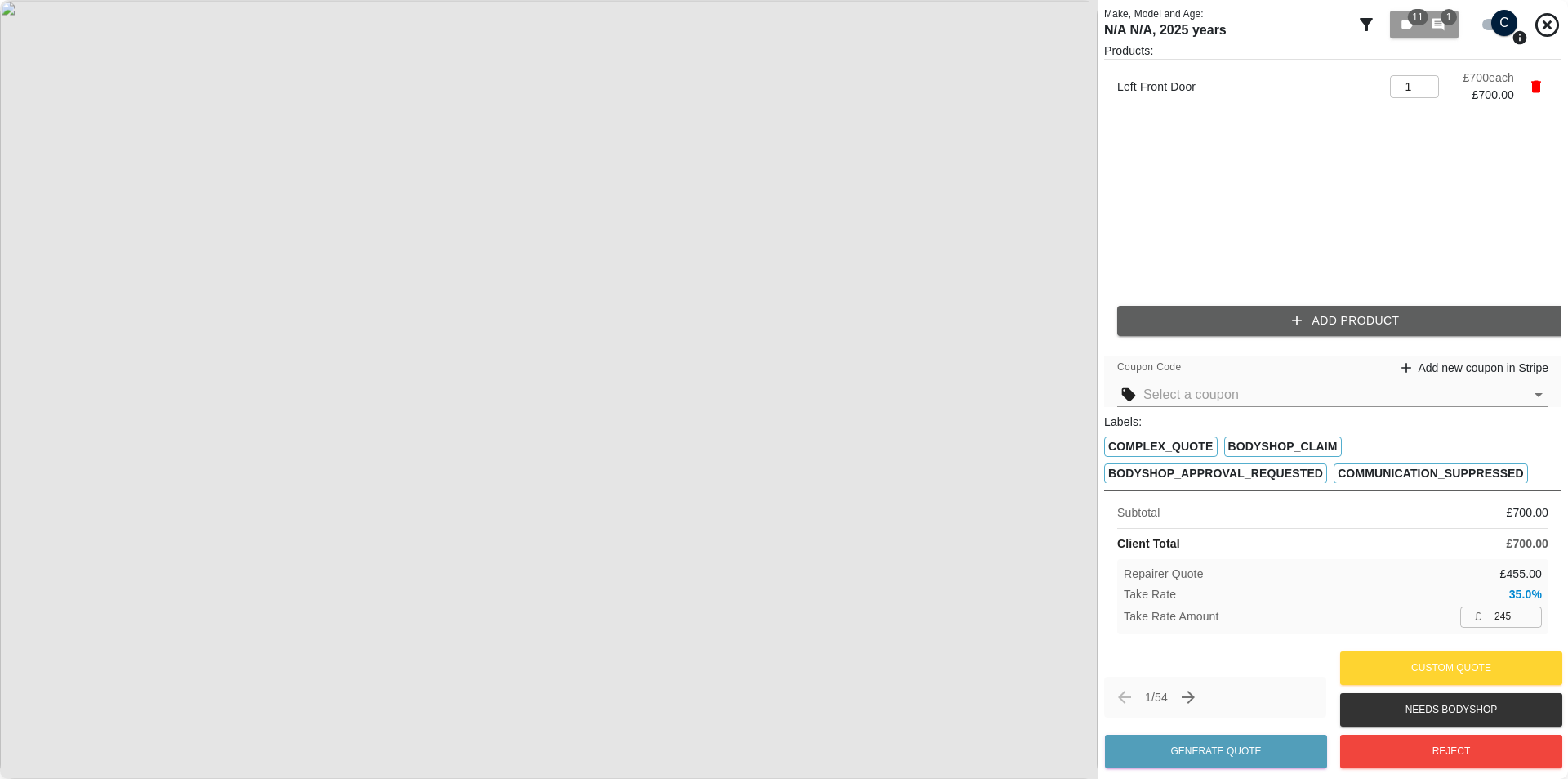
click at [1501, 603] on div "Take Rate 35.0 %" at bounding box center [1332, 594] width 419 height 17
click at [1501, 613] on input "245" at bounding box center [1515, 616] width 54 height 20
type input "303"
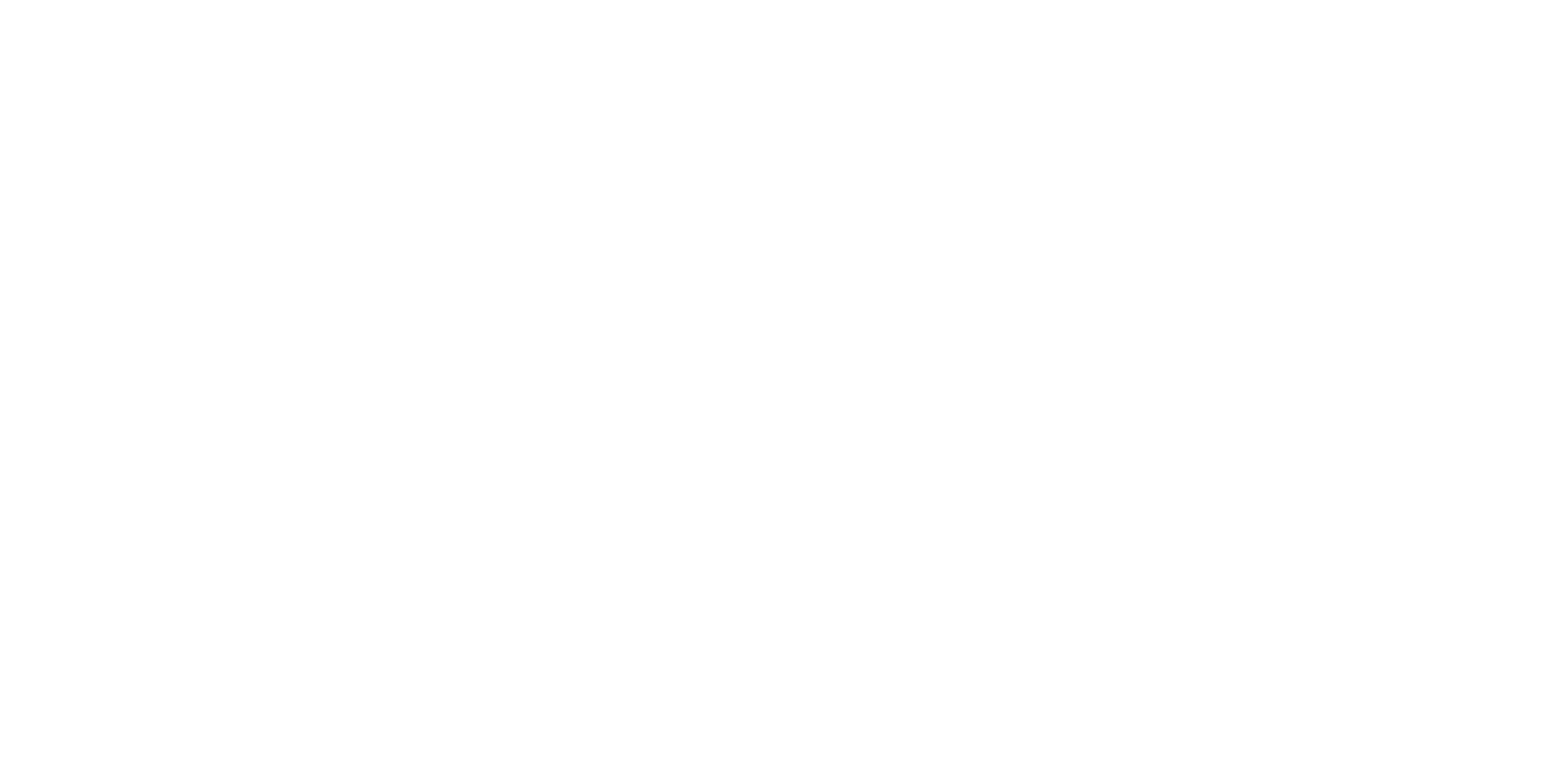
drag, startPoint x: 1393, startPoint y: 633, endPoint x: 1399, endPoint y: 619, distance: 15.2
click at [1399, 0] on html at bounding box center [784, 0] width 1568 height 0
drag, startPoint x: 1375, startPoint y: 611, endPoint x: 1352, endPoint y: 603, distance: 24.4
click at [1352, 0] on html at bounding box center [784, 0] width 1568 height 0
drag, startPoint x: 1352, startPoint y: 603, endPoint x: 1343, endPoint y: 598, distance: 10.3
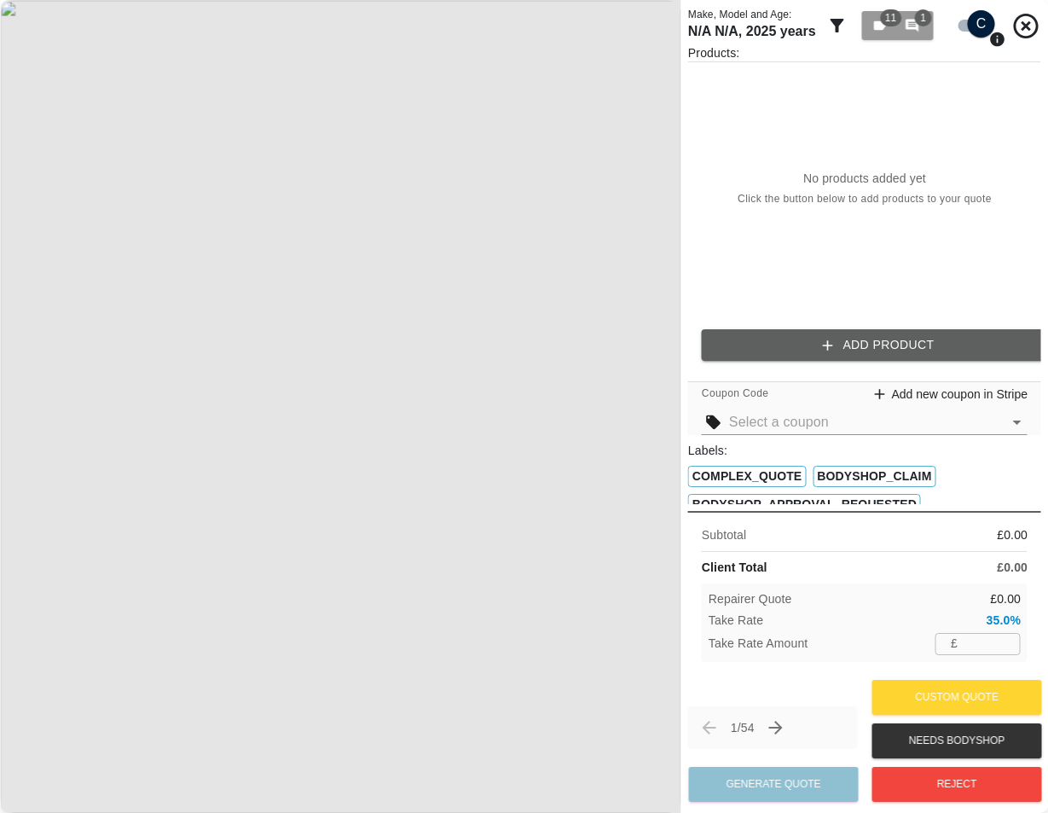
click at [978, 632] on div "Repairer Quote £ 0.00 Take Rate 35.0 % Take Rate Amount £ ​" at bounding box center [865, 622] width 326 height 78
click at [997, 636] on input "number" at bounding box center [993, 643] width 56 height 21
click at [879, 339] on button "Add Product" at bounding box center [878, 345] width 353 height 32
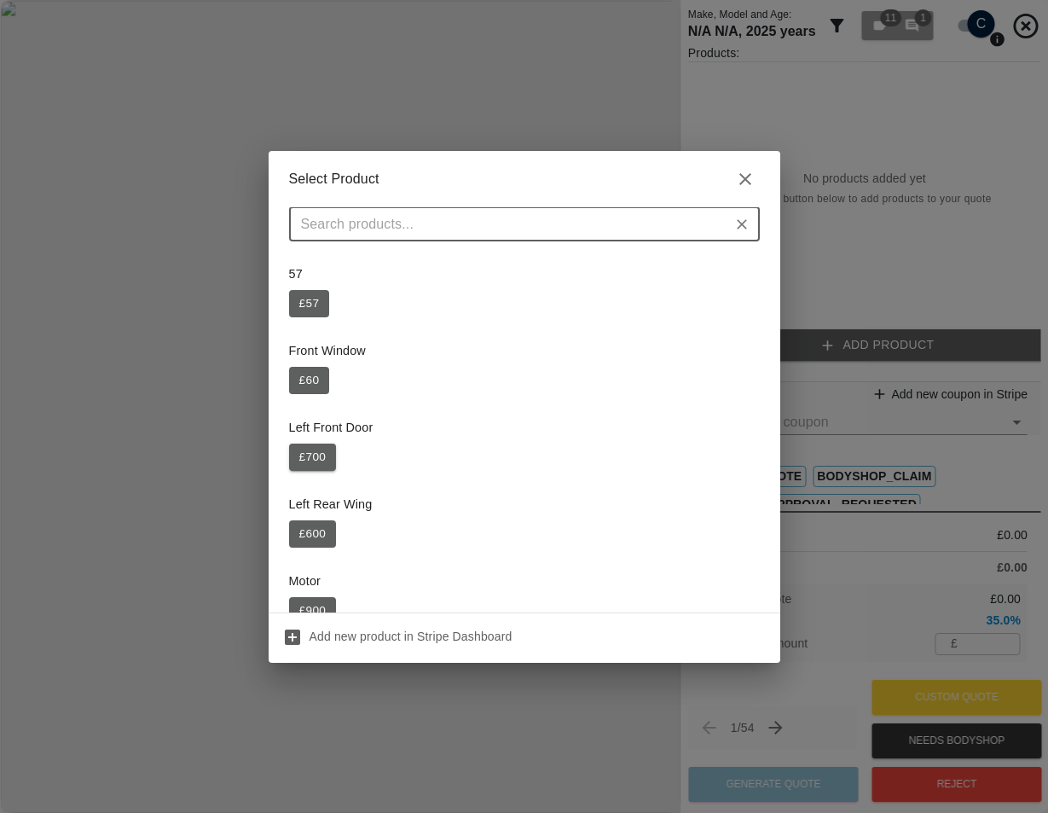
click at [305, 453] on button "£ 700" at bounding box center [313, 456] width 48 height 27
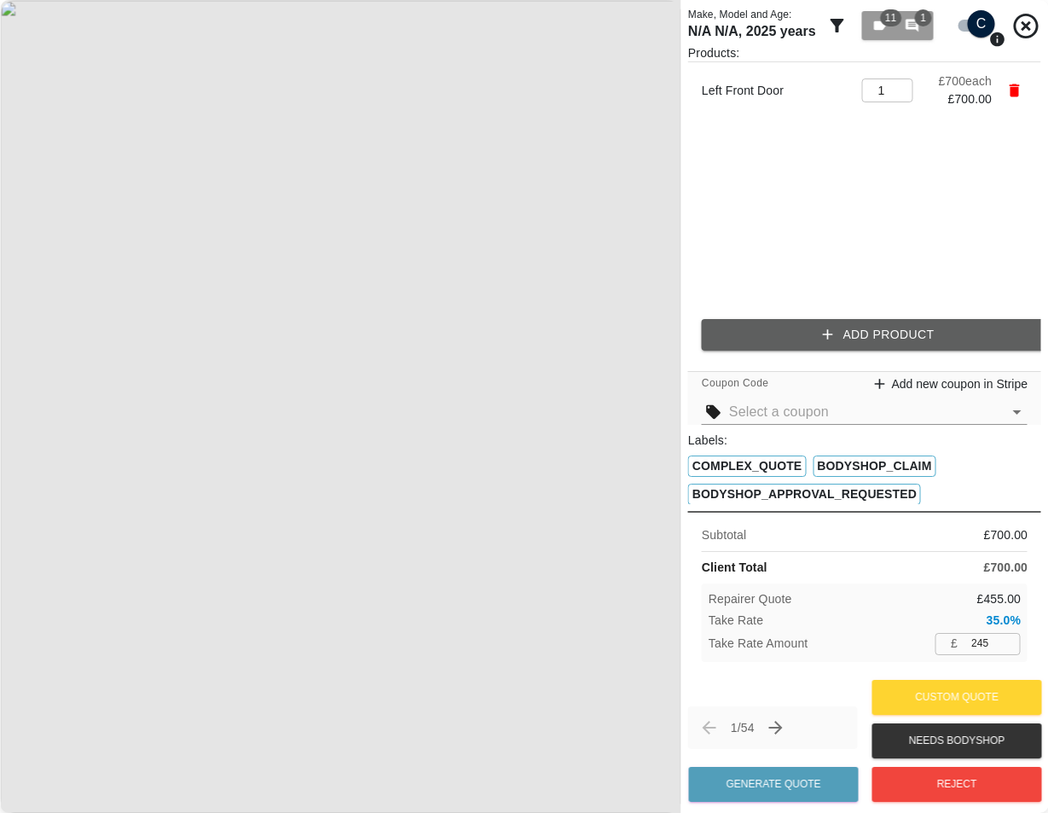
click at [970, 643] on input "245" at bounding box center [993, 643] width 56 height 21
type input "126"
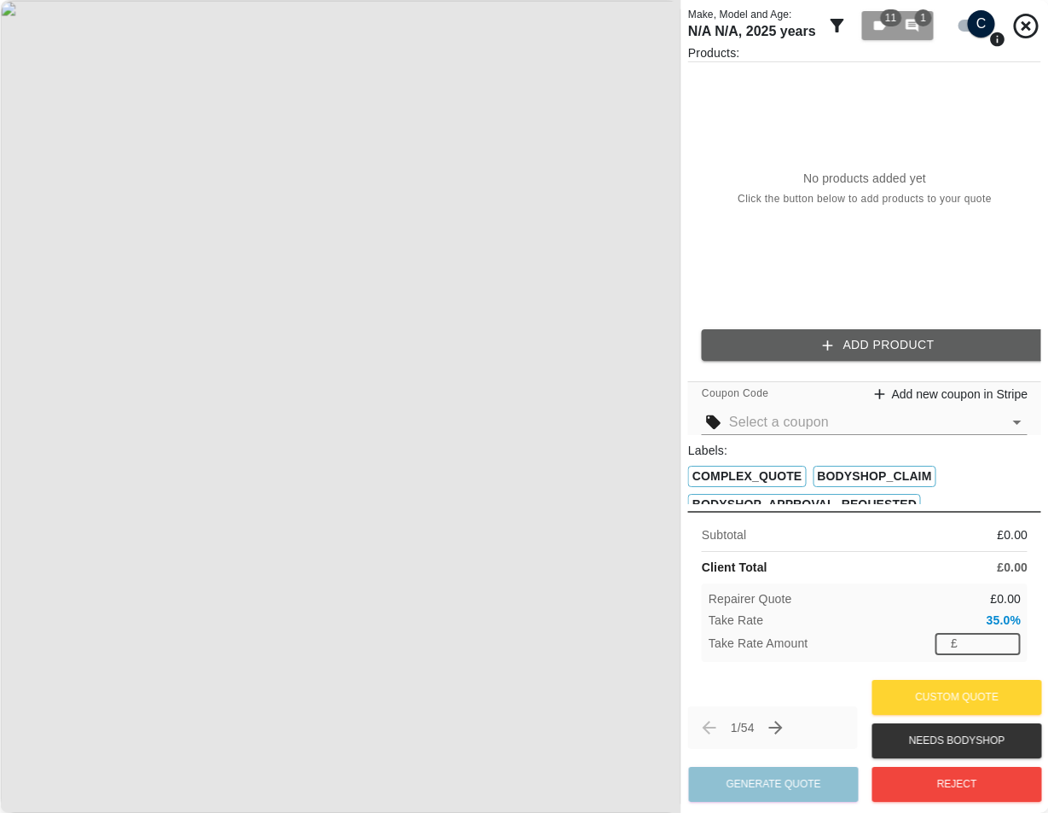
click at [978, 640] on input "number" at bounding box center [993, 643] width 56 height 21
click at [878, 355] on div "Products: No products added yet Click the button below to add products to your …" at bounding box center [864, 209] width 353 height 330
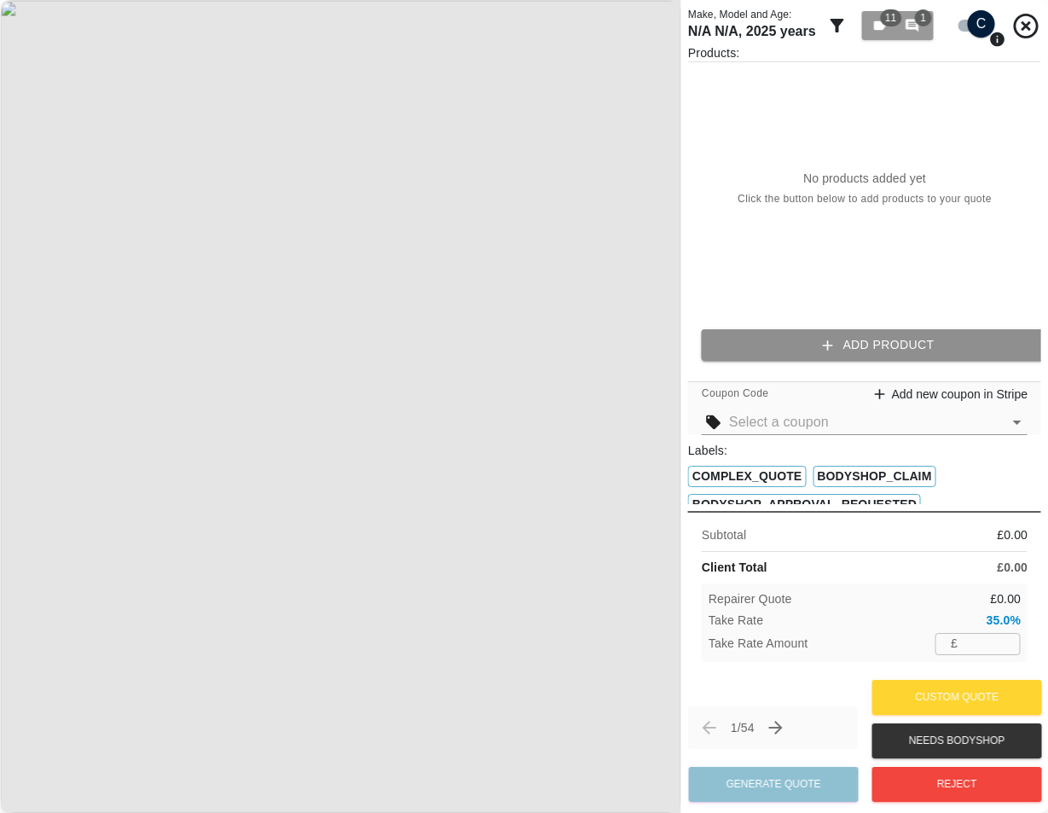
click at [859, 345] on button "Add Product" at bounding box center [878, 345] width 353 height 32
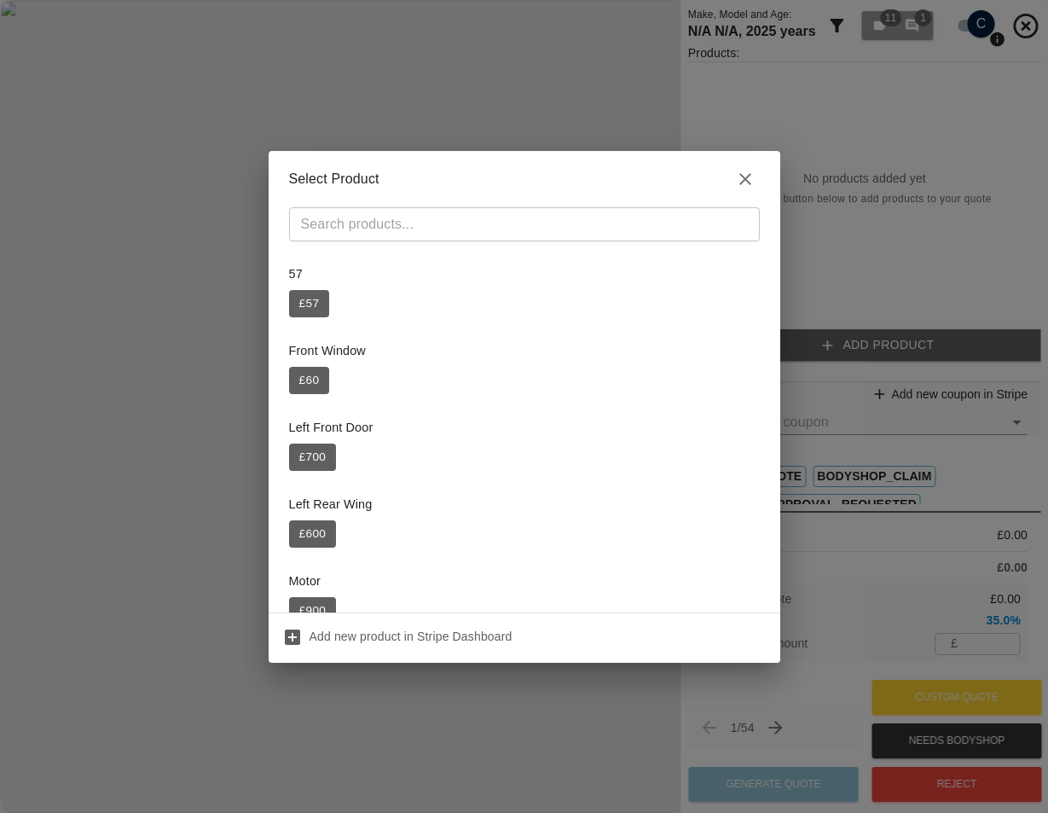
click at [285, 459] on div "57 £ 57 Front Window £ 60 Left Front Door £ 700 Left Rear Wing £ 600 Motor £ 90…" at bounding box center [525, 433] width 512 height 357
click at [303, 454] on button "£ 700" at bounding box center [313, 456] width 48 height 27
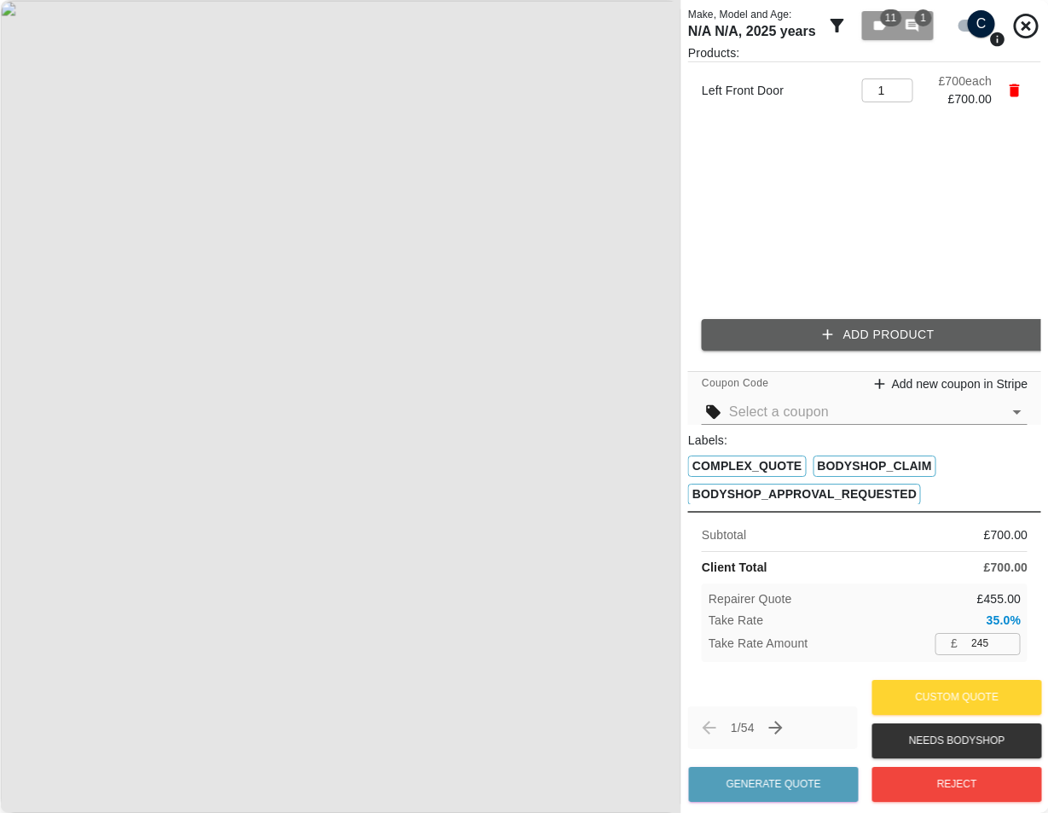
click at [995, 643] on input "245" at bounding box center [993, 643] width 56 height 21
type input "246"
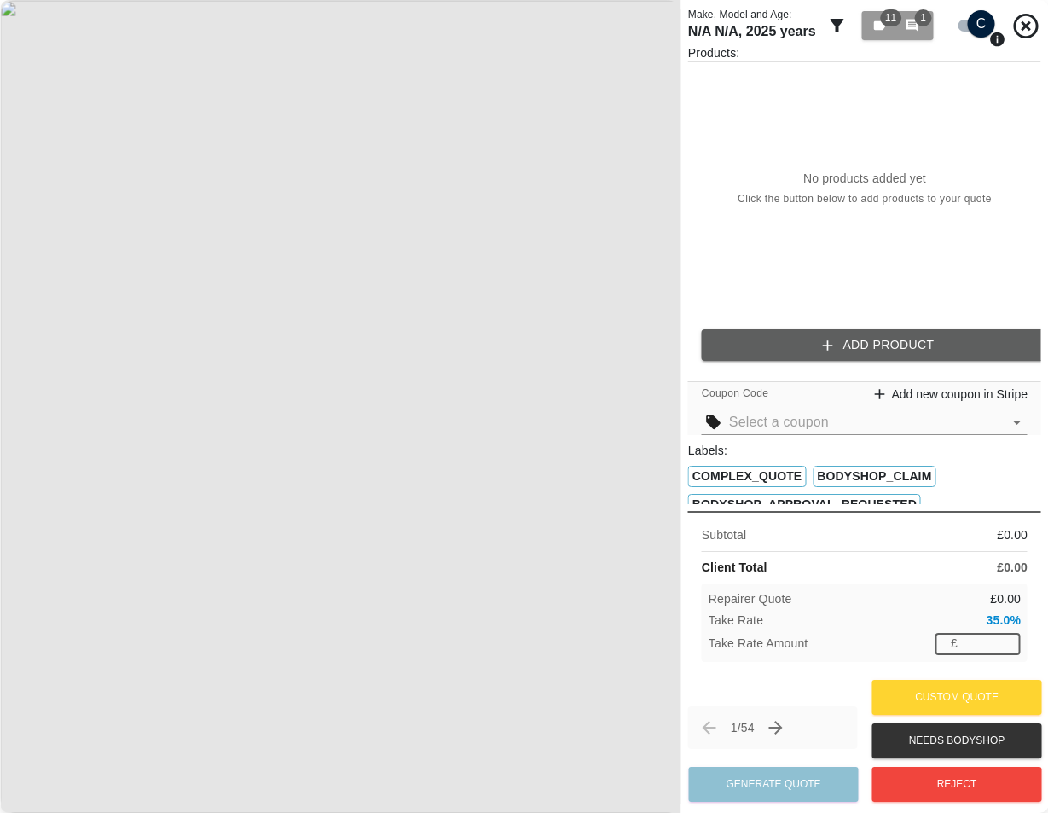
click at [974, 641] on input "number" at bounding box center [993, 643] width 56 height 21
click at [874, 356] on button "Add Product" at bounding box center [878, 345] width 353 height 32
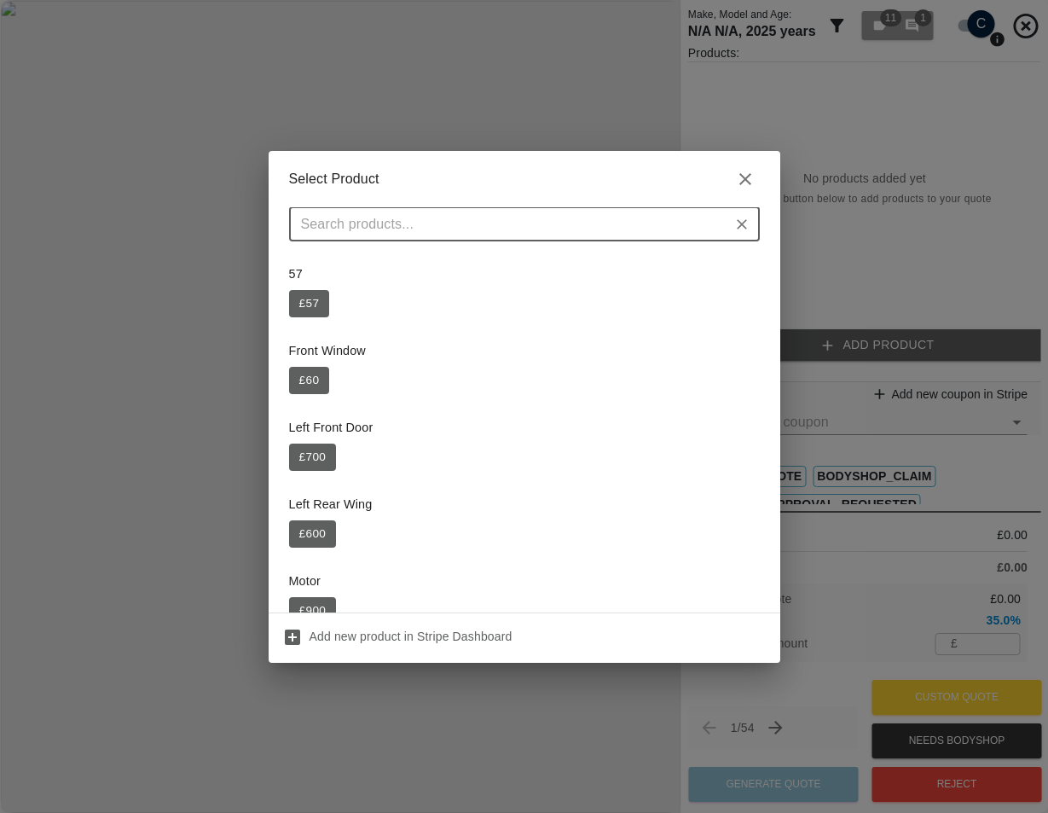
click at [310, 441] on div "Left Front Door £ 700" at bounding box center [524, 444] width 471 height 72
click at [317, 456] on button "£ 700" at bounding box center [313, 456] width 48 height 27
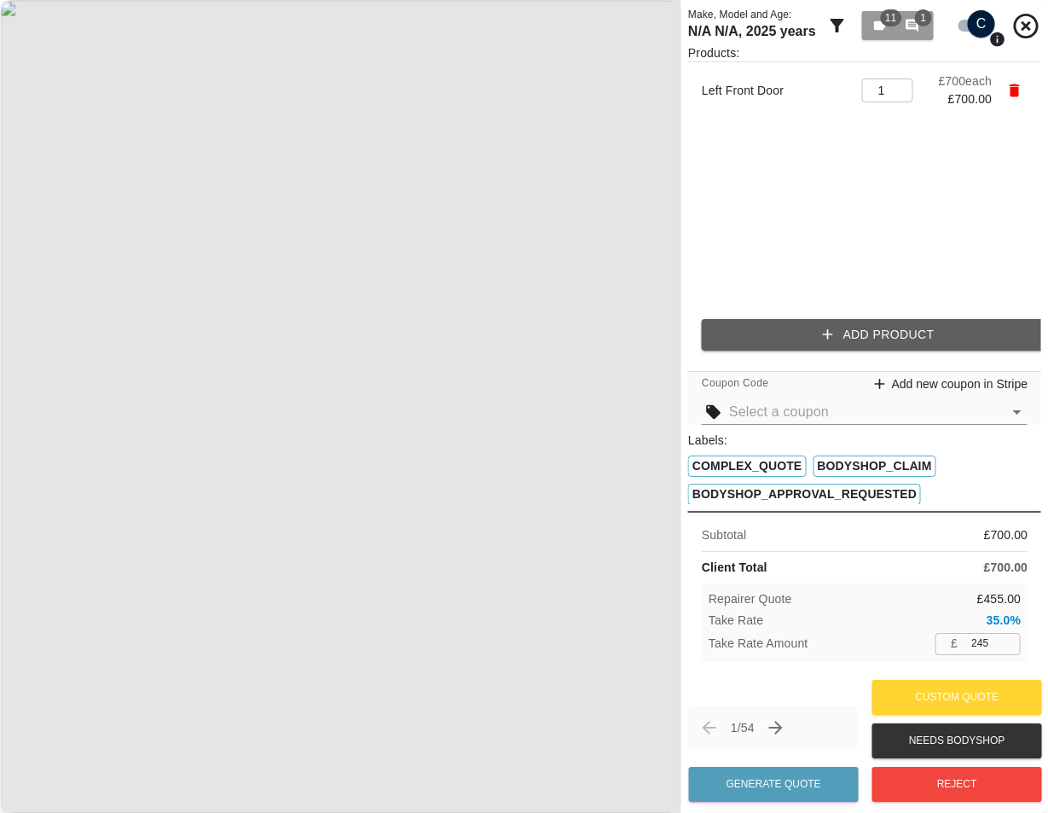
click at [972, 646] on input "245" at bounding box center [993, 643] width 56 height 21
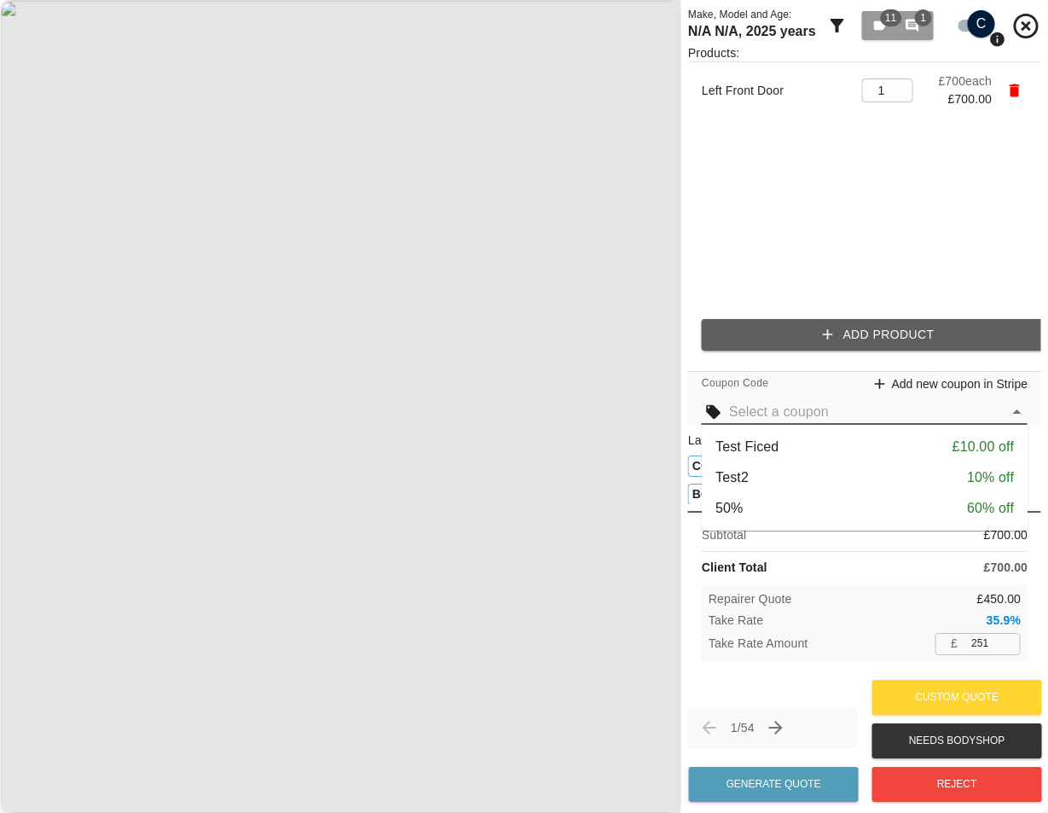
click at [768, 409] on input "text" at bounding box center [865, 412] width 273 height 24
click at [787, 458] on li "Test Ficed £10.00 off" at bounding box center [865, 447] width 326 height 31
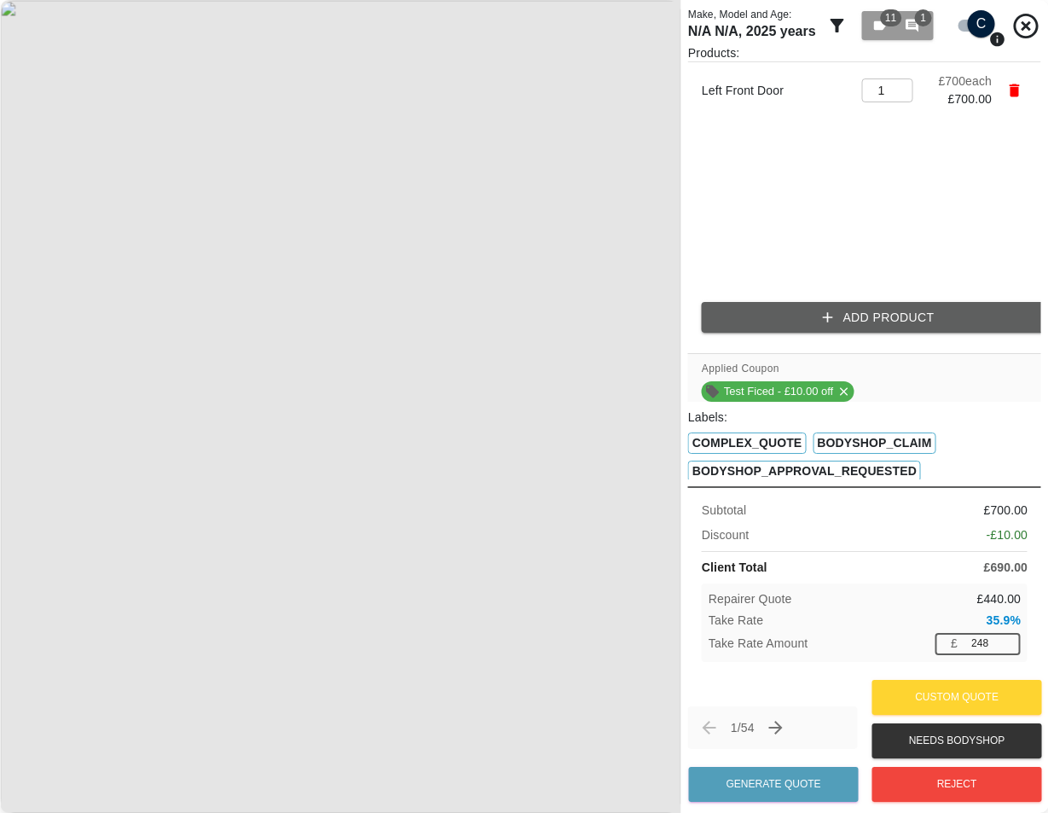
click at [987, 640] on input "248" at bounding box center [993, 643] width 56 height 21
click at [997, 640] on input "260" at bounding box center [993, 643] width 56 height 21
click at [998, 652] on input "263" at bounding box center [993, 643] width 56 height 21
type input "271"
drag, startPoint x: 1000, startPoint y: 594, endPoint x: 981, endPoint y: 594, distance: 19.6
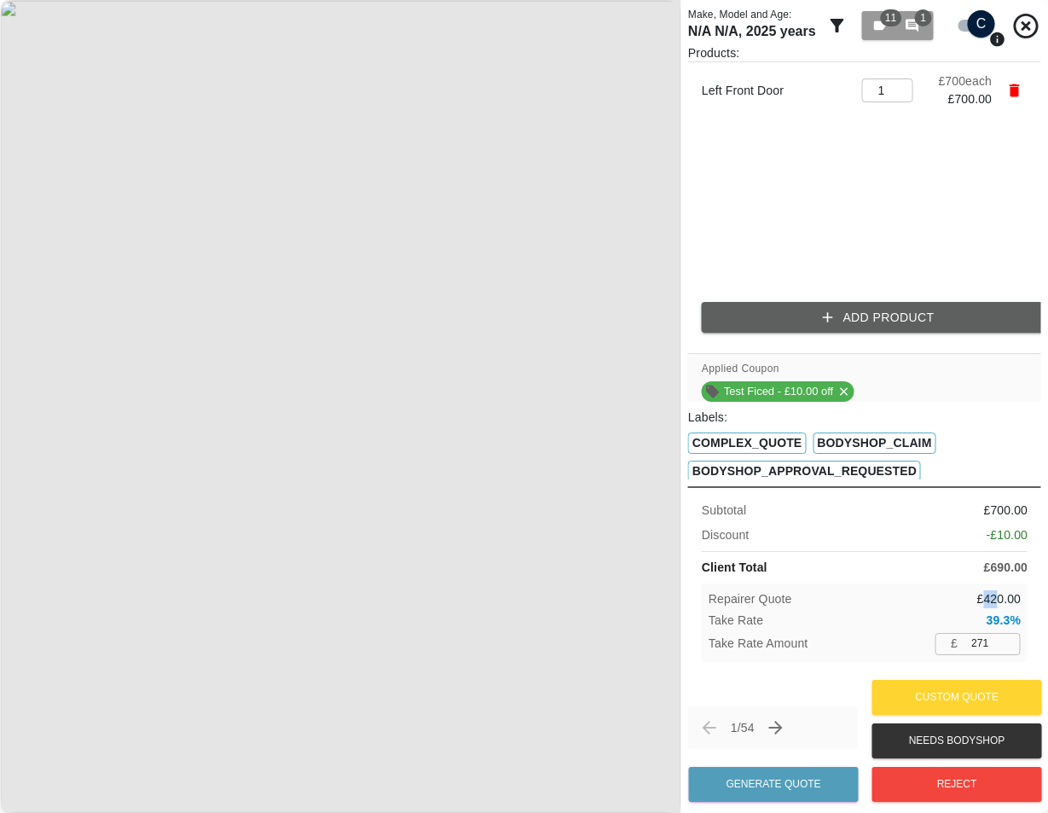
click at [981, 594] on p "£ 420.00" at bounding box center [998, 599] width 44 height 18
drag, startPoint x: 1014, startPoint y: 505, endPoint x: 985, endPoint y: 507, distance: 29.1
click at [985, 507] on p "£ 700.00" at bounding box center [1005, 510] width 44 height 18
drag, startPoint x: 1015, startPoint y: 566, endPoint x: 987, endPoint y: 571, distance: 28.6
click at [987, 571] on p "£ 690.00" at bounding box center [1005, 568] width 44 height 18
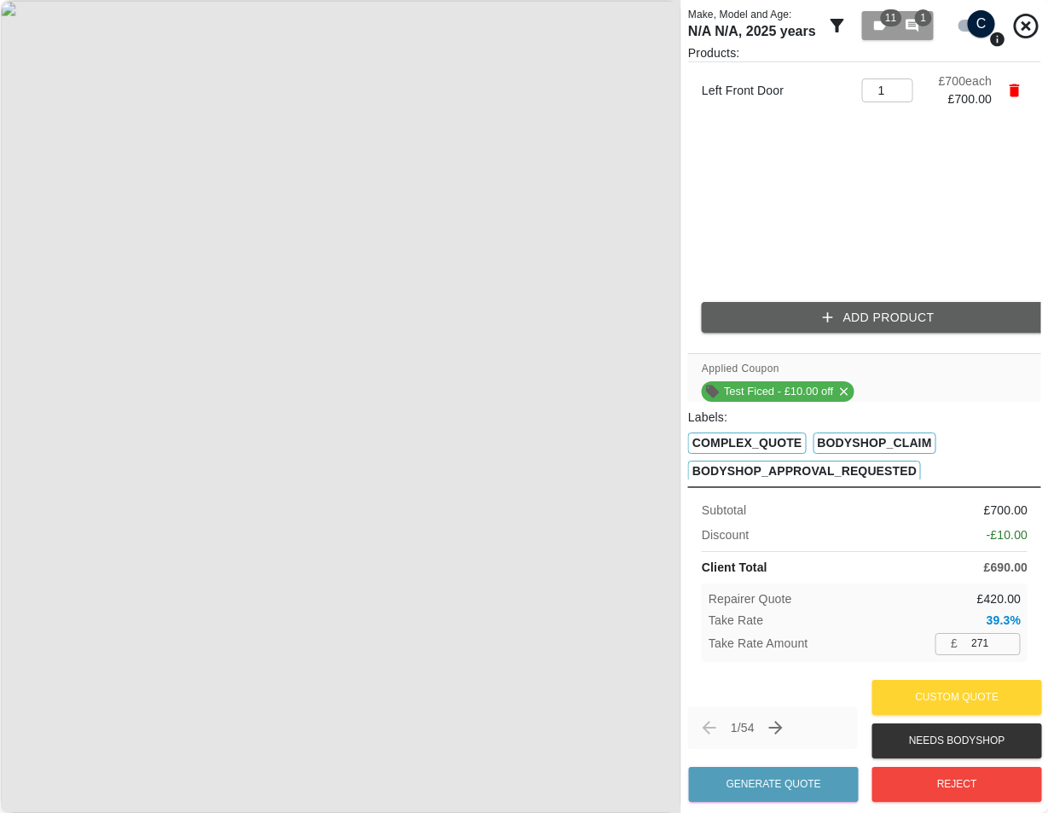
click at [936, 605] on div "Repairer Quote £ 420.00" at bounding box center [865, 599] width 312 height 18
click at [769, 783] on button "Generate Quote" at bounding box center [774, 784] width 170 height 35
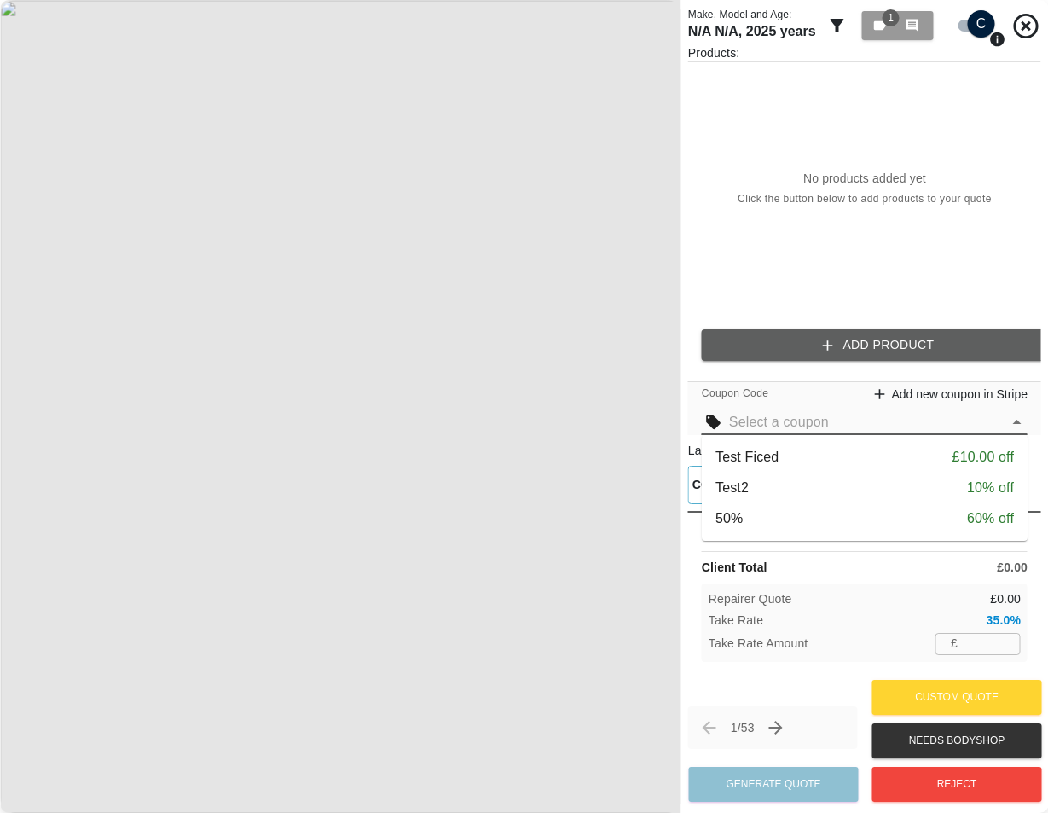
click at [840, 420] on input "text" at bounding box center [865, 422] width 273 height 24
click at [814, 449] on div "Test Ficed £10.00 off" at bounding box center [865, 457] width 298 height 20
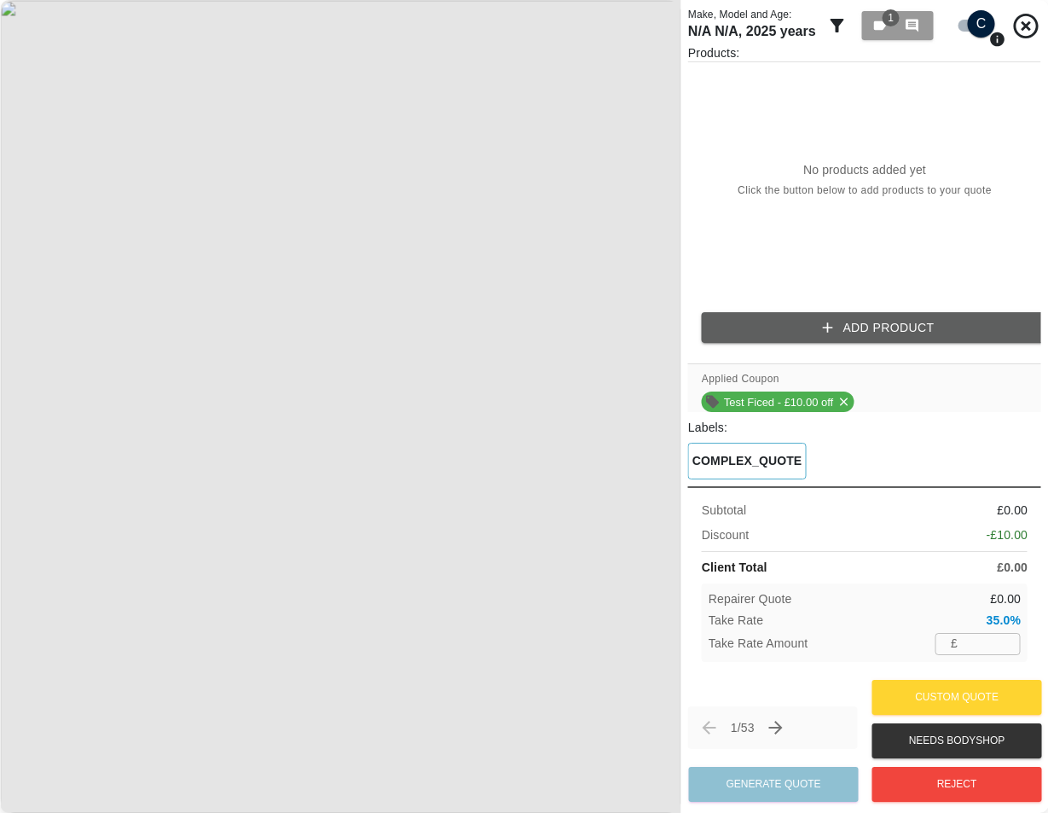
click at [835, 374] on div "Applied Coupon Test Ficed - £10.00 off" at bounding box center [778, 390] width 152 height 44
click at [851, 338] on button "Add Product" at bounding box center [878, 328] width 353 height 32
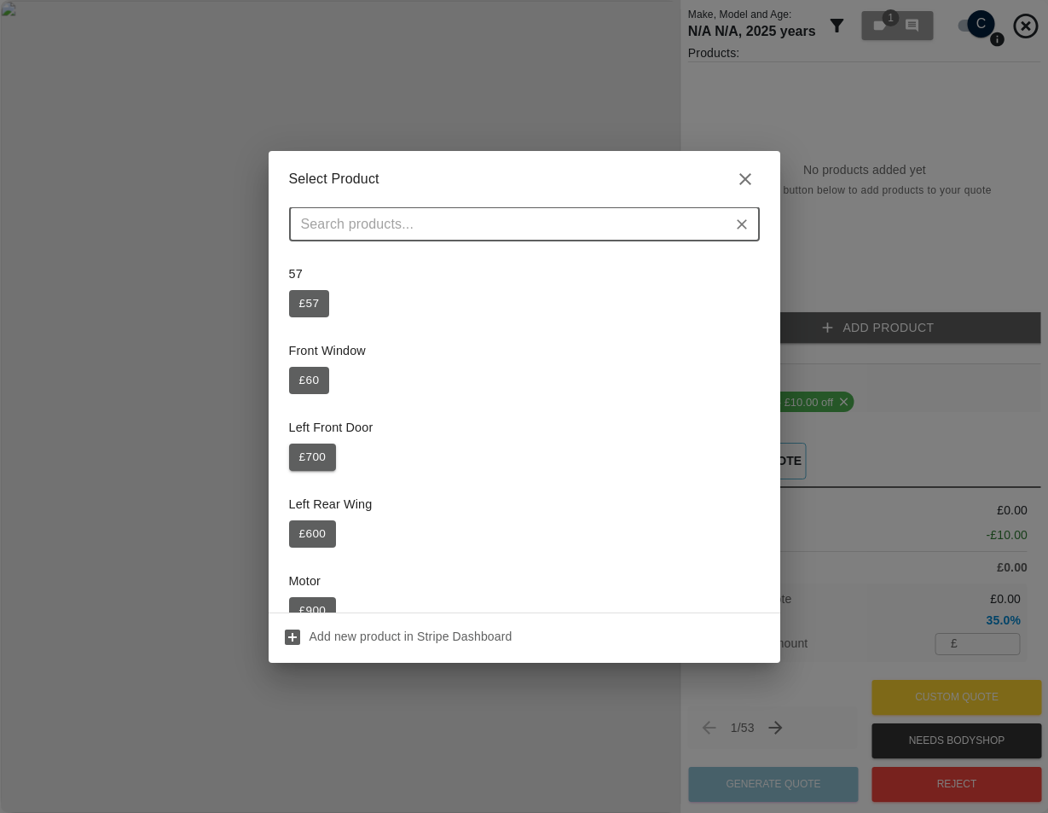
click at [324, 466] on button "£ 700" at bounding box center [313, 456] width 48 height 27
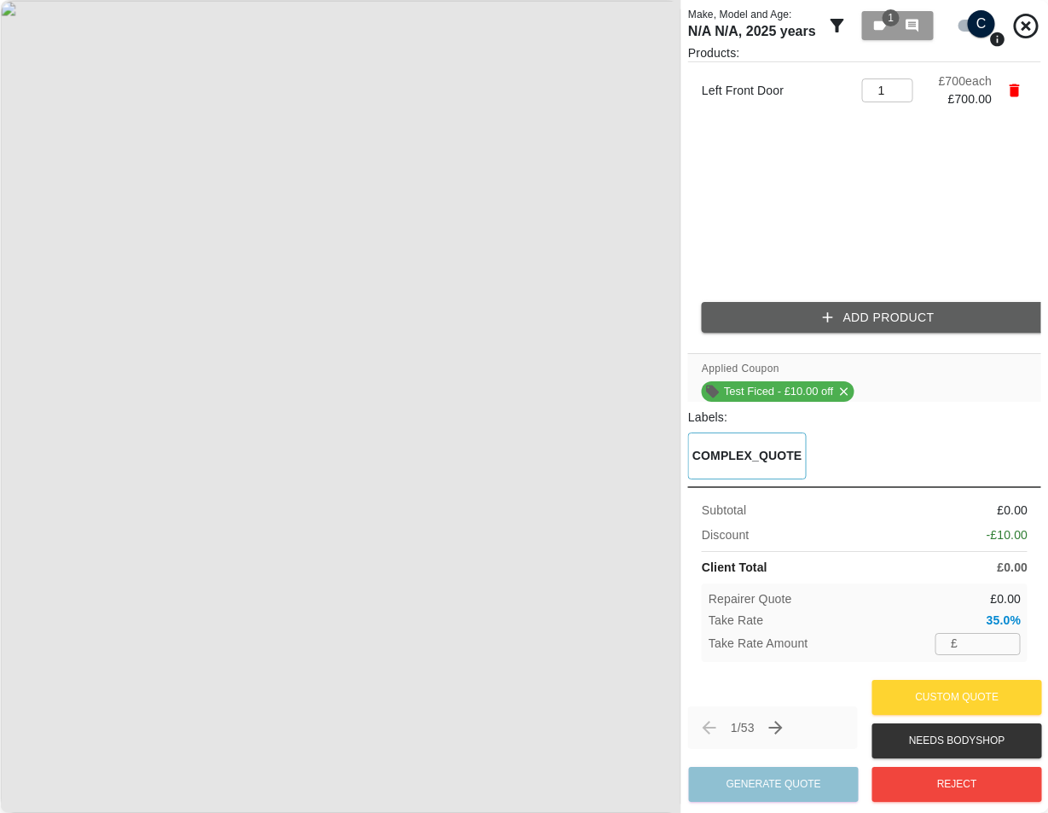
type input "241"
click at [779, 694] on div "1 / 53 Generate Quote Custom Quote Needs Bodyshop Reject" at bounding box center [864, 740] width 353 height 130
click at [779, 452] on p "COMPLEX_QUOTE" at bounding box center [747, 456] width 110 height 18
click at [782, 714] on button "Next claim" at bounding box center [776, 727] width 29 height 29
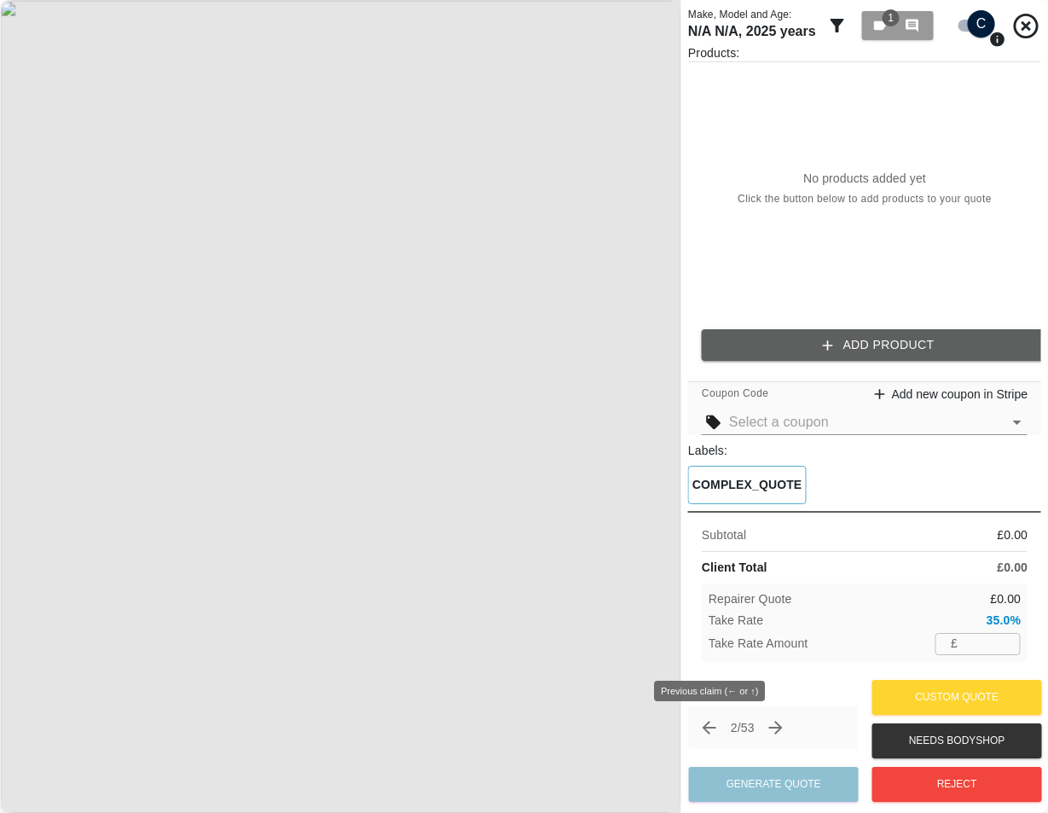
click at [716, 719] on icon "Previous claim" at bounding box center [709, 727] width 20 height 20
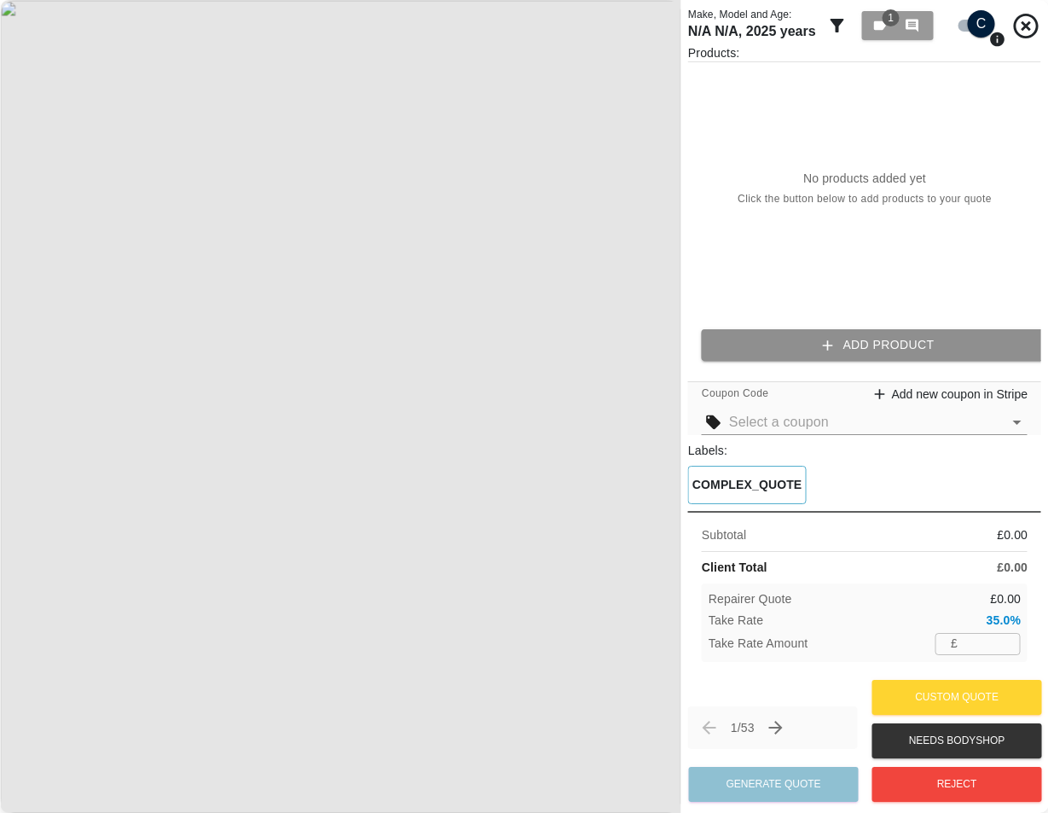
click at [930, 331] on button "Add Product" at bounding box center [878, 345] width 353 height 32
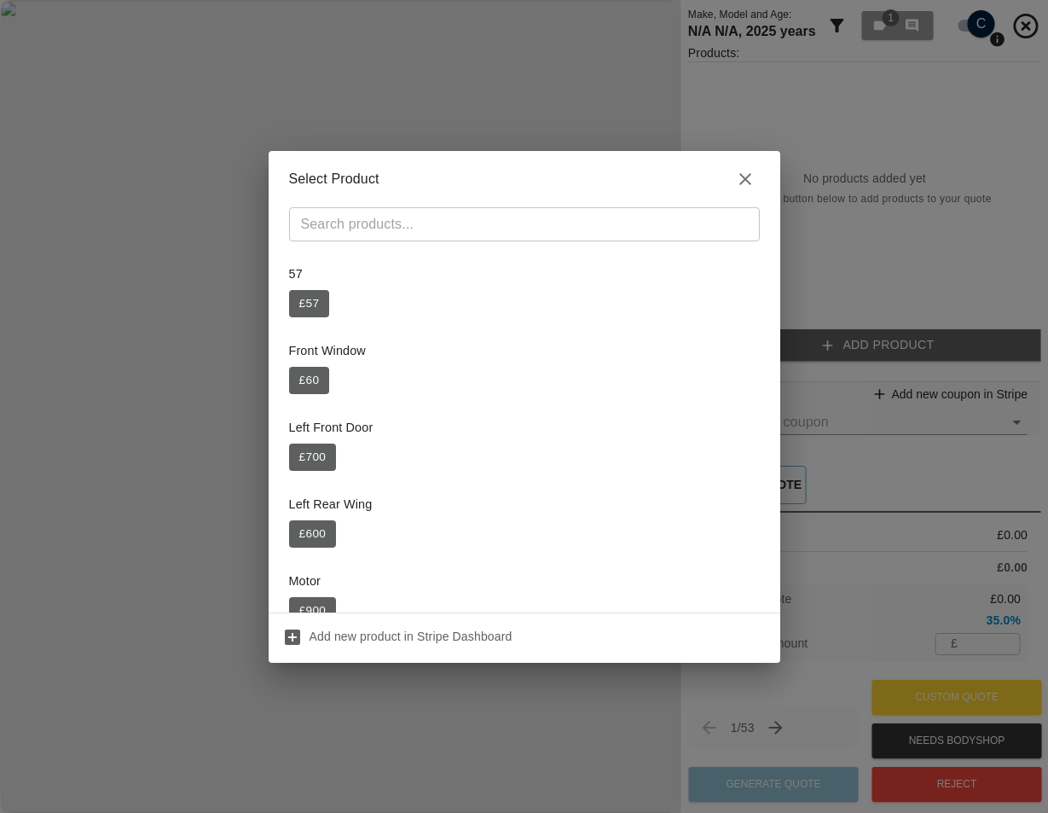
click at [750, 185] on icon "button" at bounding box center [745, 179] width 20 height 20
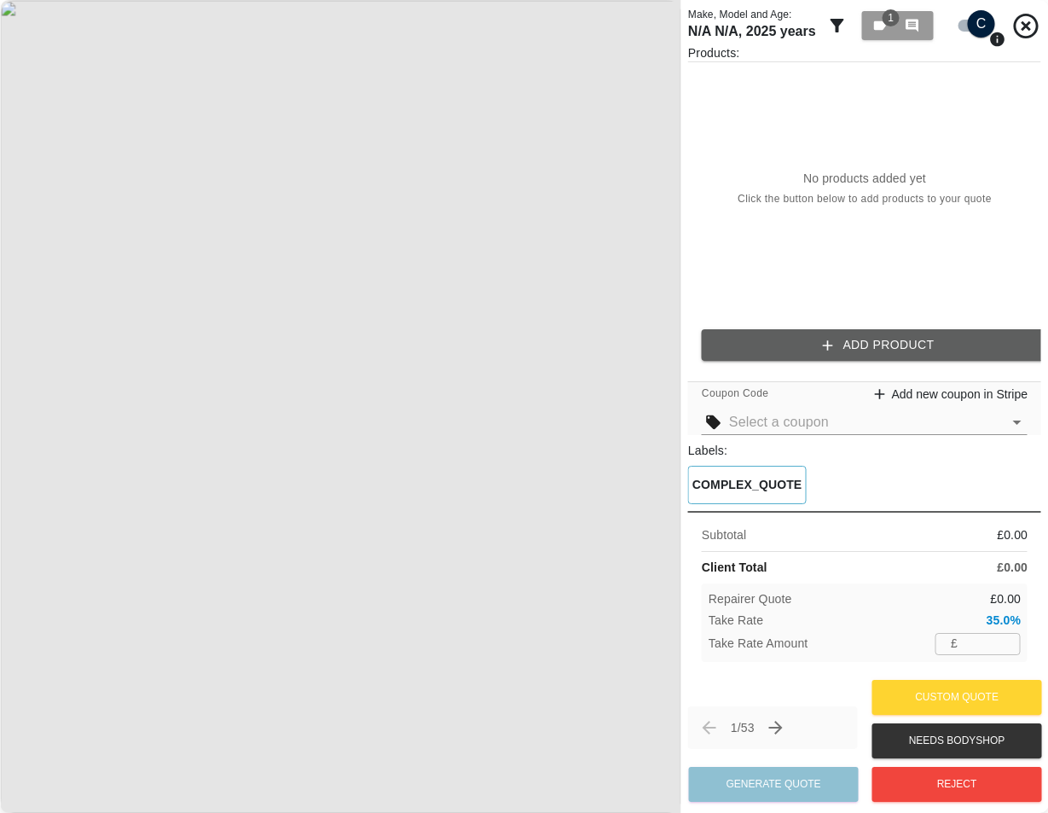
click at [864, 350] on button "Add Product" at bounding box center [878, 345] width 353 height 32
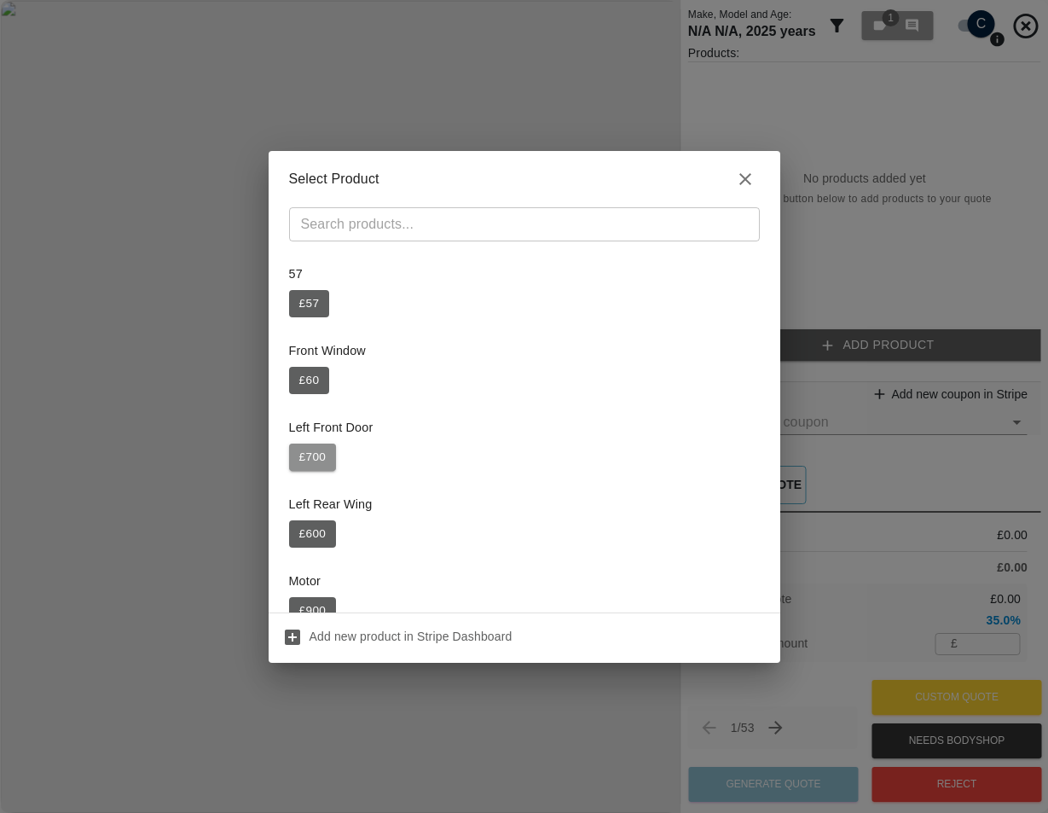
click at [309, 467] on button "£ 700" at bounding box center [313, 456] width 48 height 27
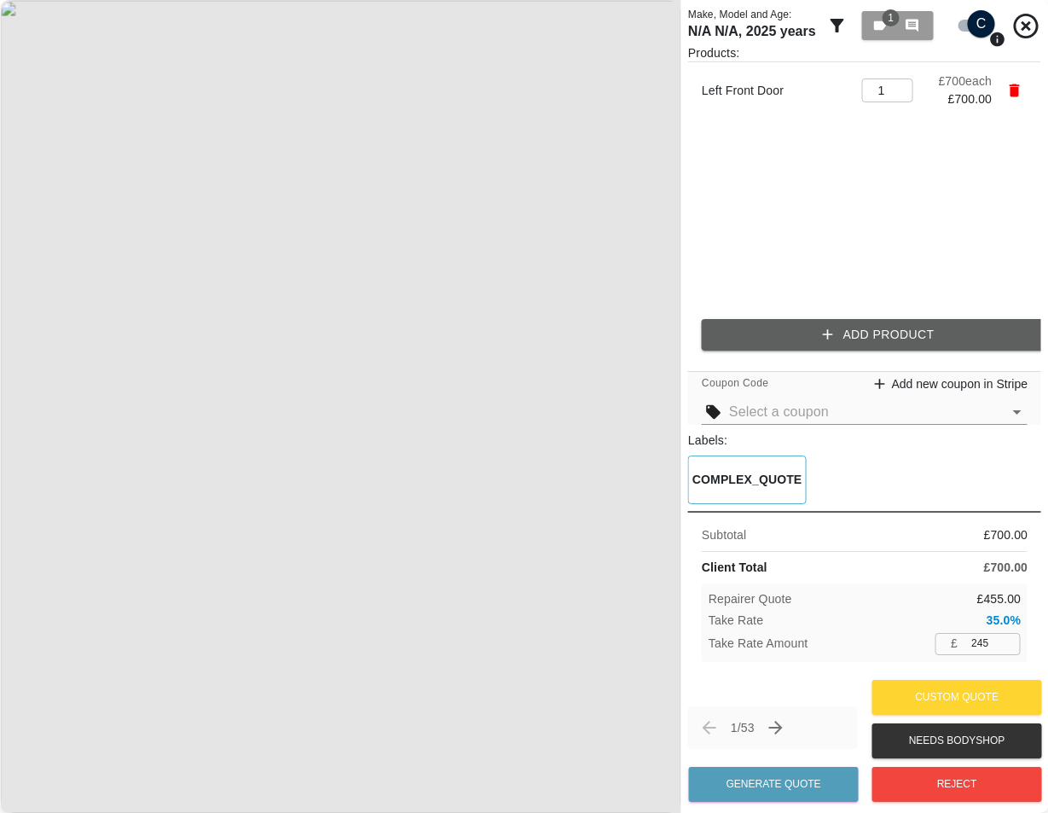
click at [987, 638] on input "245" at bounding box center [993, 643] width 56 height 21
click at [985, 640] on input "57" at bounding box center [993, 643] width 56 height 21
drag, startPoint x: 989, startPoint y: 646, endPoint x: 943, endPoint y: 643, distance: 46.2
click at [947, 640] on div "£ 57 ​" at bounding box center [978, 643] width 85 height 21
type input "220"
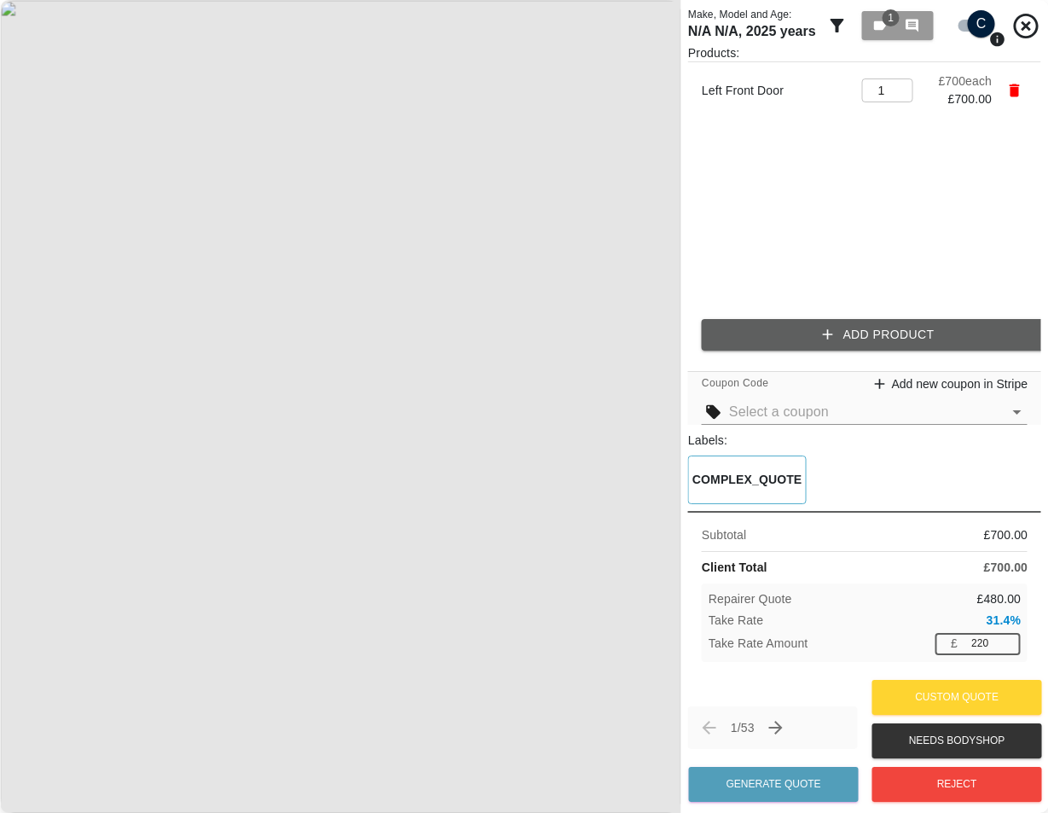
click at [897, 657] on div "Repairer Quote £ 480.00 Take Rate 31.4 % Take Rate Amount £ 220 ​" at bounding box center [865, 622] width 326 height 78
click at [840, 332] on button "Add Product" at bounding box center [878, 335] width 353 height 32
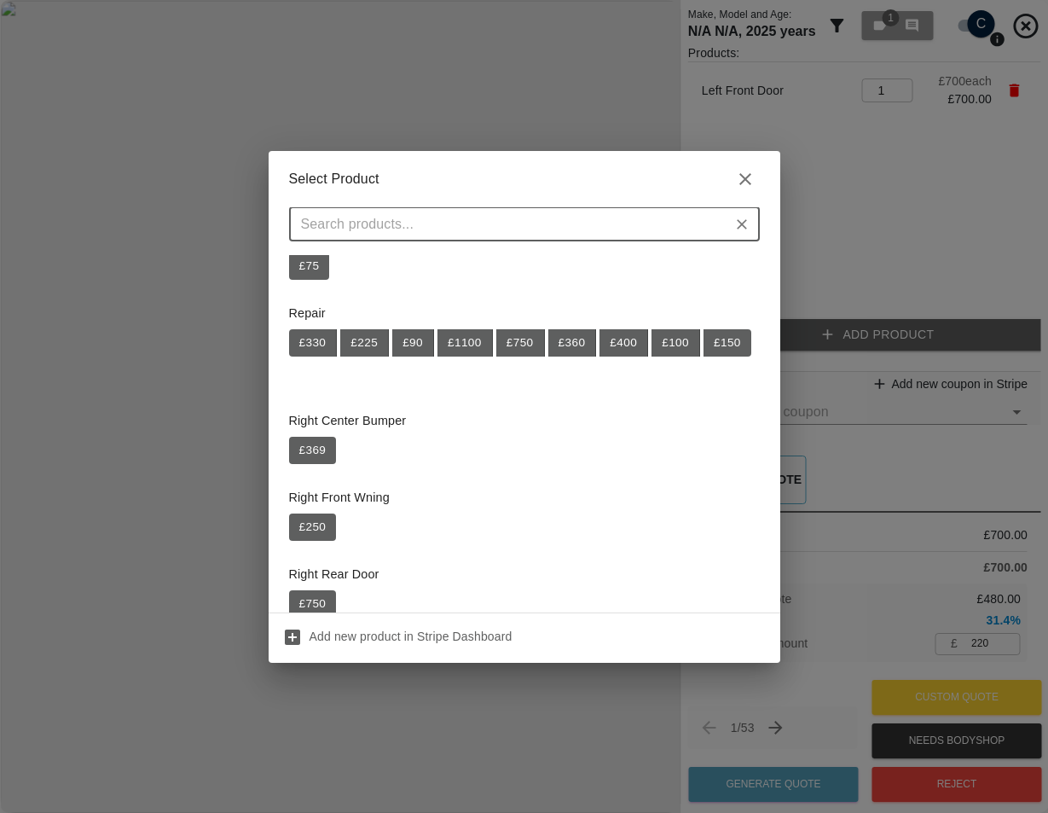
scroll to position [512, 0]
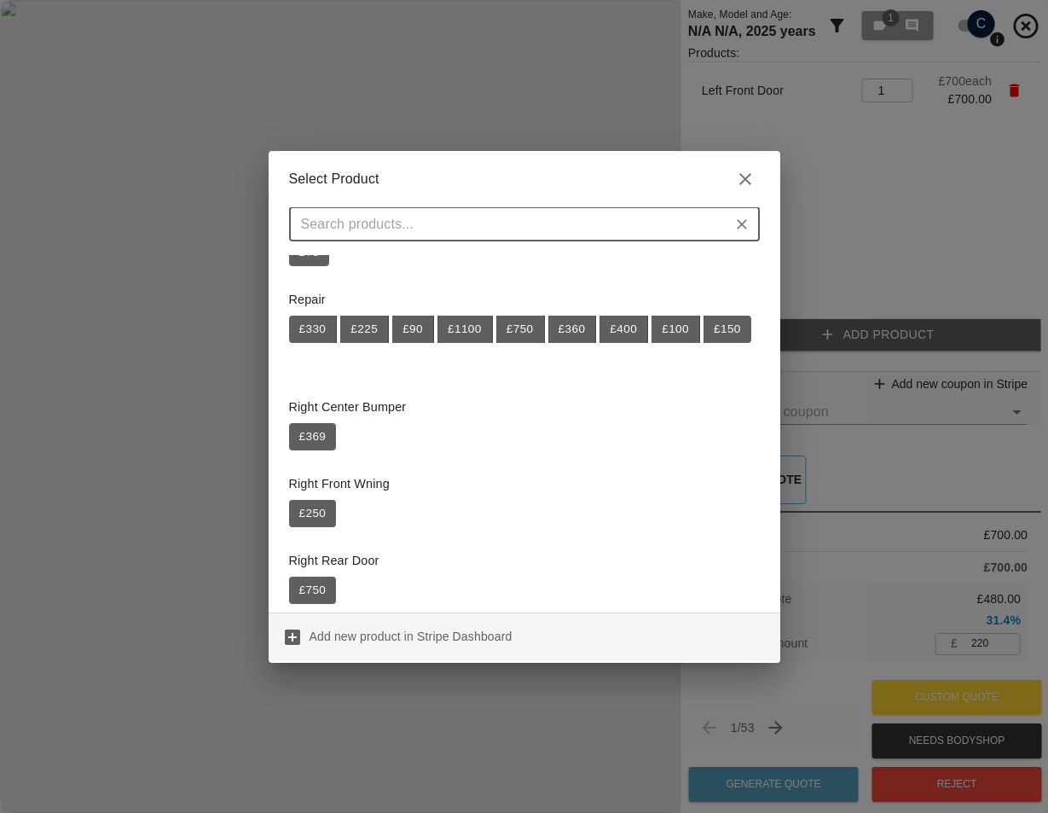
click at [394, 630] on p "Add new product in Stripe Dashboard" at bounding box center [411, 636] width 203 height 17
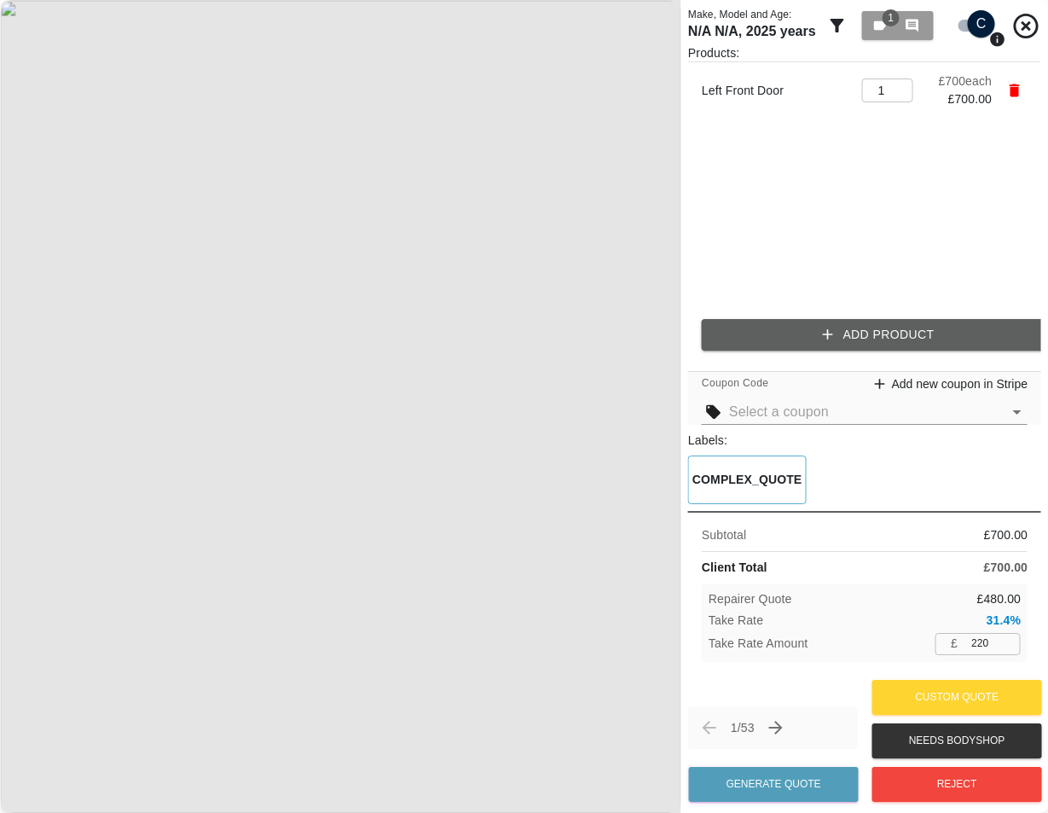
click at [838, 322] on button "Add Product" at bounding box center [878, 335] width 353 height 32
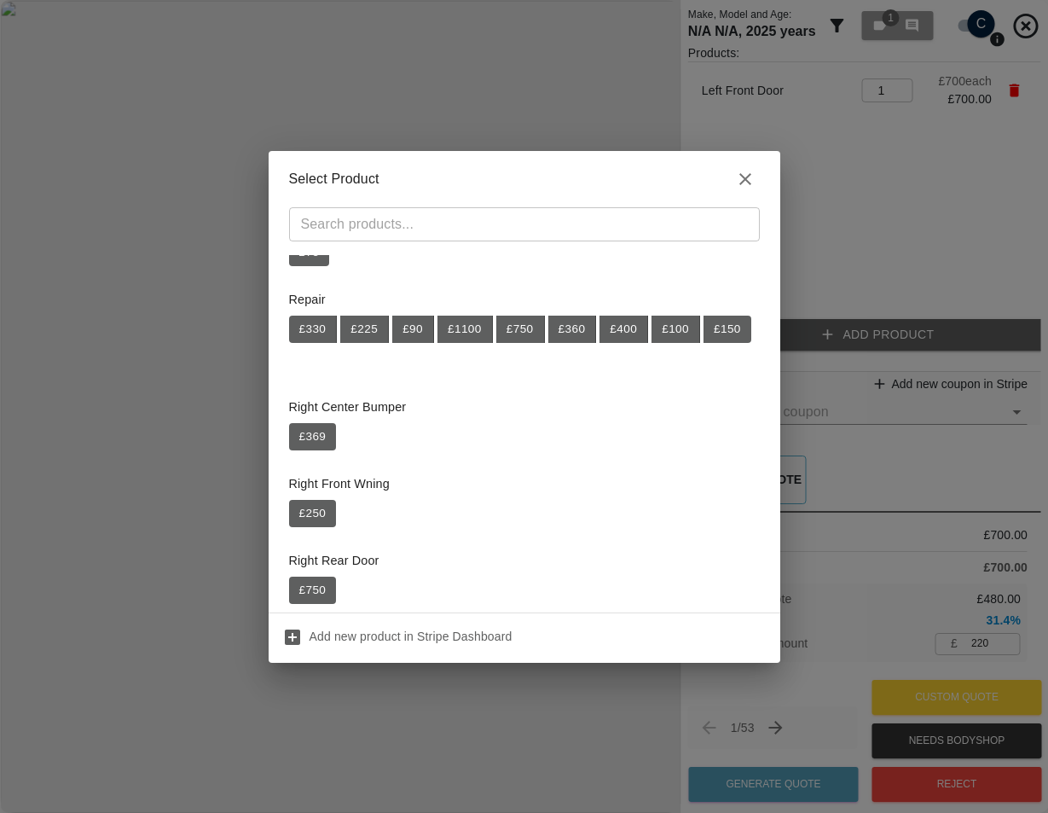
drag, startPoint x: 915, startPoint y: 119, endPoint x: 995, endPoint y: 91, distance: 84.7
click at [916, 119] on div "Select Product ​ Rear Bumper £ 95 Rear Window £ 75 Repair £ 330 £ 225 £ 90 £ 11…" at bounding box center [524, 406] width 1048 height 813
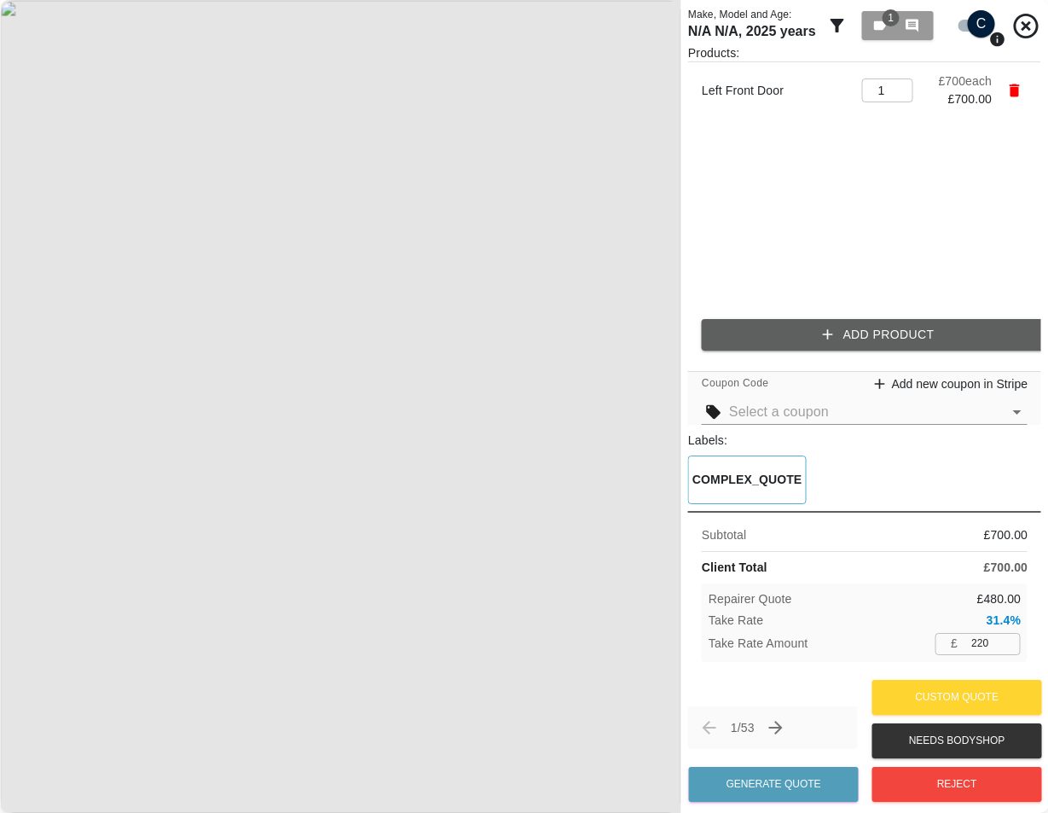
click at [1012, 84] on icon "button" at bounding box center [1014, 90] width 17 height 17
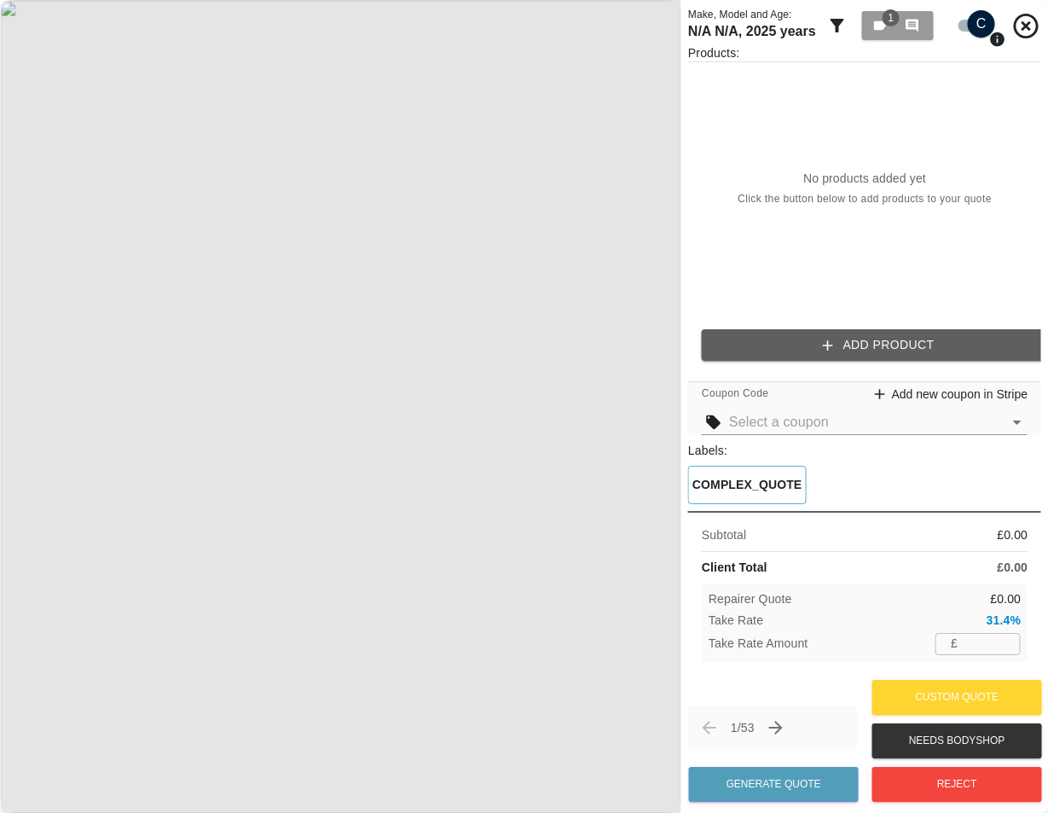
click at [874, 326] on div "Products: No products added yet Click the button below to add products to your …" at bounding box center [864, 209] width 353 height 330
click at [864, 341] on button "Add Product" at bounding box center [878, 345] width 353 height 32
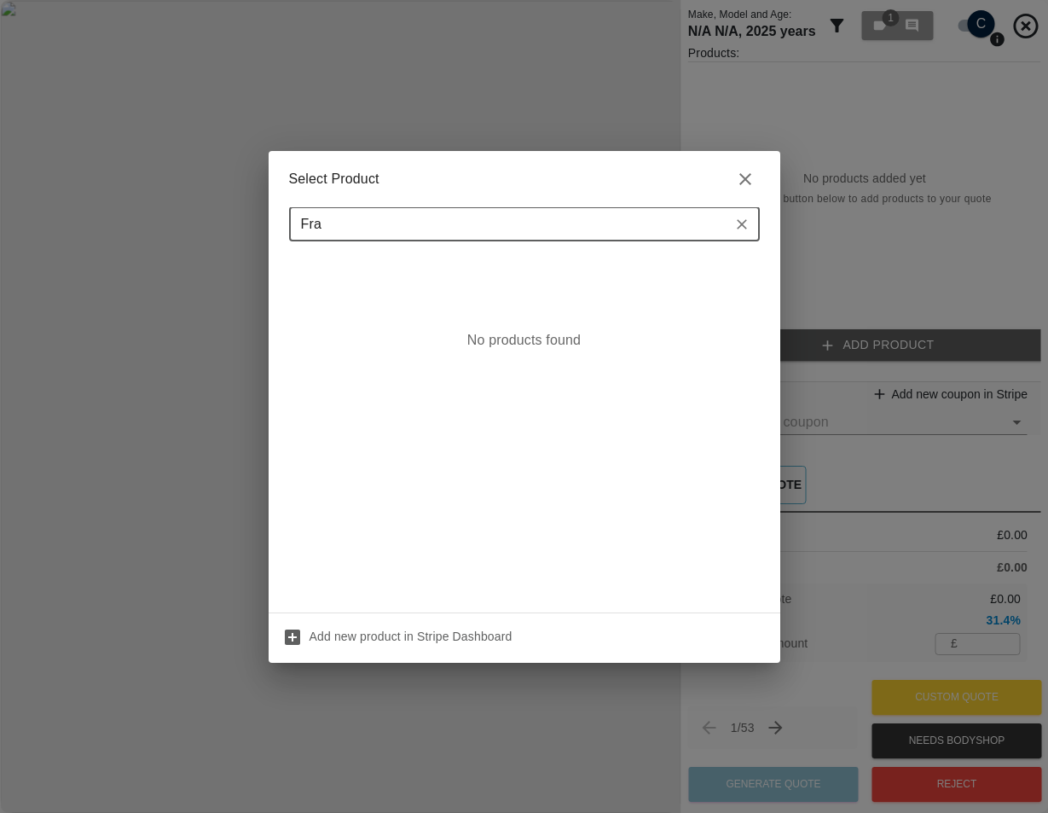
scroll to position [0, 0]
type input "Fractional"
paste input "text"
click at [726, 214] on input "Fractional" at bounding box center [510, 224] width 432 height 24
click at [743, 218] on icon "Clear" at bounding box center [741, 224] width 17 height 17
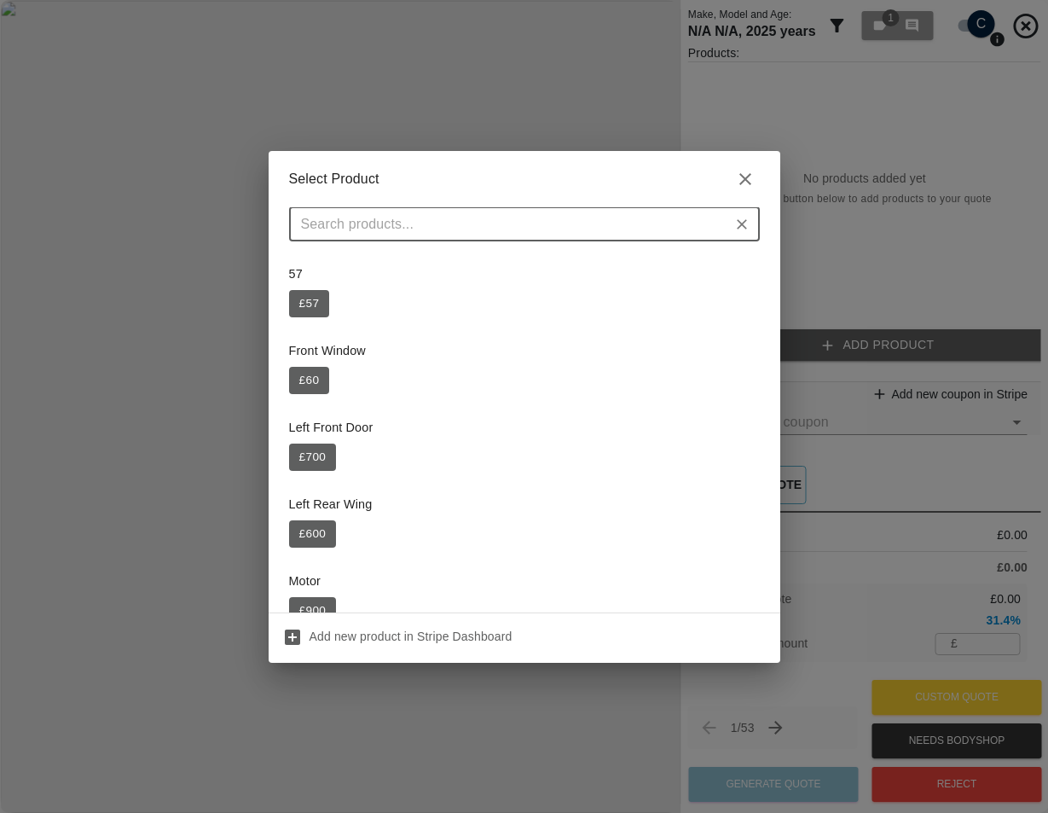
paste input "Fractional"
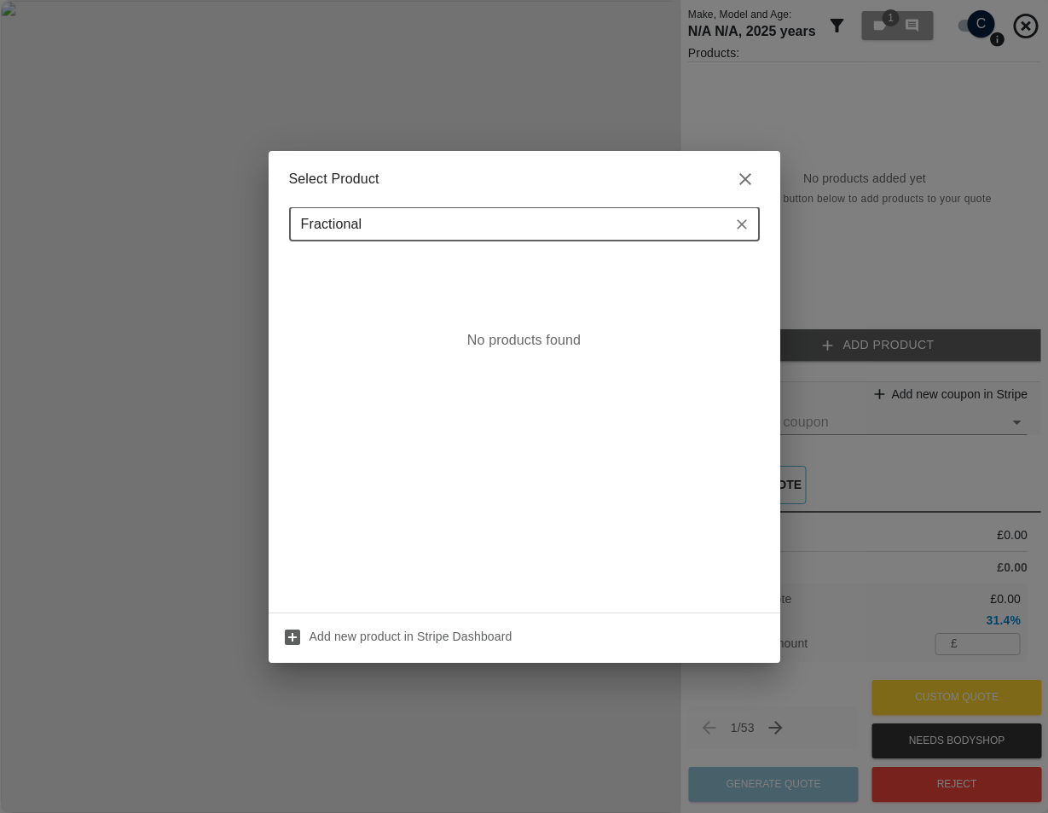
type input "Fractional"
click at [832, 165] on div "Select Product Fractional ​ No products found Add new product in Stripe Dashboa…" at bounding box center [524, 406] width 1048 height 813
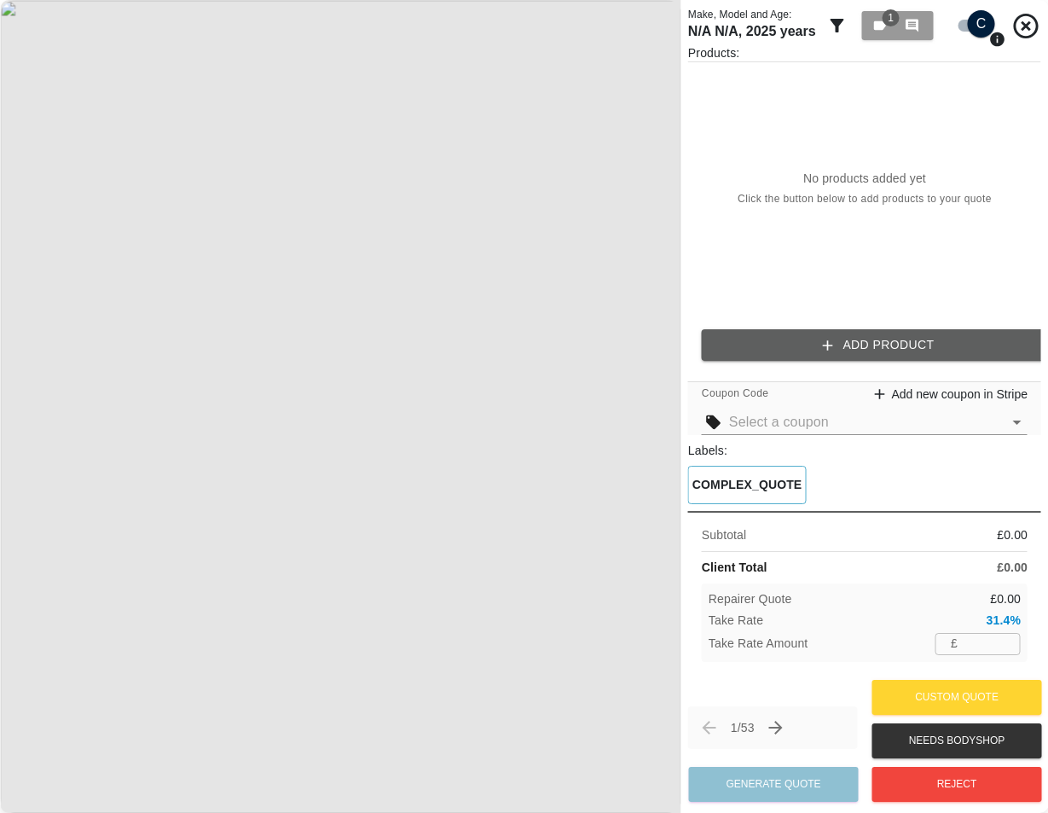
click at [832, 337] on icon "button" at bounding box center [827, 345] width 17 height 17
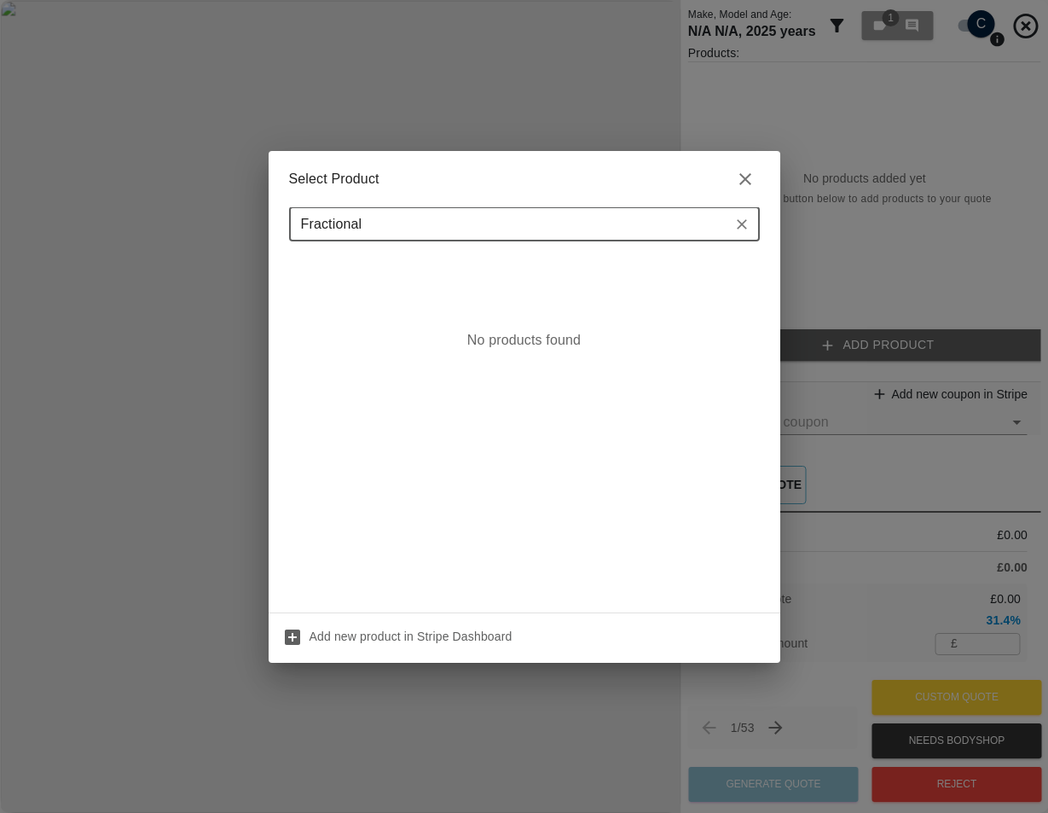
type input "Fractional"
click at [744, 171] on icon "button" at bounding box center [745, 179] width 20 height 20
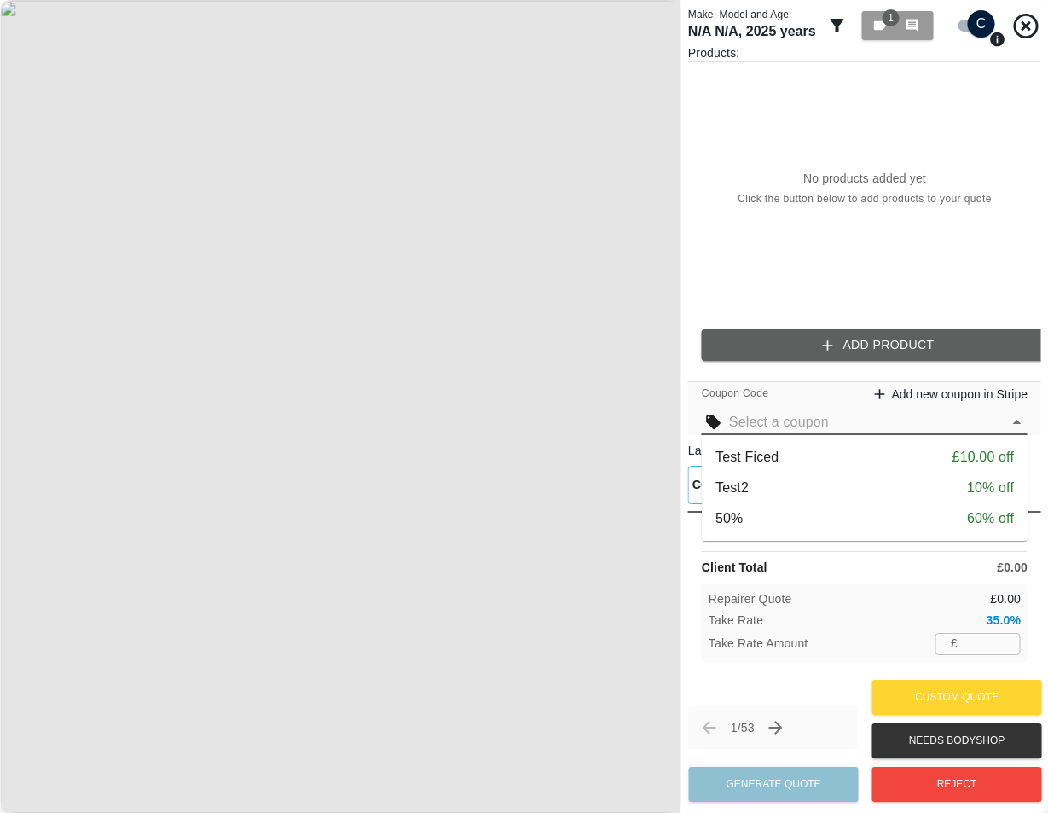
click at [796, 427] on input "text" at bounding box center [865, 422] width 273 height 24
click at [866, 315] on div "Products: No products added yet Click the button below to add products to your …" at bounding box center [864, 209] width 353 height 330
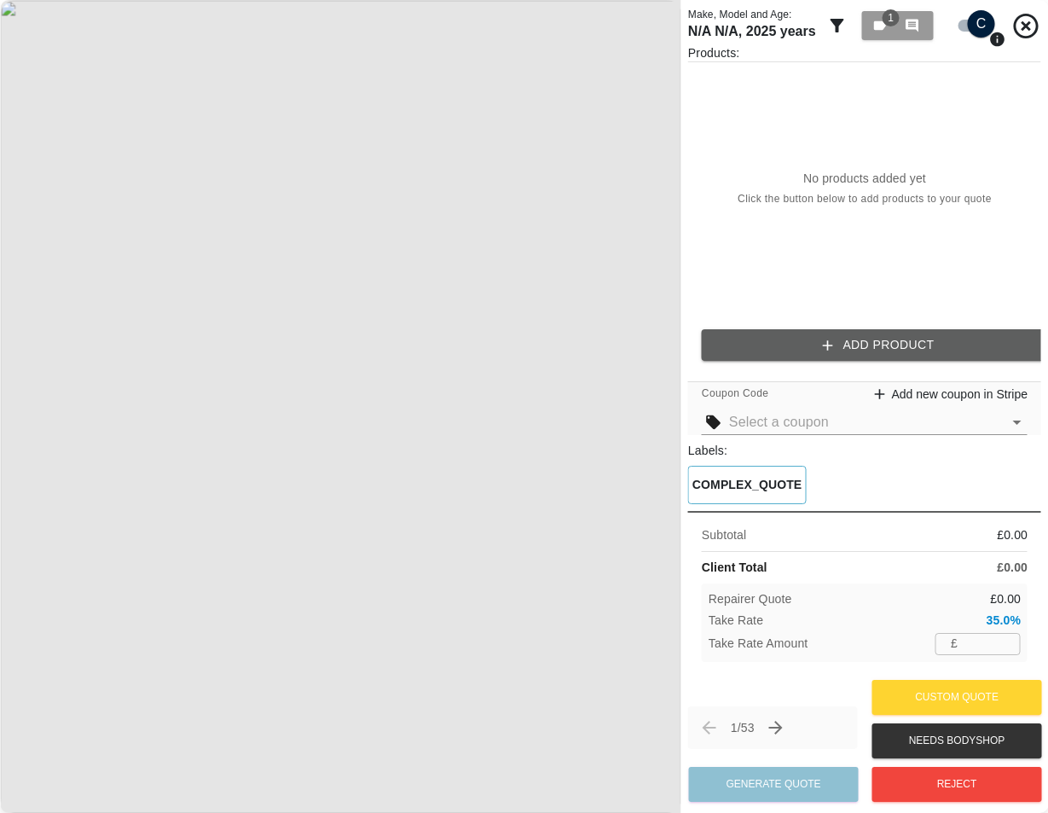
click at [866, 340] on button "Add Product" at bounding box center [878, 345] width 353 height 32
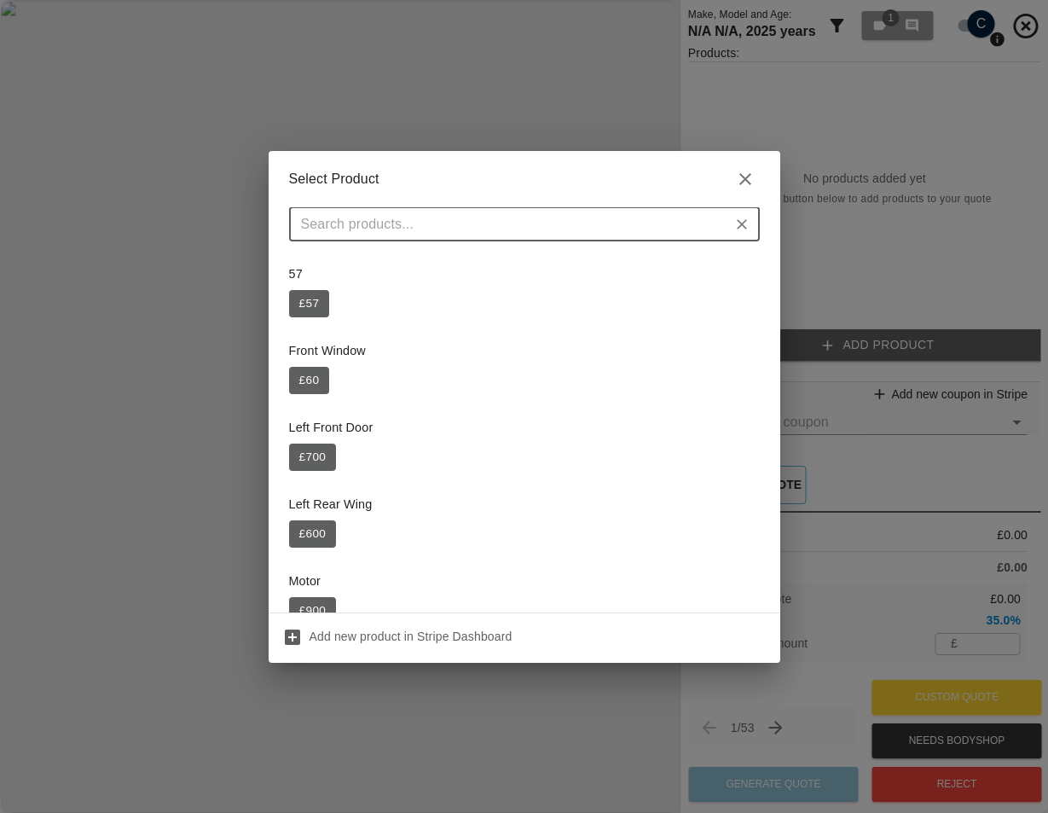
type input "Fractional"
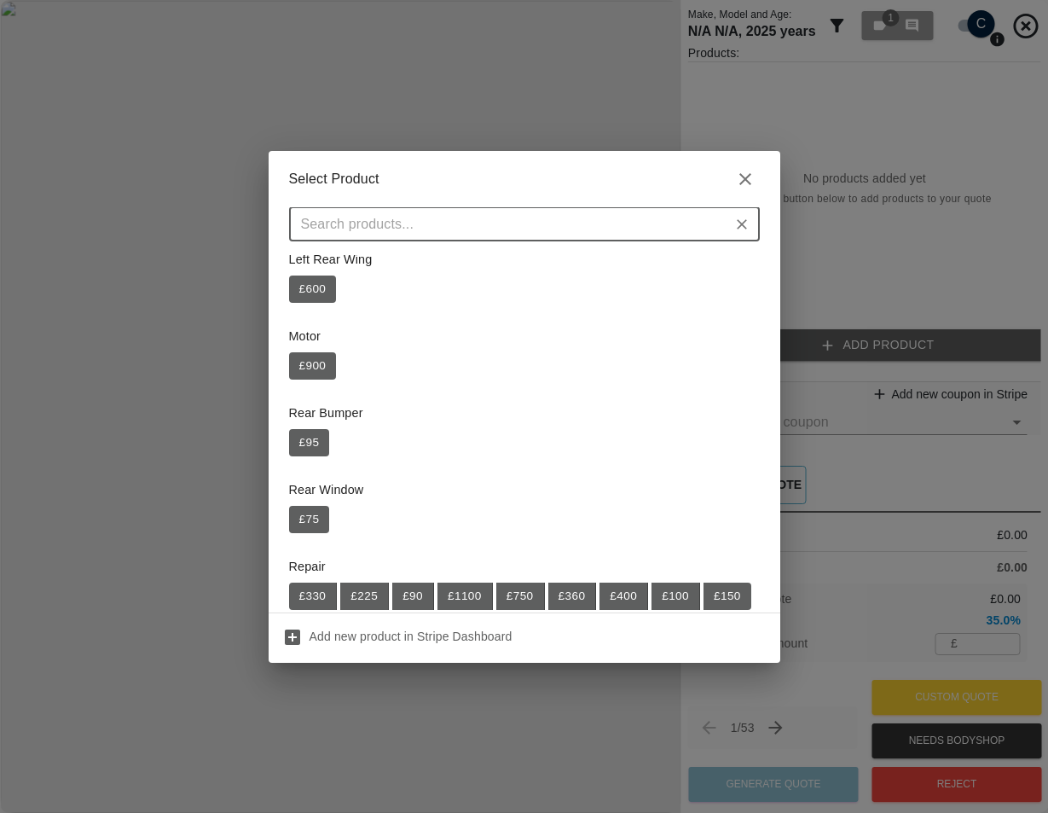
scroll to position [103, 0]
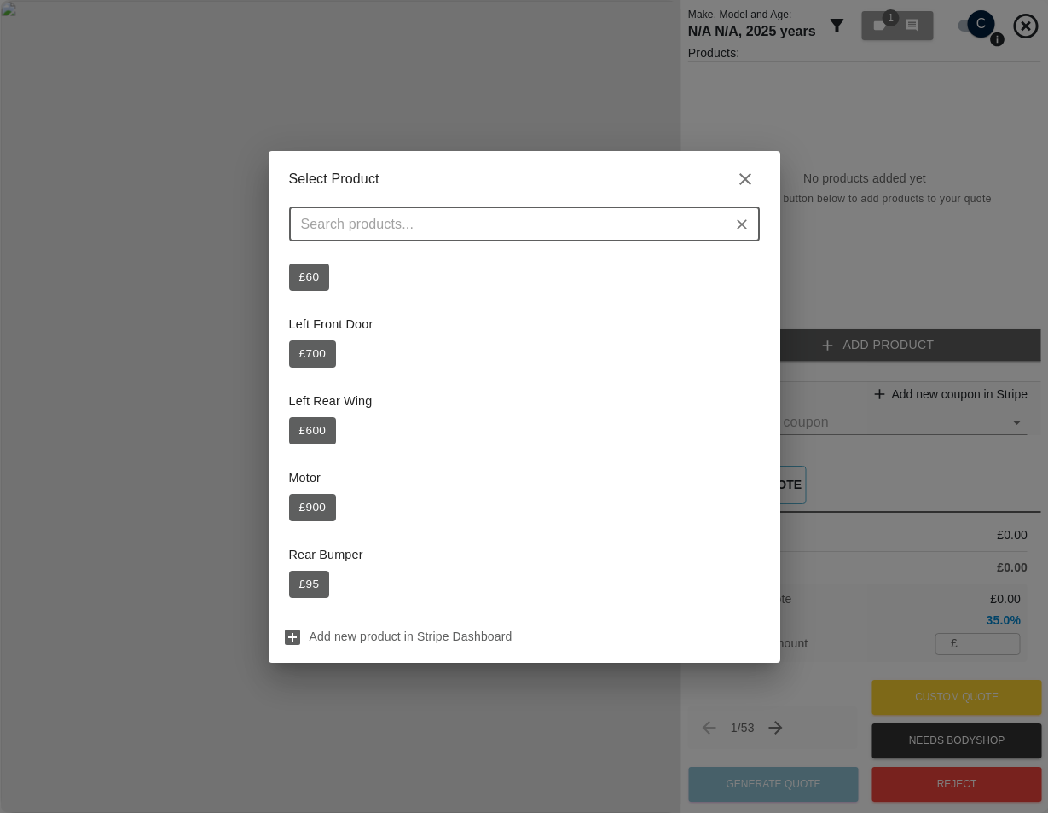
paste input "Fractional"
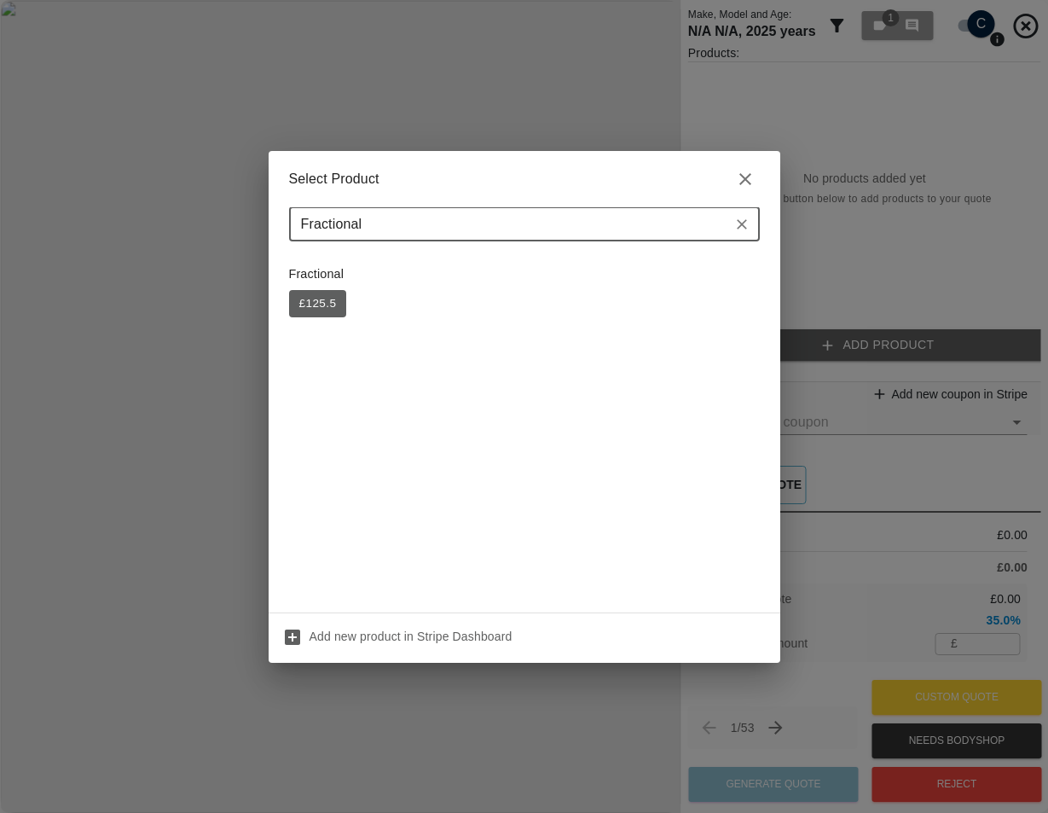
scroll to position [0, 0]
type input "Fractional"
click at [314, 298] on button "£ 125.5" at bounding box center [318, 303] width 58 height 27
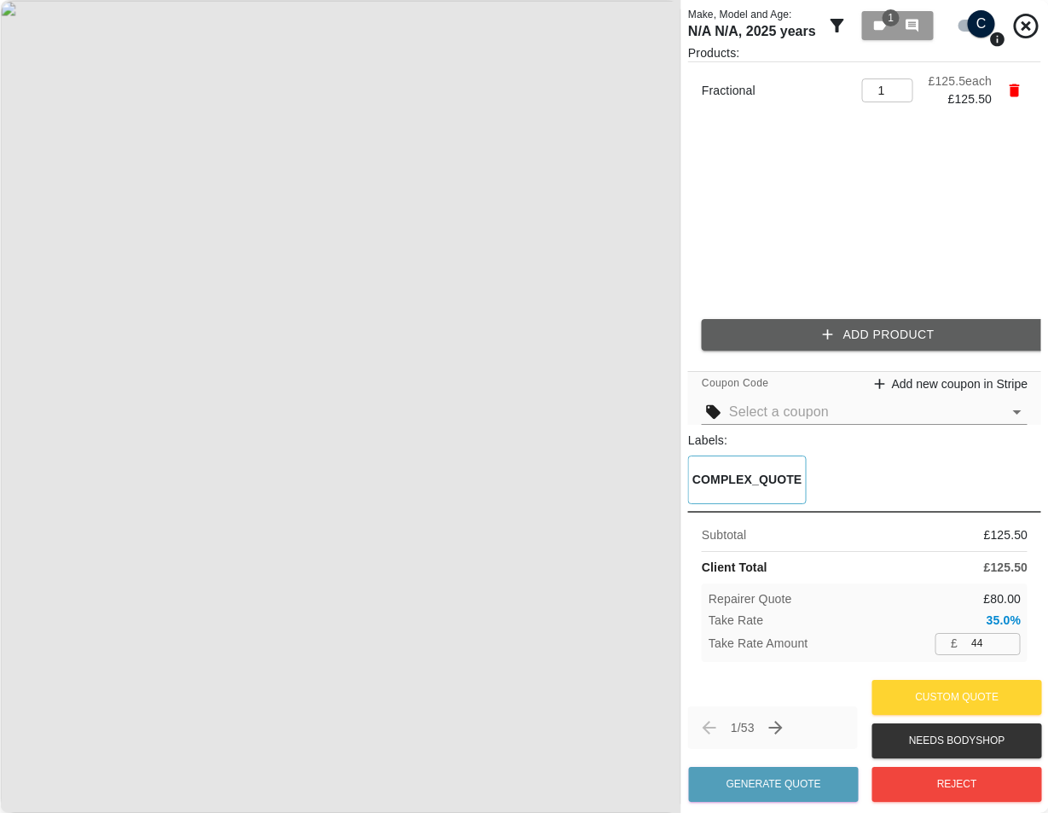
click at [826, 465] on div "COMPLEX_QUOTE" at bounding box center [864, 479] width 353 height 49
click at [975, 650] on input "44" at bounding box center [993, 643] width 56 height 21
type input "120"
click at [739, 606] on p "Repairer Quote" at bounding box center [751, 599] width 84 height 18
click at [739, 617] on p "Take Rate" at bounding box center [736, 620] width 55 height 18
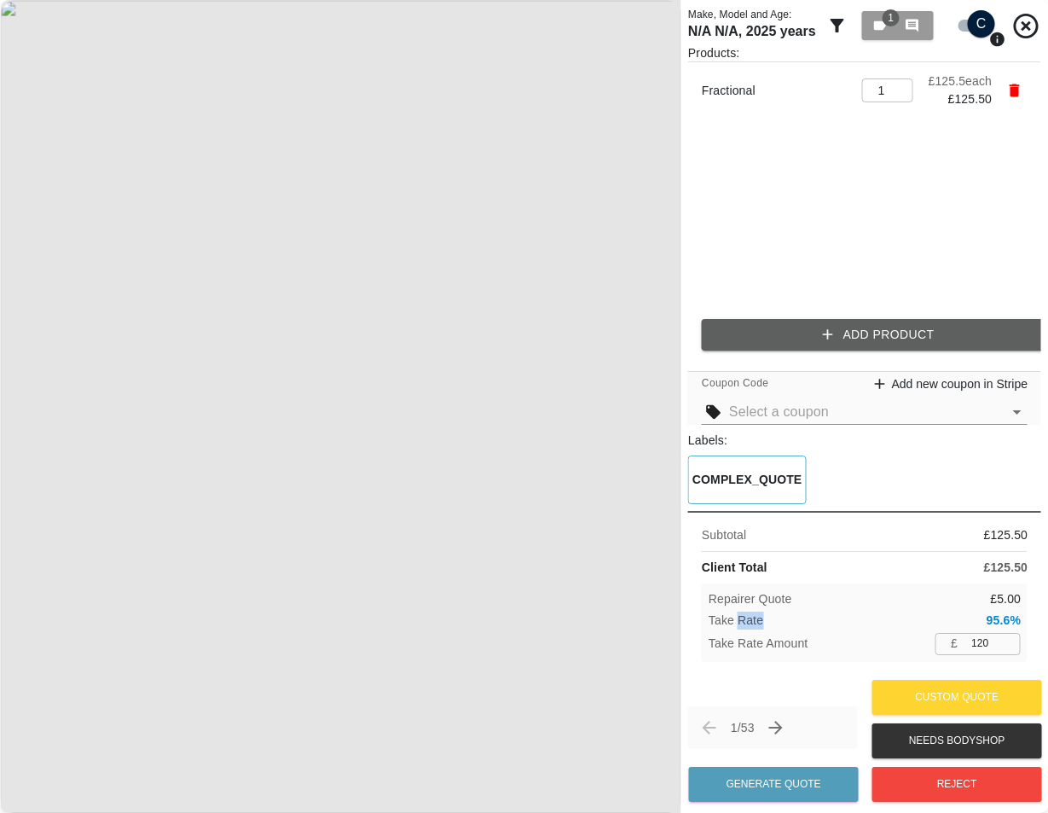
click at [739, 617] on p "Take Rate" at bounding box center [736, 620] width 55 height 18
click at [740, 617] on p "Take Rate" at bounding box center [736, 620] width 55 height 18
copy p "Take Rate"
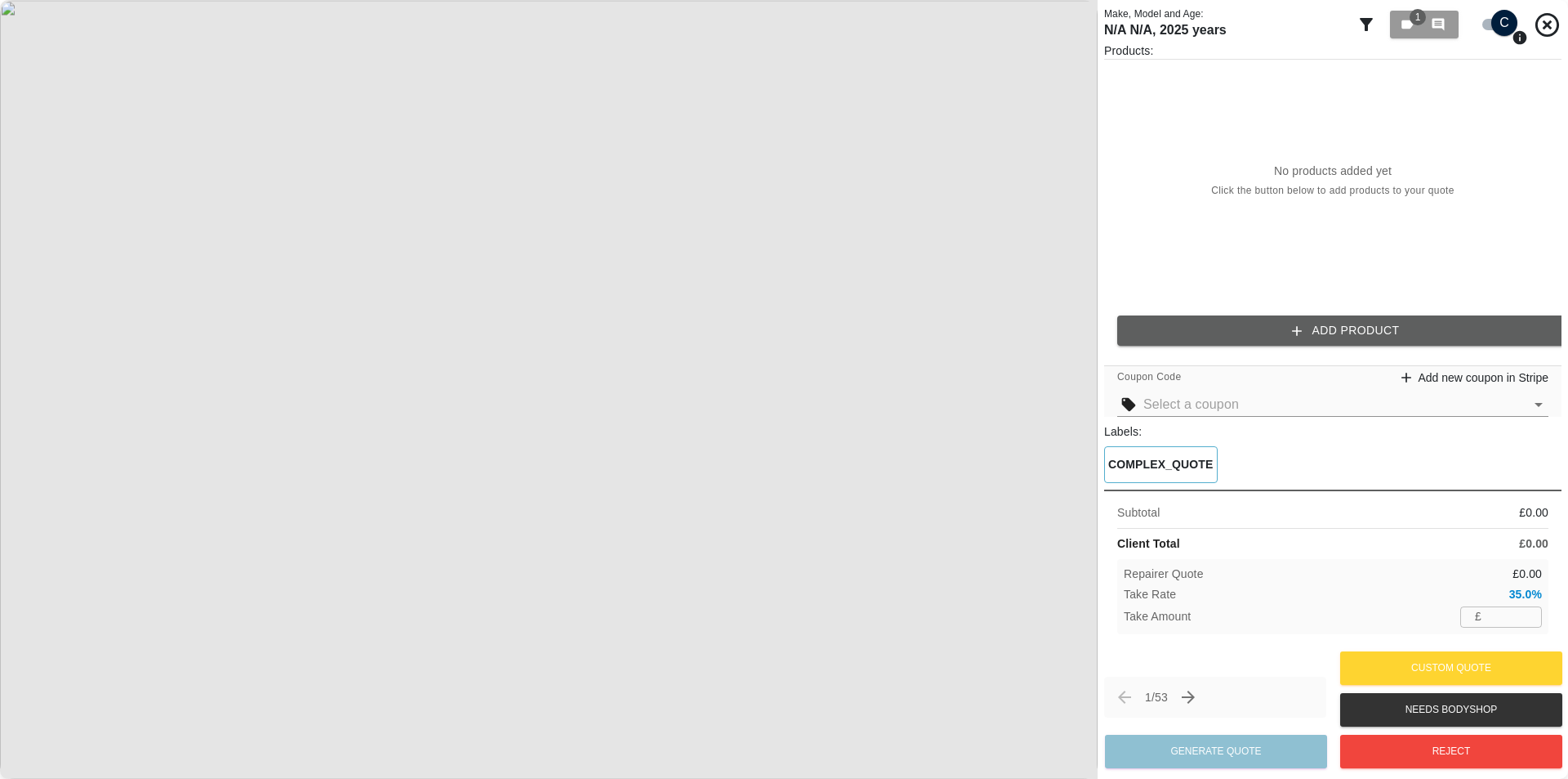
click at [1490, 619] on input "number" at bounding box center [1515, 616] width 54 height 20
click at [1336, 355] on div "Products: No products added yet Click the button below to add products to your …" at bounding box center [1333, 200] width 458 height 316
click at [1328, 332] on button "Add Product" at bounding box center [1347, 331] width 458 height 31
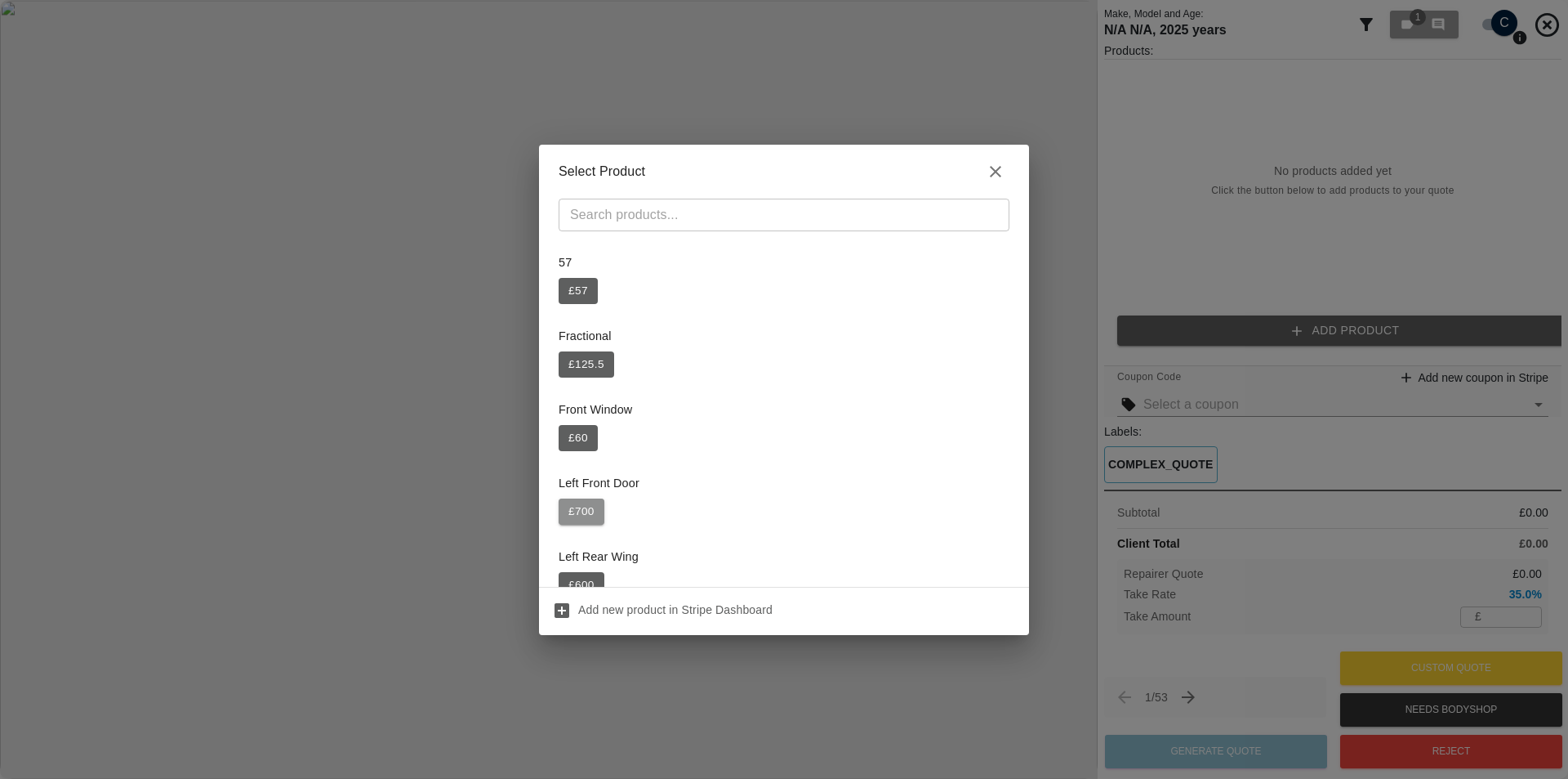
click at [591, 499] on button "£ 700" at bounding box center [581, 511] width 46 height 26
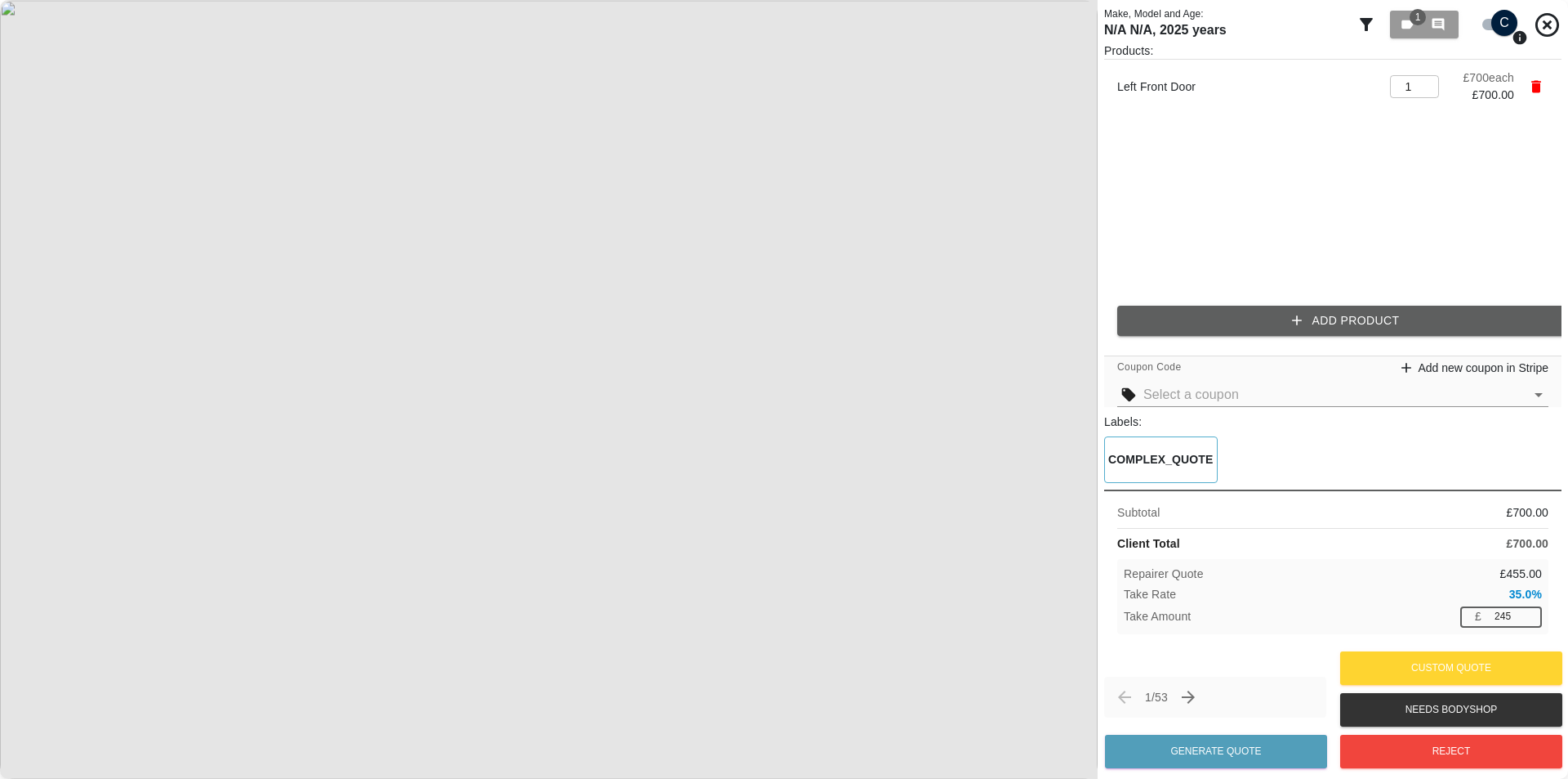
click at [1515, 614] on input "245" at bounding box center [1515, 616] width 54 height 20
type input "220"
click at [1272, 546] on div "Client Total £ 700.00" at bounding box center [1333, 544] width 431 height 17
click at [826, 325] on img at bounding box center [549, 389] width 1098 height 779
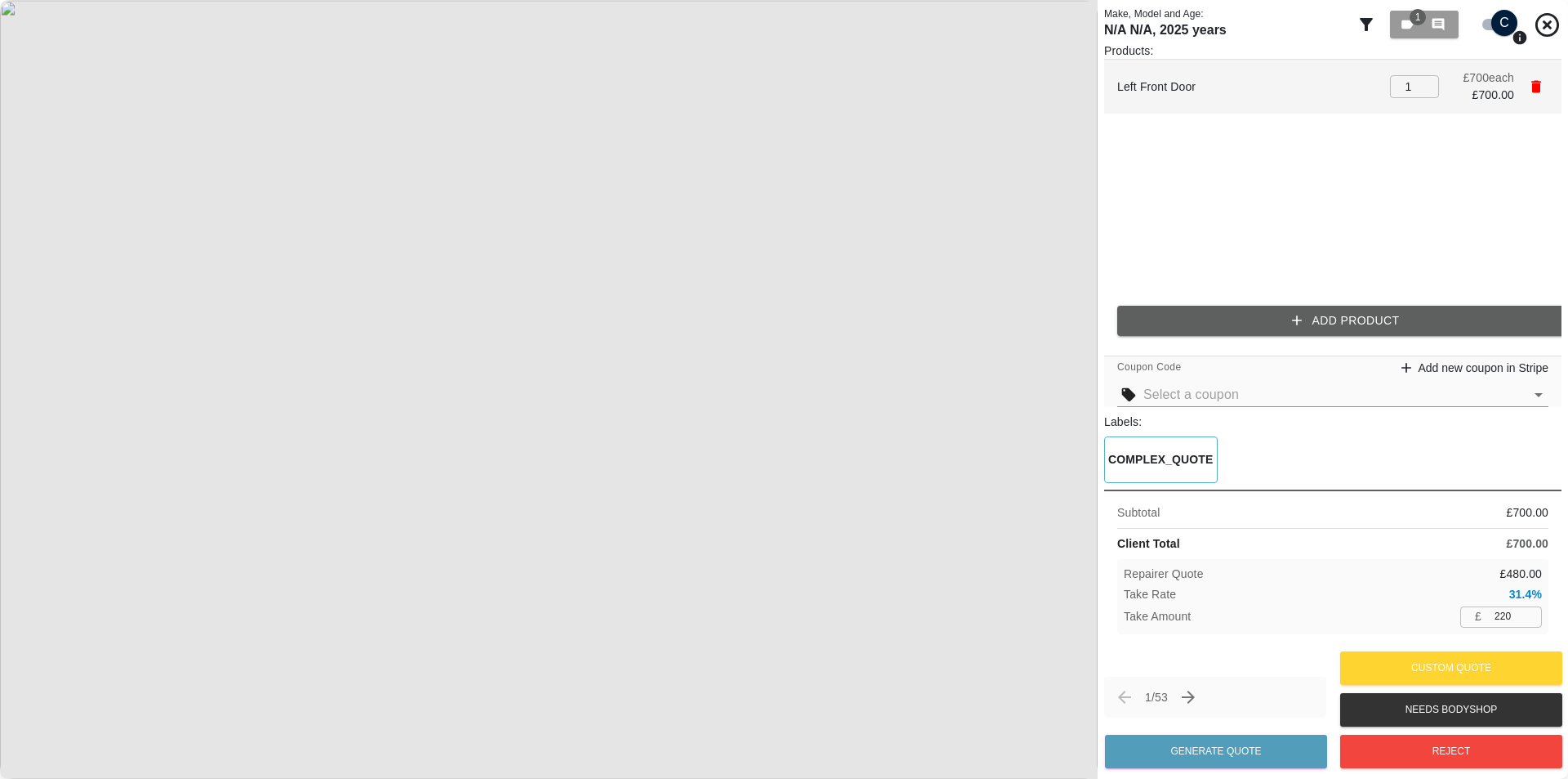
click at [1535, 91] on icon "button" at bounding box center [1536, 86] width 10 height 12
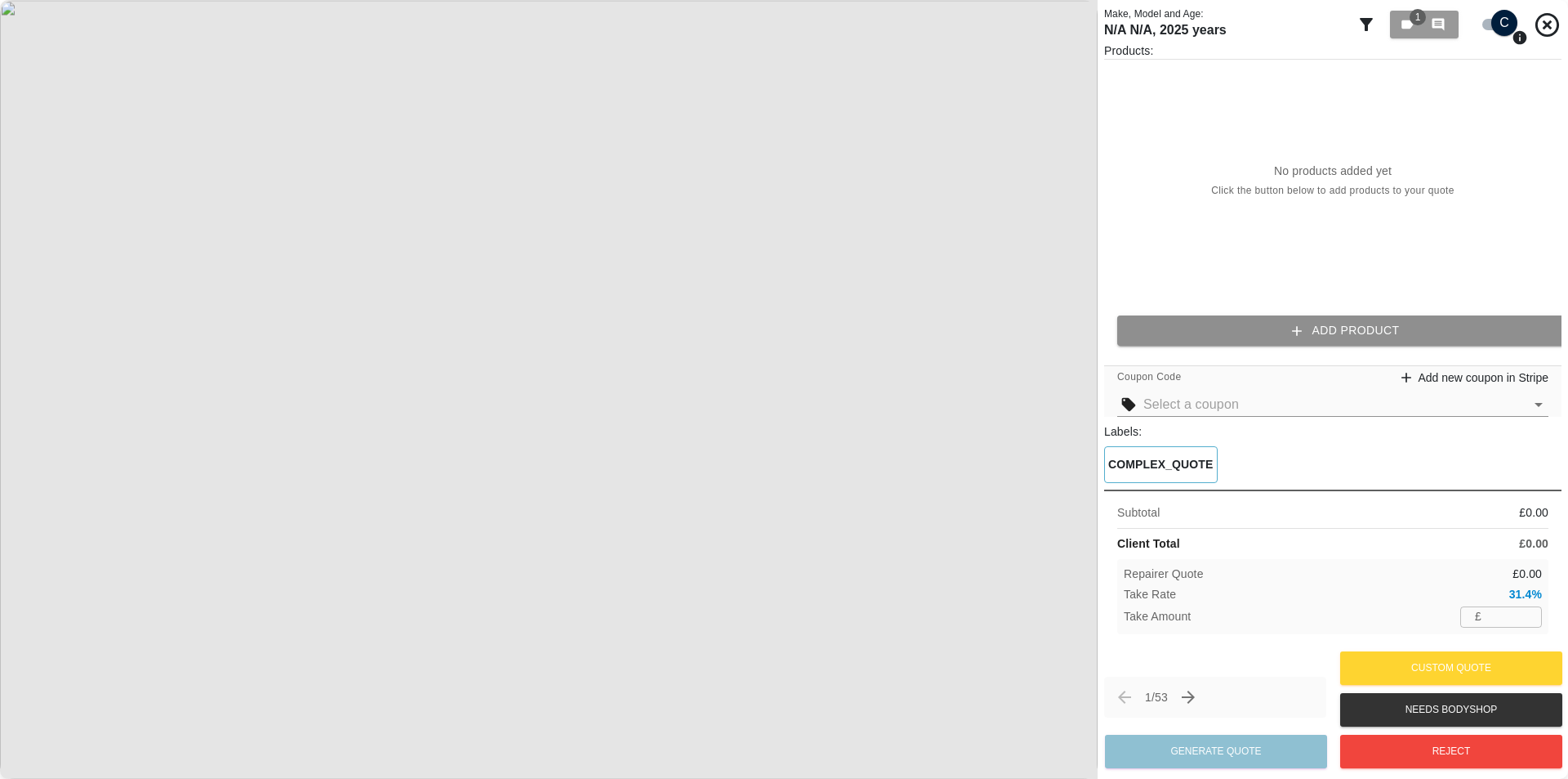
click at [1329, 328] on button "Add Product" at bounding box center [1347, 331] width 458 height 31
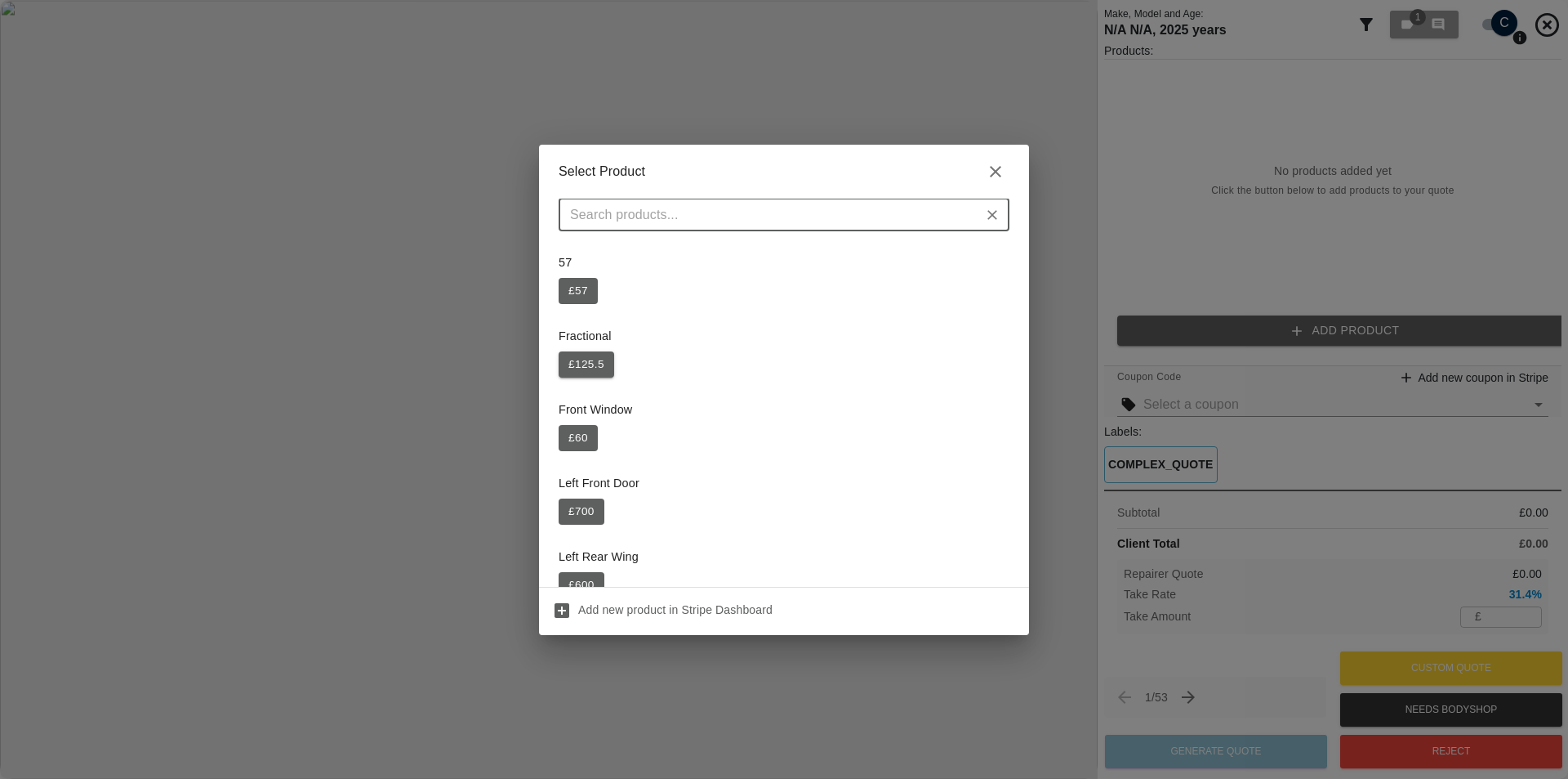
click at [581, 372] on button "£ 125.5" at bounding box center [586, 364] width 56 height 26
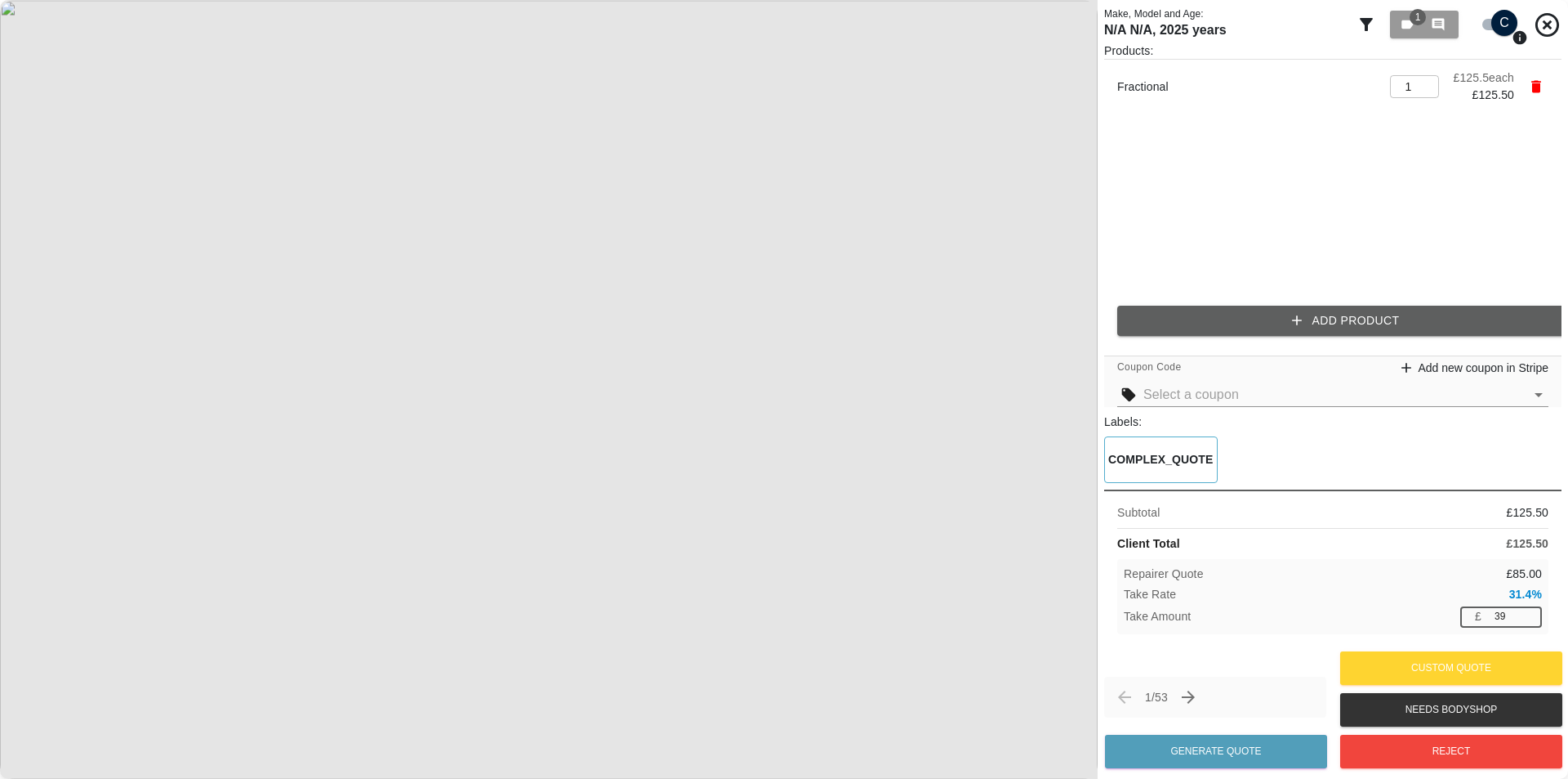
drag, startPoint x: 1507, startPoint y: 617, endPoint x: 1431, endPoint y: 622, distance: 76.2
click at [1434, 622] on div "Take Amount £ 39 ​" at bounding box center [1332, 616] width 419 height 20
type input "69"
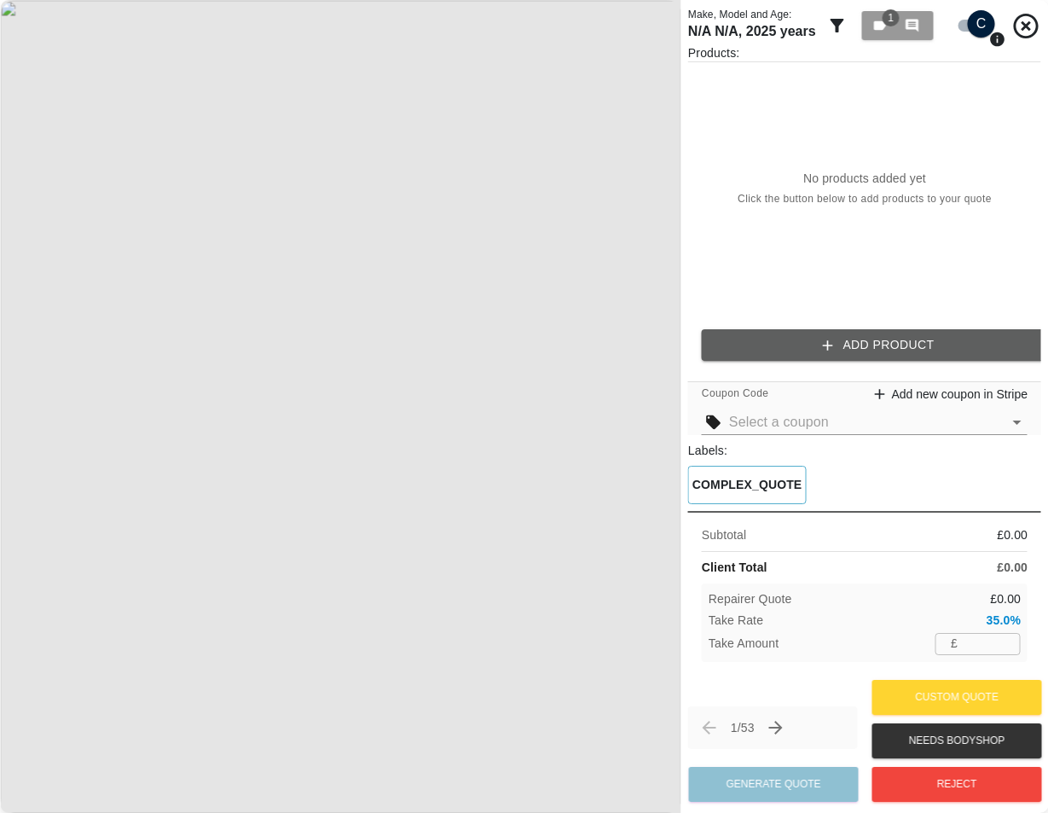
click at [982, 647] on input "number" at bounding box center [993, 643] width 56 height 21
click at [851, 351] on button "Add Product" at bounding box center [878, 345] width 353 height 32
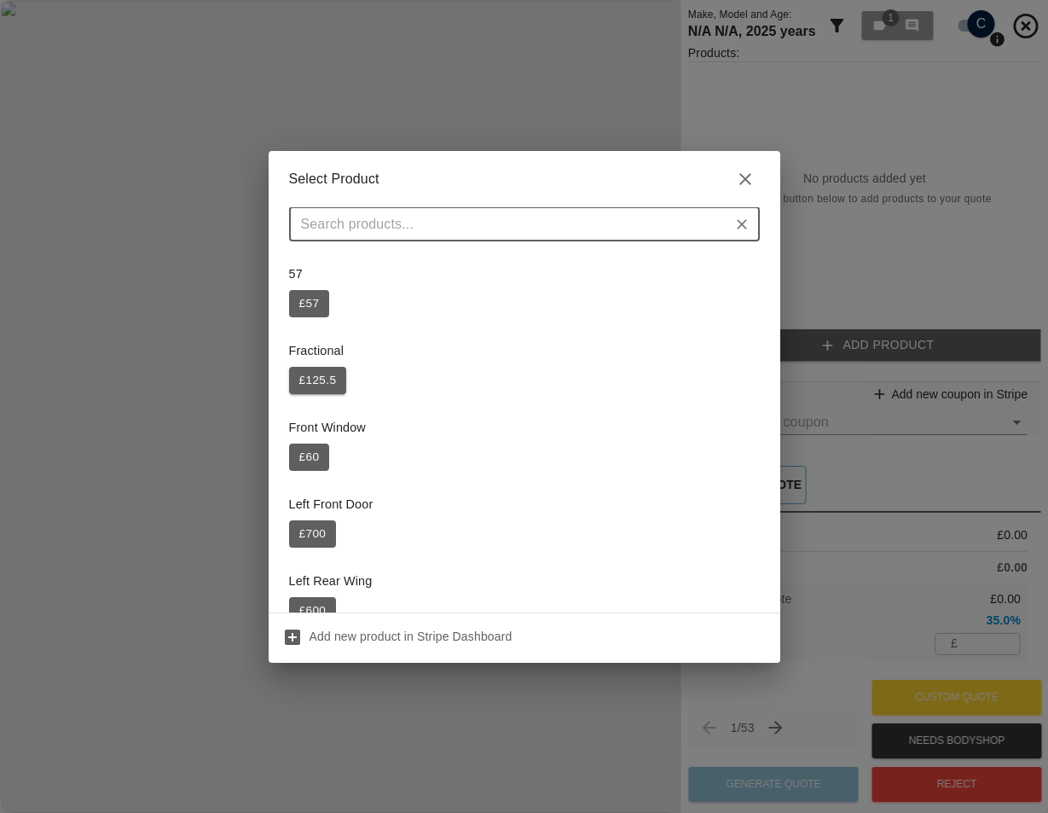
click at [295, 374] on button "£ 125.5" at bounding box center [318, 380] width 58 height 27
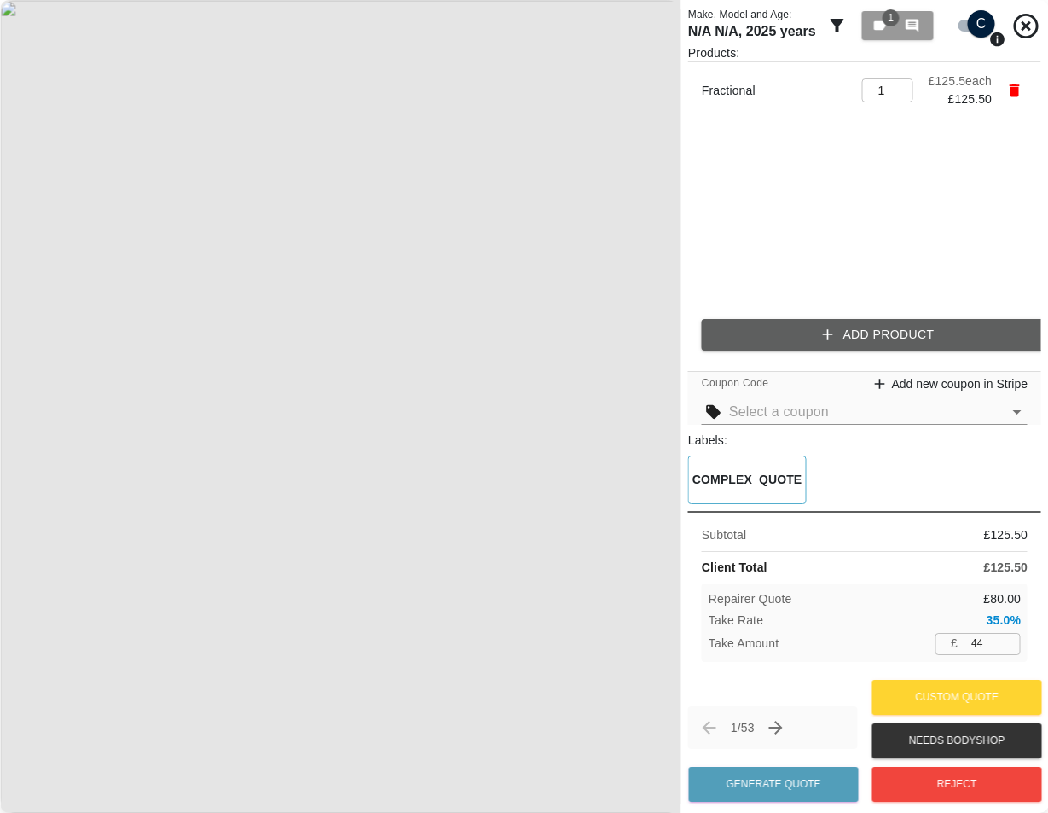
click at [999, 647] on input "44" at bounding box center [993, 643] width 56 height 21
click at [774, 773] on button "Generate Quote" at bounding box center [774, 784] width 170 height 35
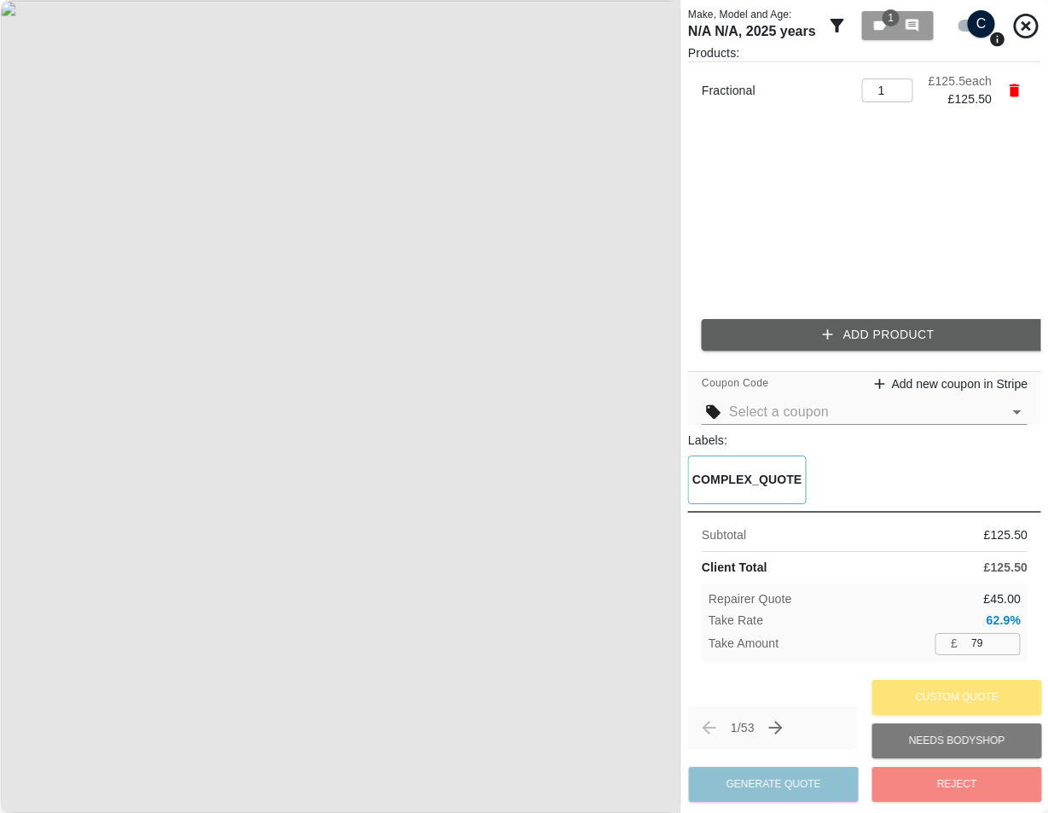
click at [915, 125] on ul "Fractional 1 ​ £ 125.5 each £ 125.50" at bounding box center [864, 183] width 353 height 243
click at [864, 313] on div "Products: Fractional 1 ​ £ 125.5 each £ 125.50 Add Product" at bounding box center [864, 204] width 353 height 320
click at [860, 328] on button "Add Product" at bounding box center [878, 335] width 353 height 32
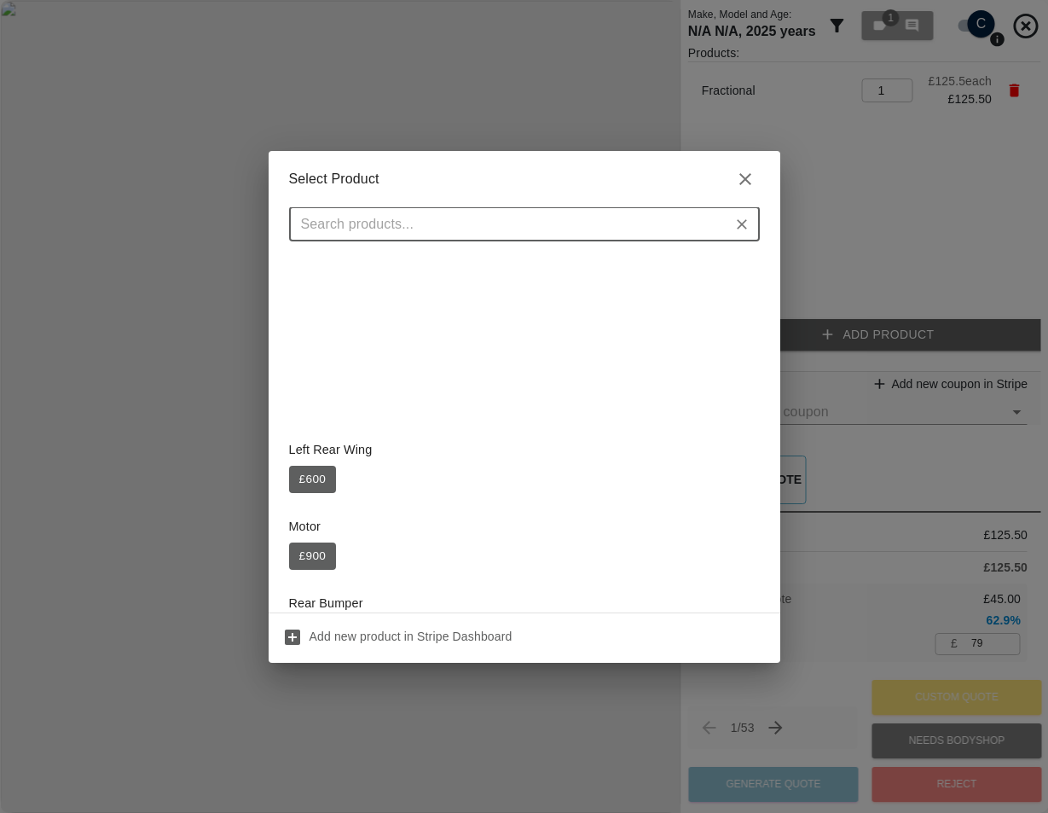
scroll to position [512, 0]
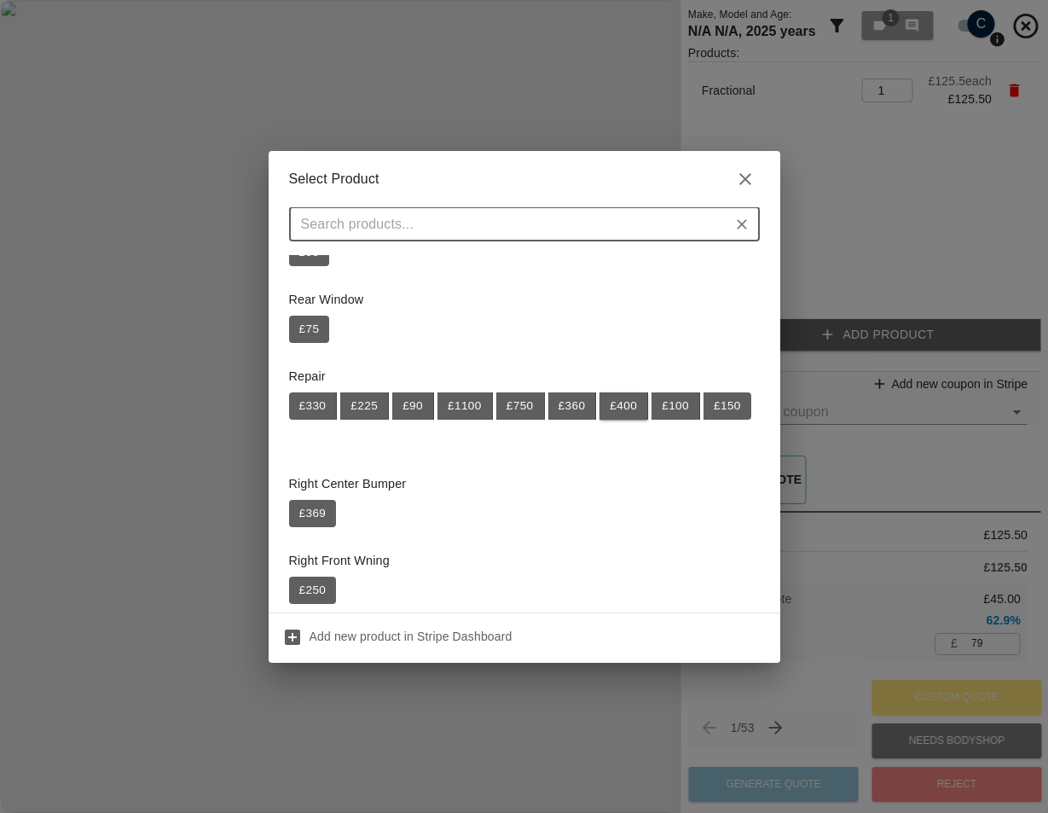
click at [611, 410] on button "£ 400" at bounding box center [624, 405] width 49 height 27
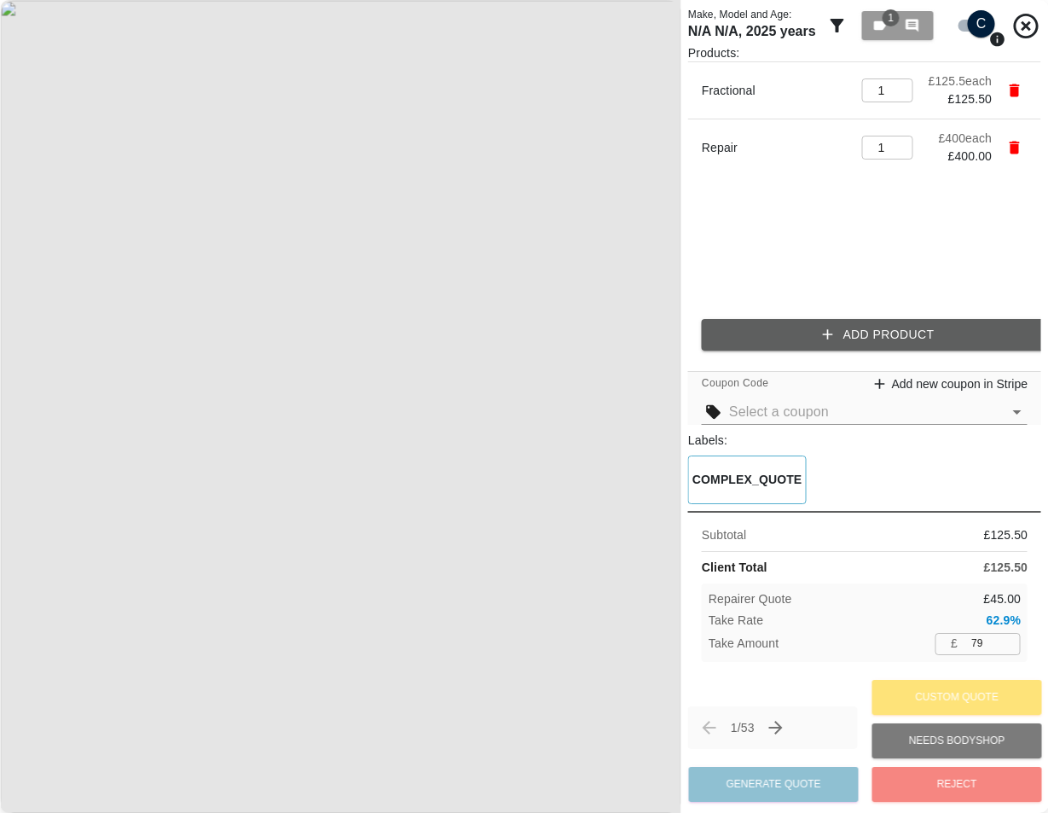
type input "331"
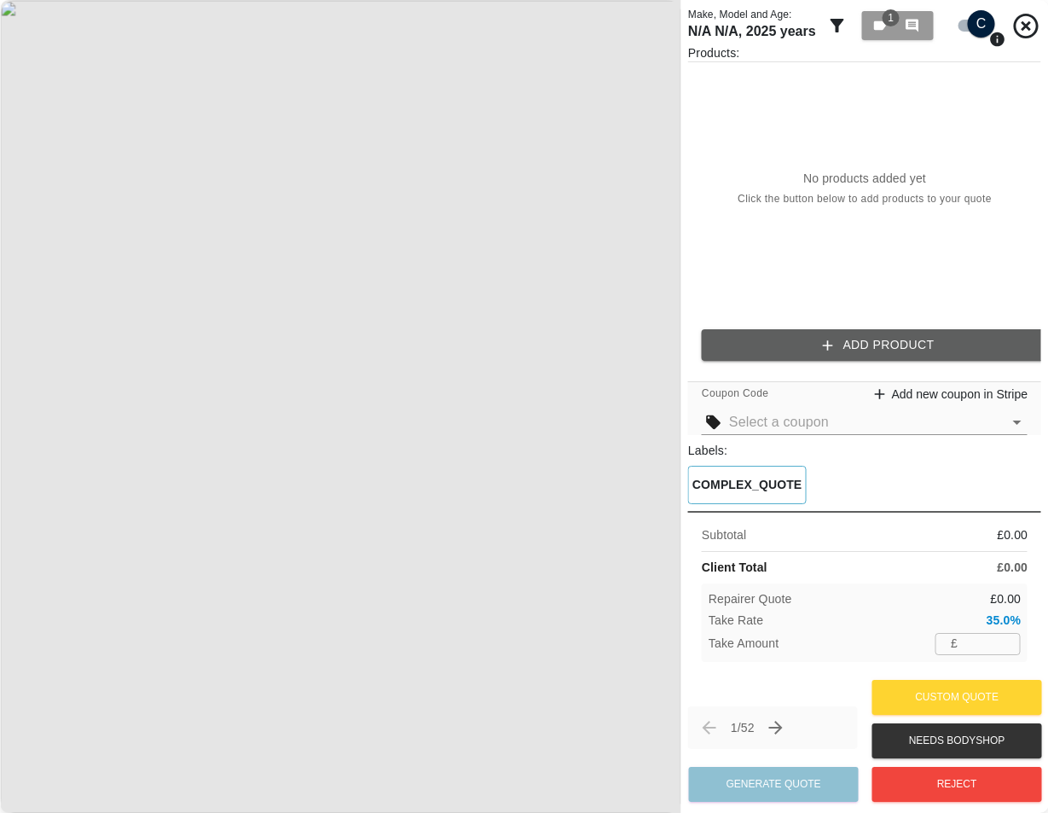
click at [840, 370] on div "Products: No products added yet Click the button below to add products to your …" at bounding box center [864, 209] width 353 height 330
click at [847, 337] on button "Add Product" at bounding box center [878, 345] width 353 height 32
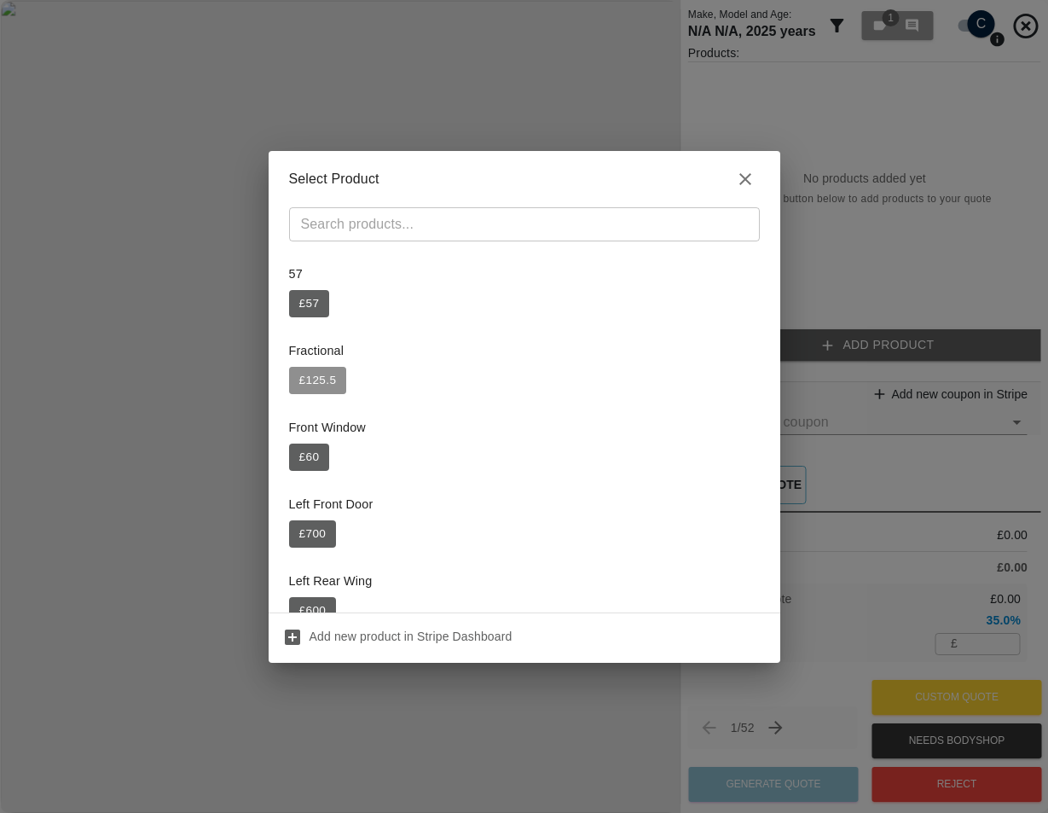
drag, startPoint x: 311, startPoint y: 374, endPoint x: 443, endPoint y: 349, distance: 133.8
click at [311, 375] on button "£ 125.5" at bounding box center [318, 380] width 58 height 27
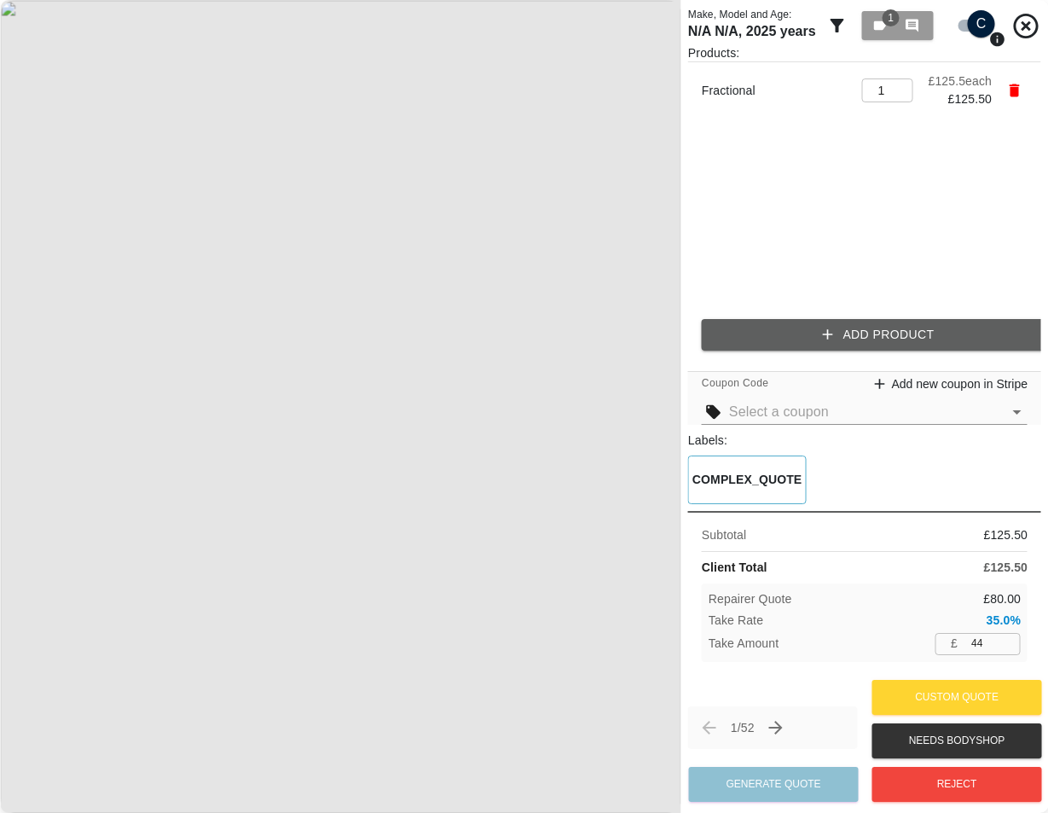
click at [869, 313] on div "Products: Fractional 1 ​ £ 125.5 each £ 125.50 Add Product" at bounding box center [864, 204] width 353 height 320
click at [863, 329] on button "Add Product" at bounding box center [878, 335] width 353 height 32
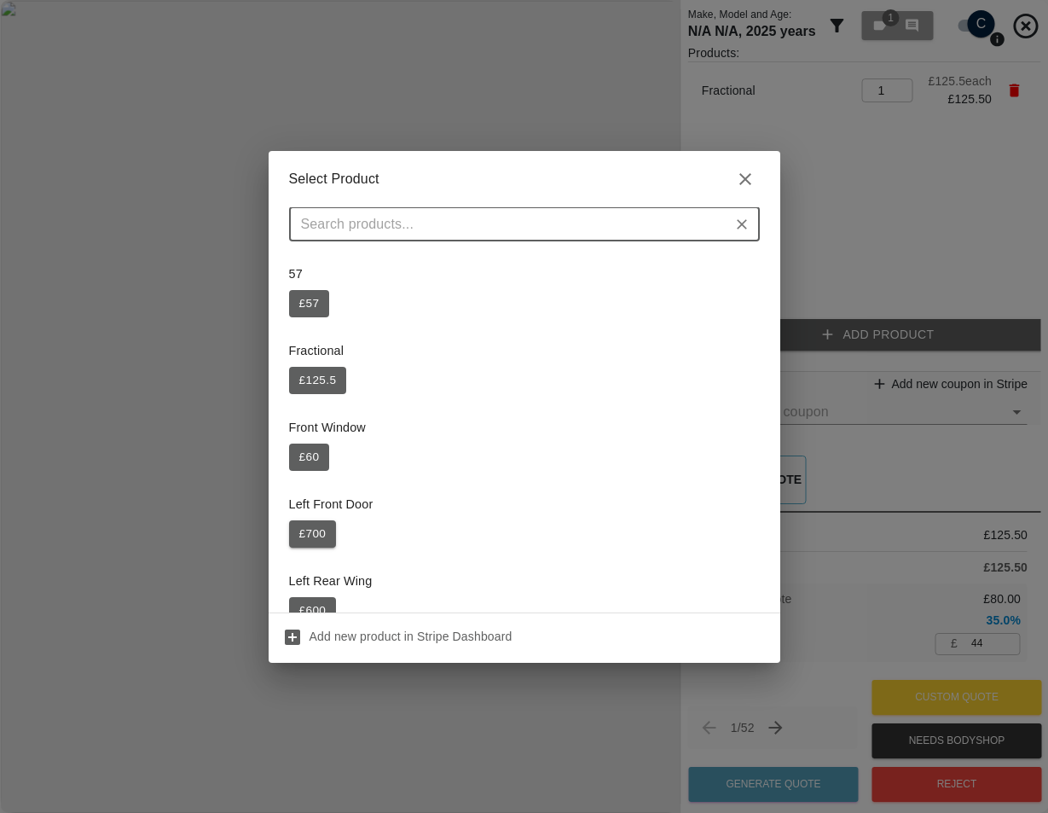
click at [319, 530] on button "£ 700" at bounding box center [313, 533] width 48 height 27
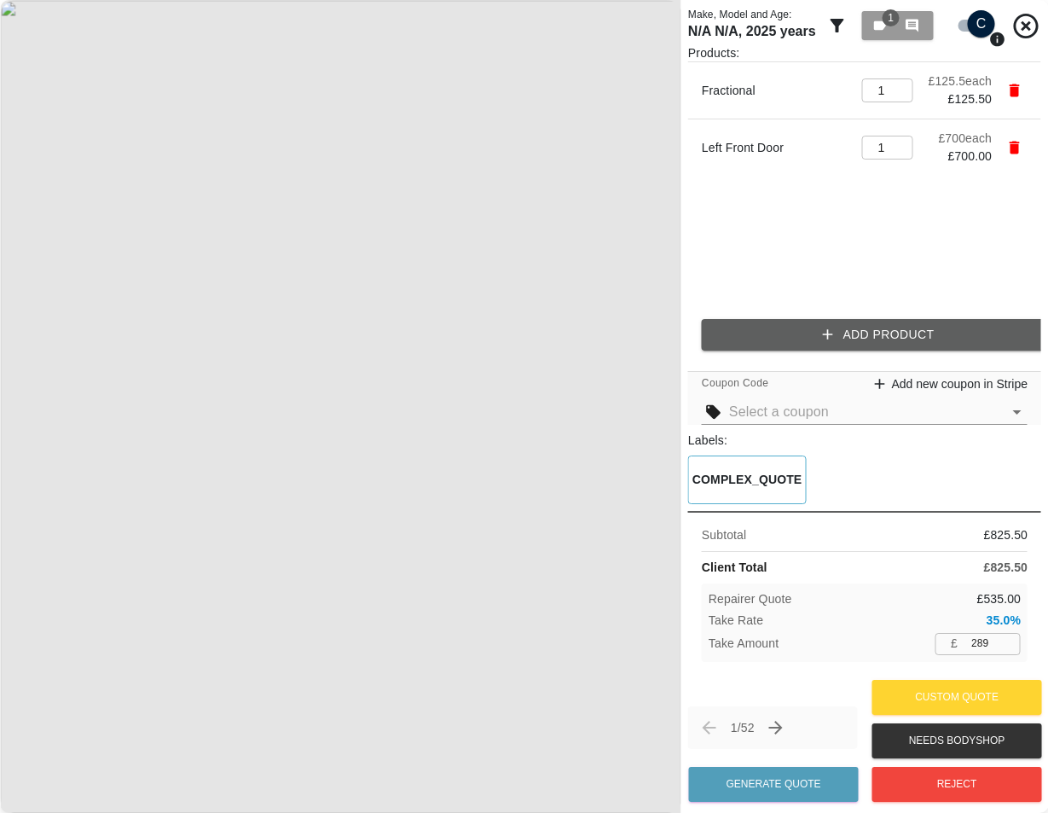
click at [992, 645] on input "289" at bounding box center [993, 643] width 56 height 21
click at [989, 649] on input "22" at bounding box center [993, 643] width 56 height 21
click at [983, 647] on input "22" at bounding box center [993, 643] width 56 height 21
click at [980, 646] on input "22" at bounding box center [993, 643] width 56 height 21
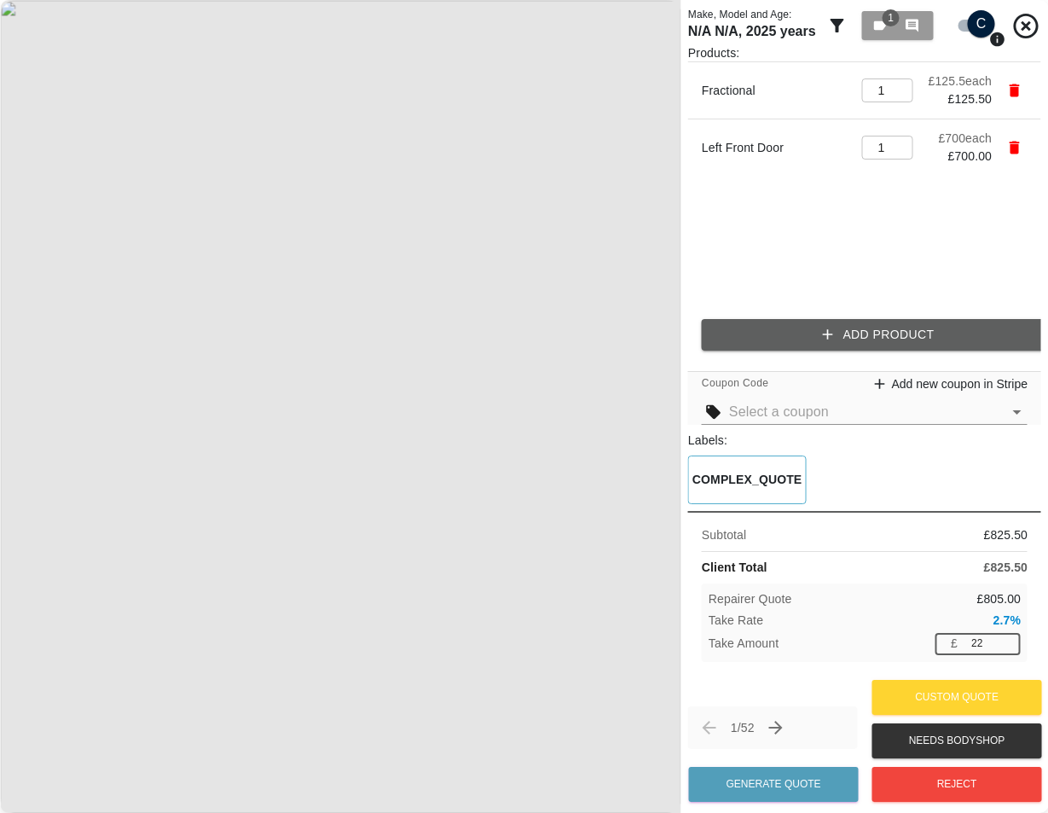
click at [979, 646] on input "22" at bounding box center [993, 643] width 56 height 21
type input "2"
type input "1"
click at [952, 612] on div "Take Rate 0.1 %" at bounding box center [865, 620] width 312 height 18
